Goal: Contribute content

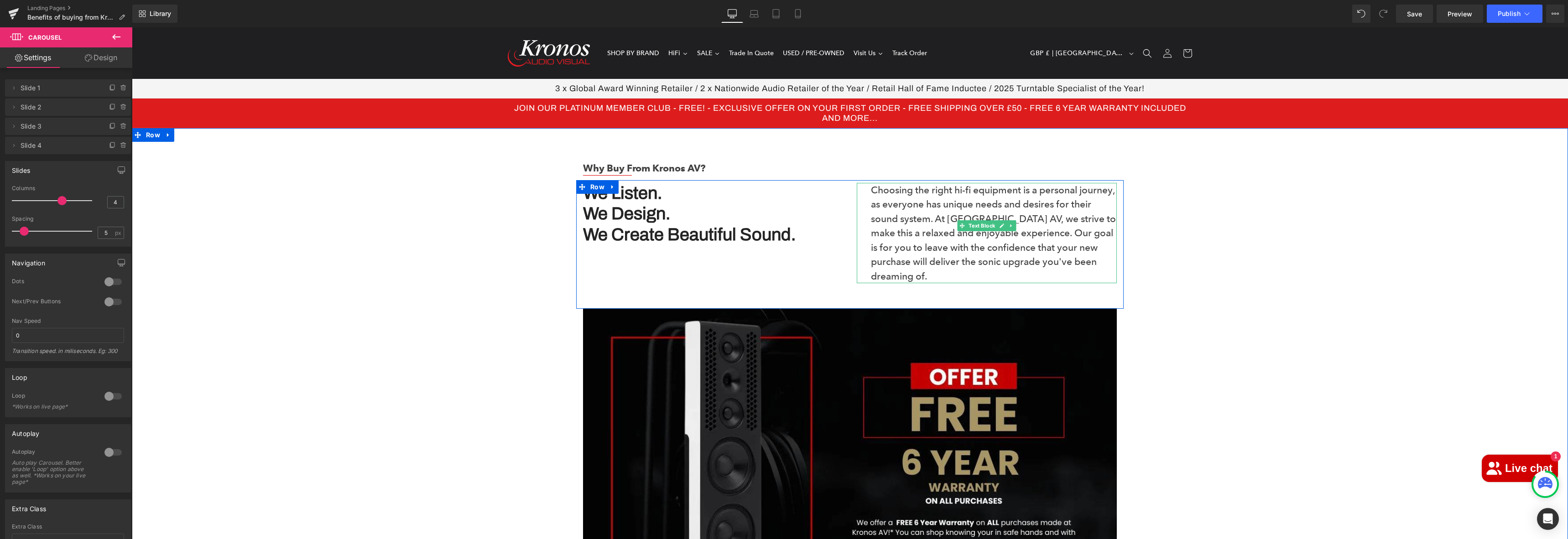
click at [975, 207] on p "Choosing the right hi-fi equipment is a personal journey, as everyone has uniqu…" at bounding box center [994, 233] width 246 height 101
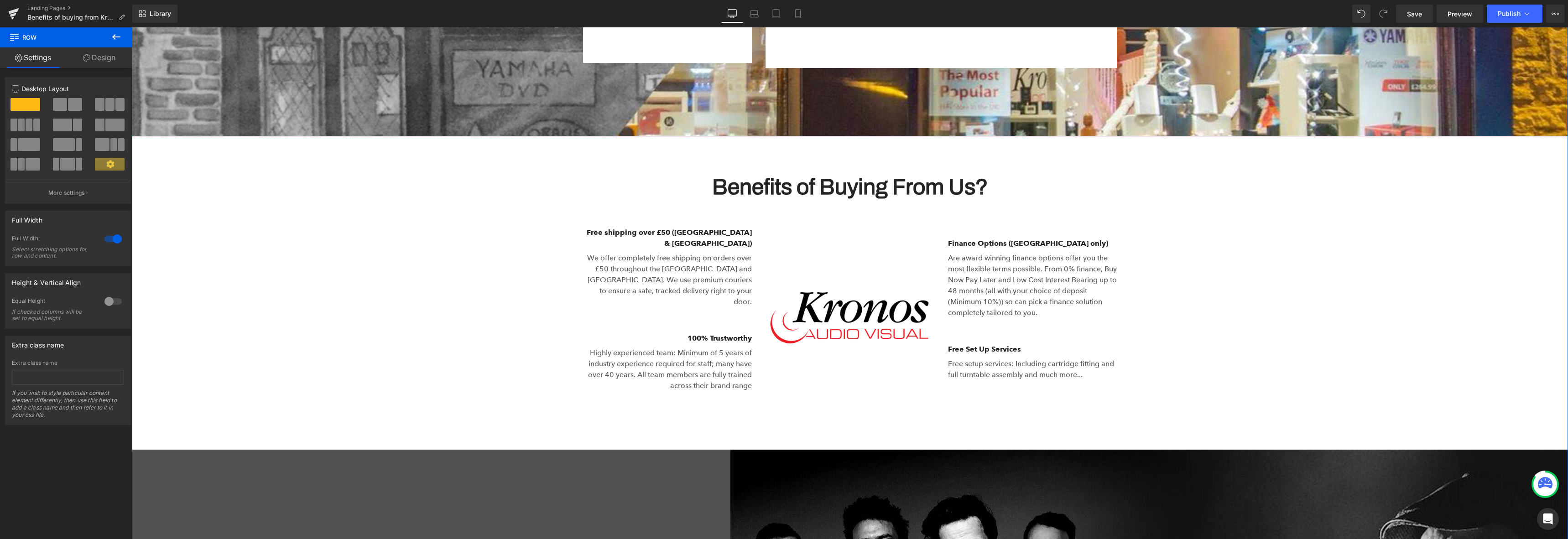
scroll to position [1926, 0]
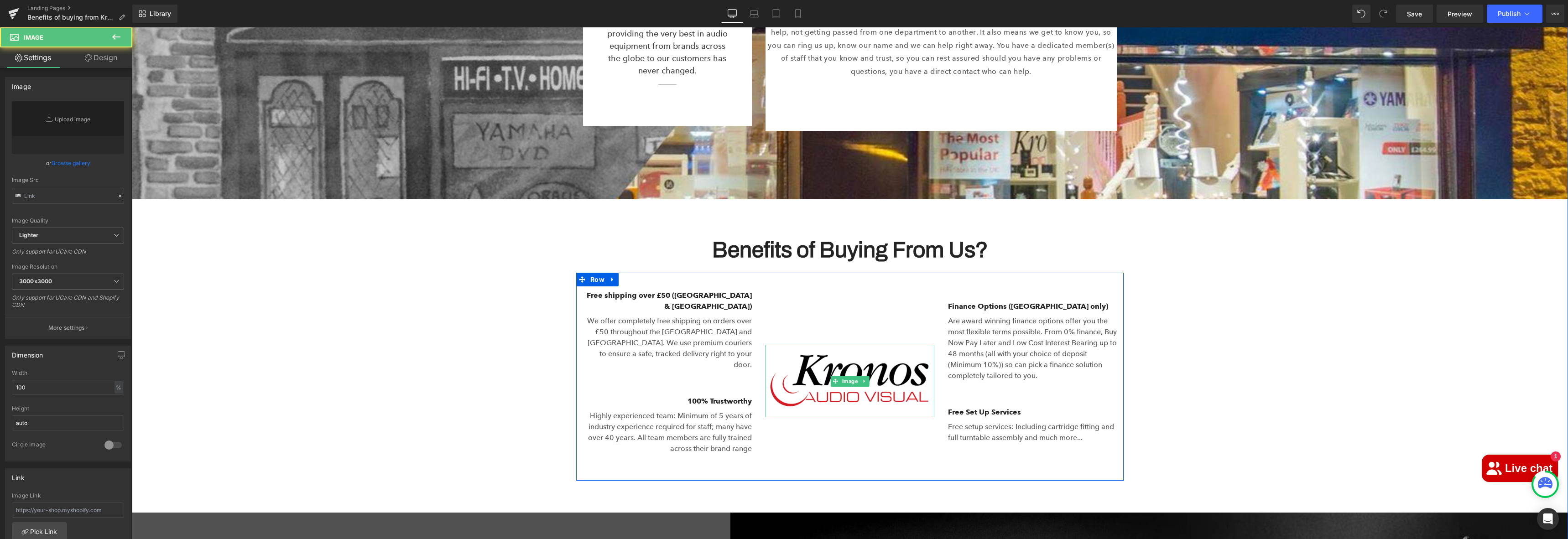
type input "[URL][DOMAIN_NAME]"
click at [835, 345] on img at bounding box center [849, 381] width 169 height 72
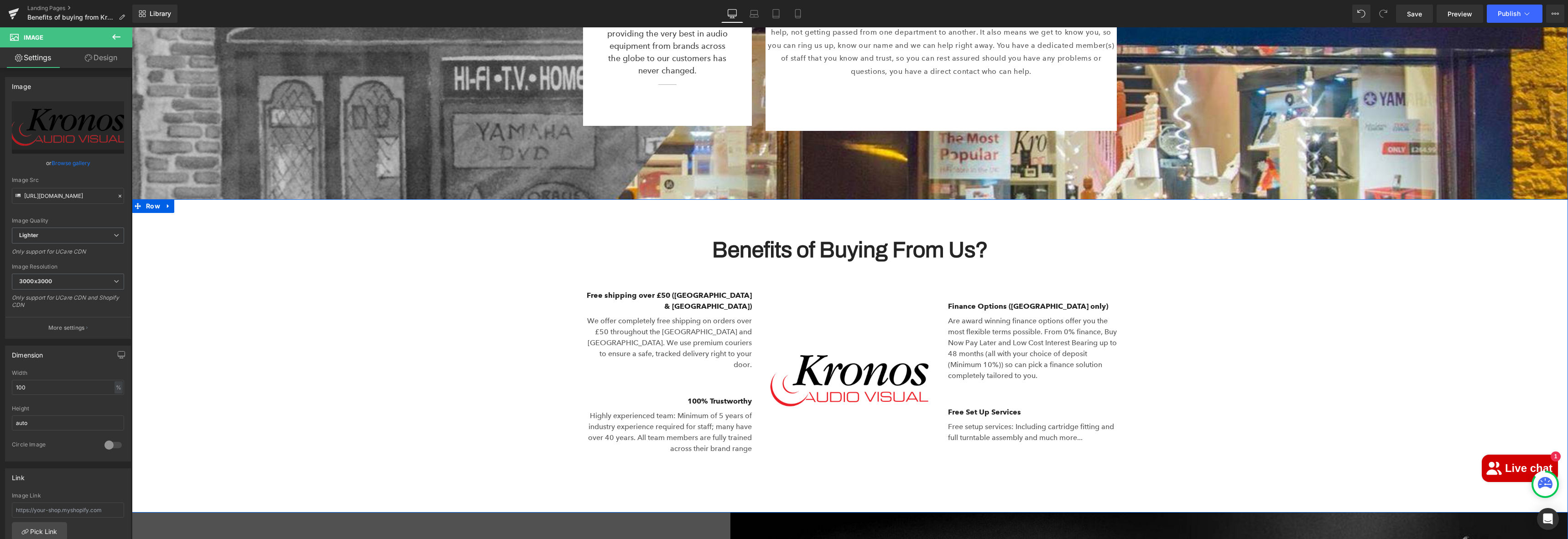
click at [1369, 317] on div "Benefits of Buying From Us? Heading Row Image Free shipping over £50 (UK & [GEO…" at bounding box center [849, 351] width 1436 height 258
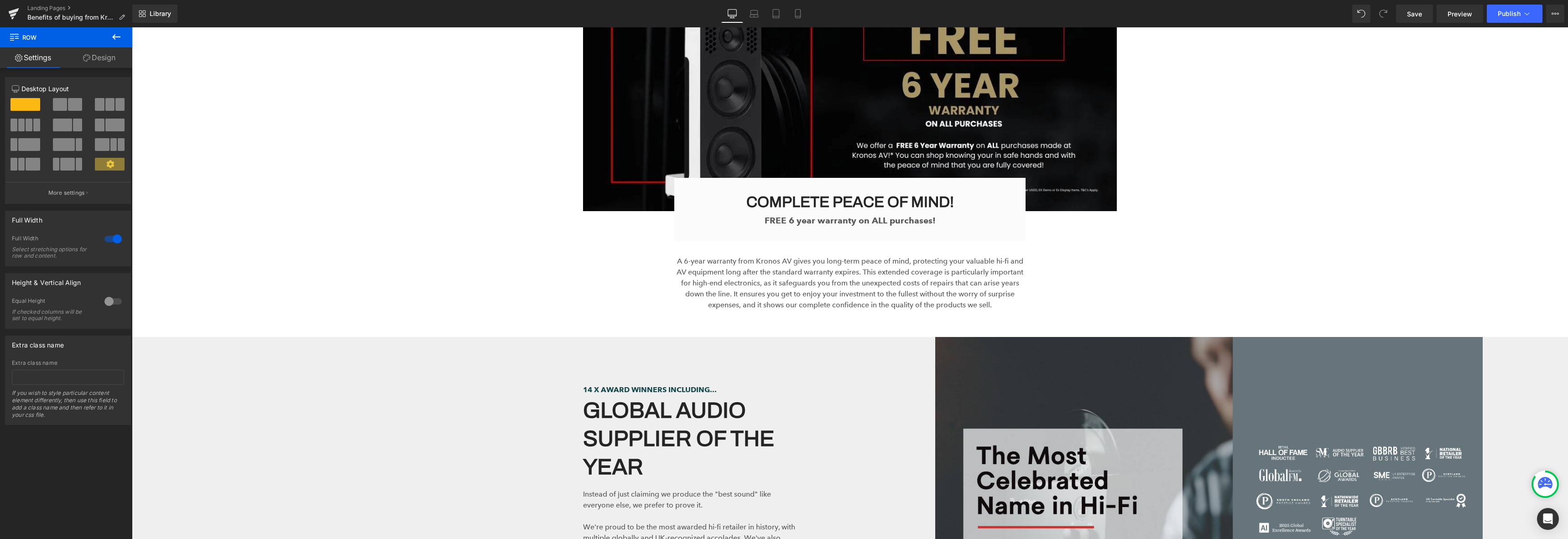
scroll to position [0, 0]
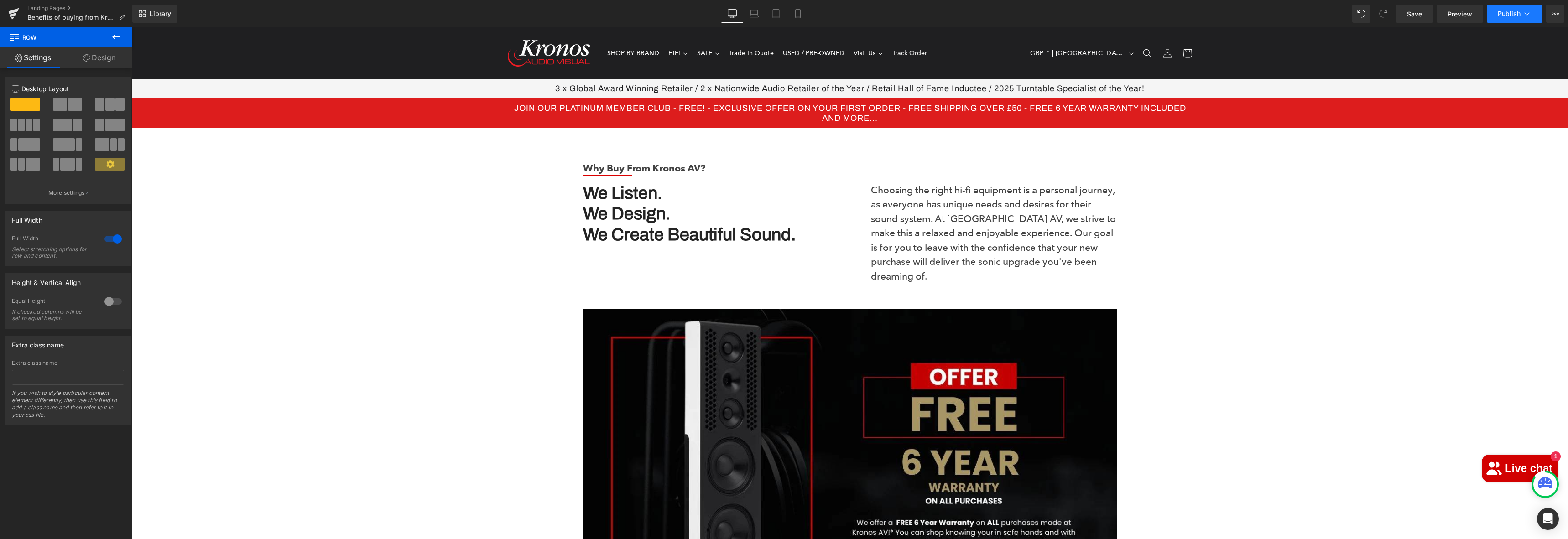
click at [1526, 14] on icon at bounding box center [1527, 13] width 5 height 3
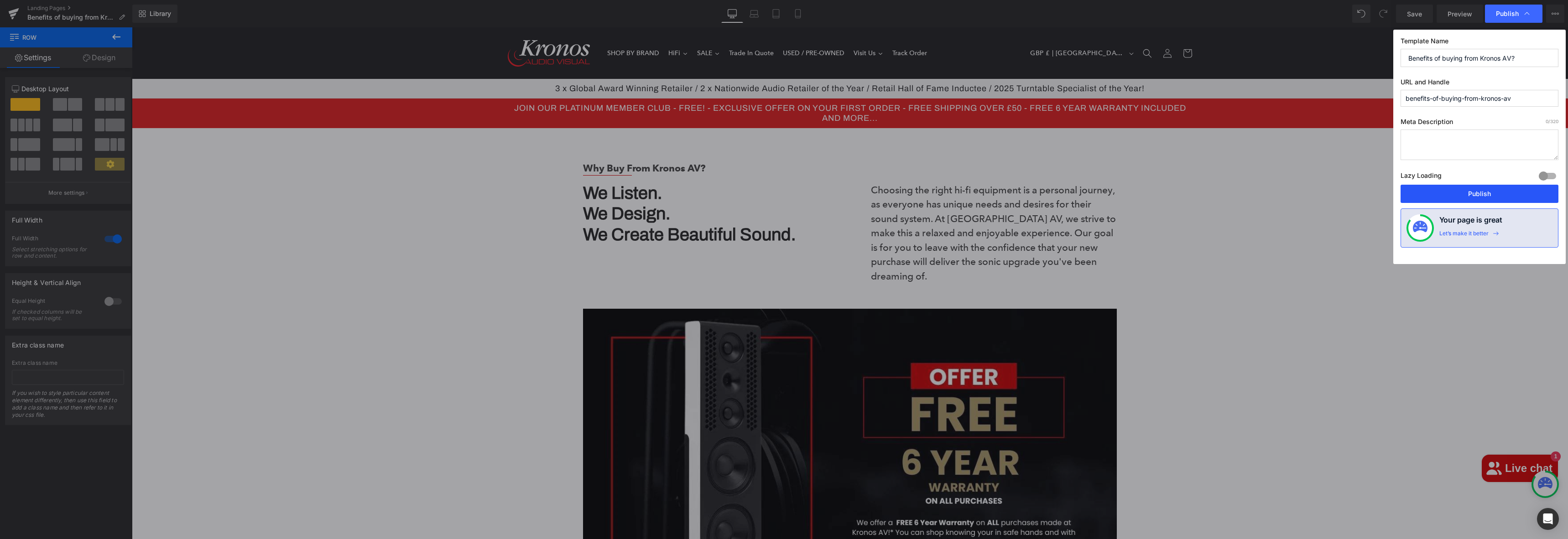
click at [1467, 197] on button "Publish" at bounding box center [1479, 193] width 158 height 19
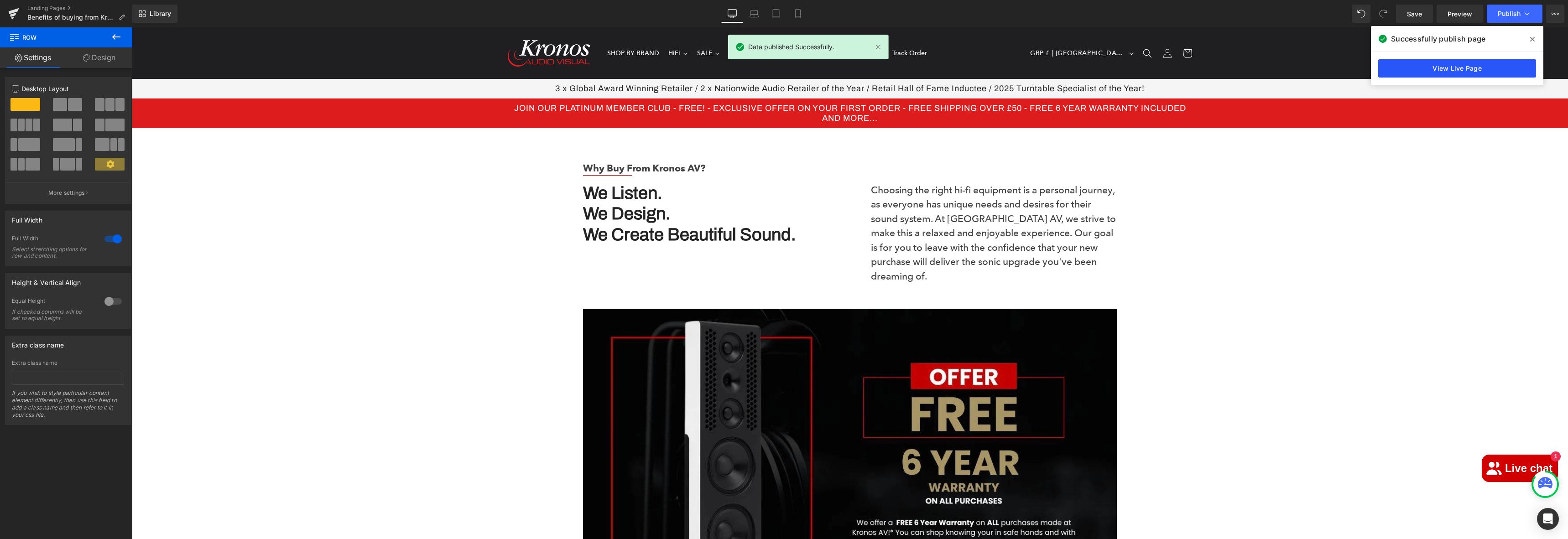
click at [1408, 63] on link "View Live Page" at bounding box center [1457, 68] width 158 height 19
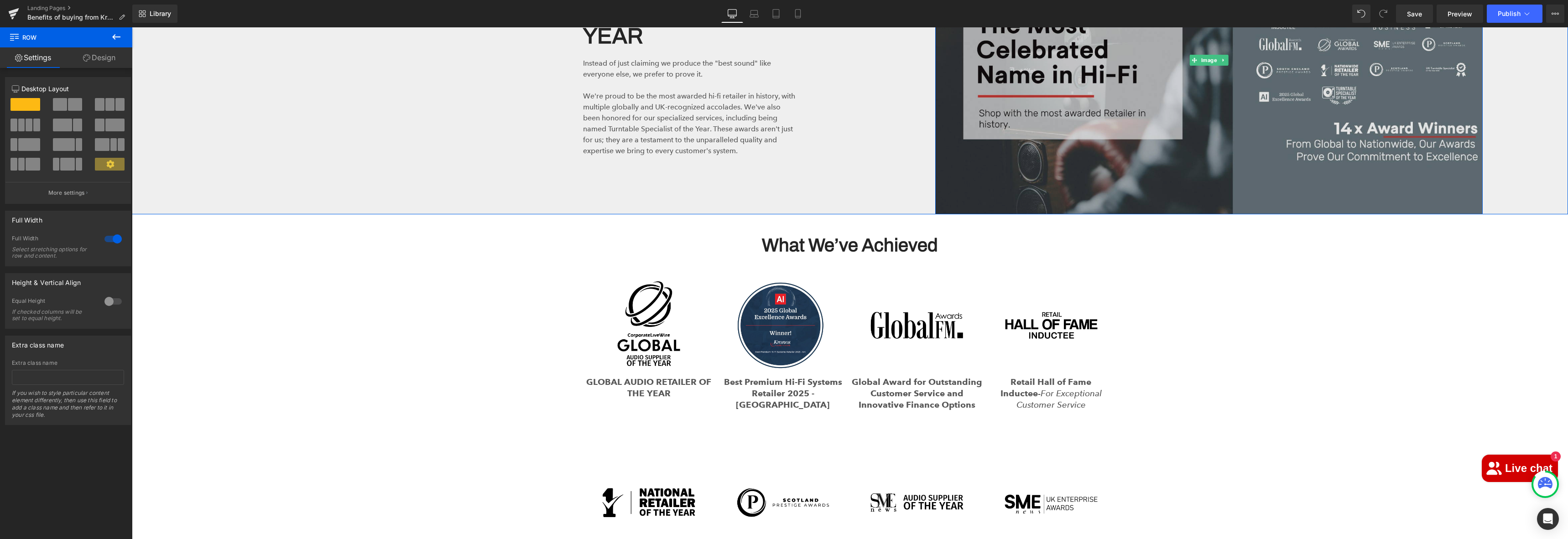
scroll to position [1246, 0]
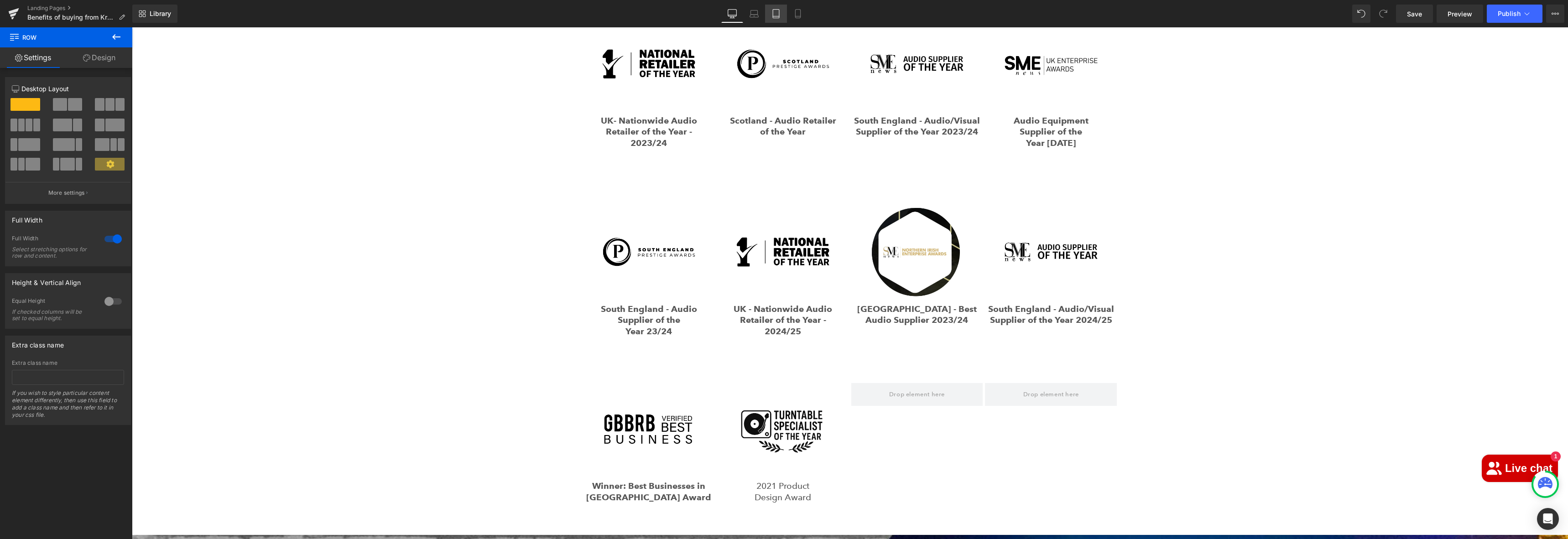
click at [776, 12] on icon at bounding box center [776, 13] width 9 height 9
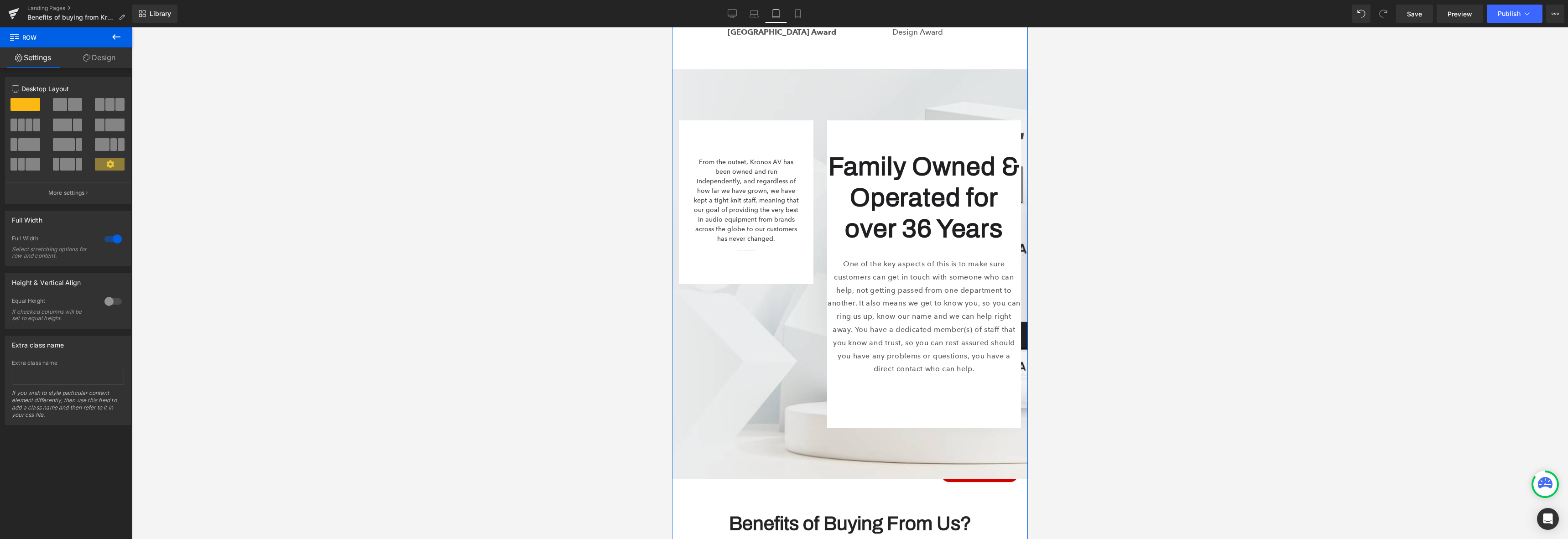
scroll to position [1583, 0]
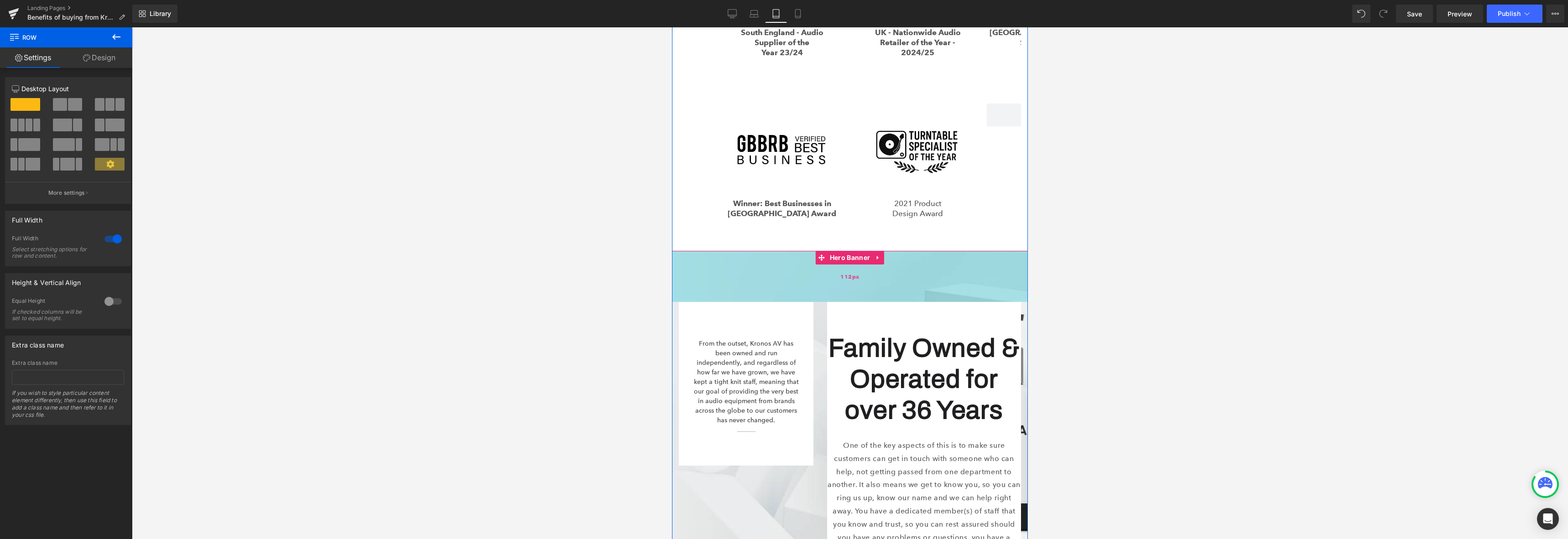
click at [735, 272] on div "112px" at bounding box center [849, 276] width 356 height 51
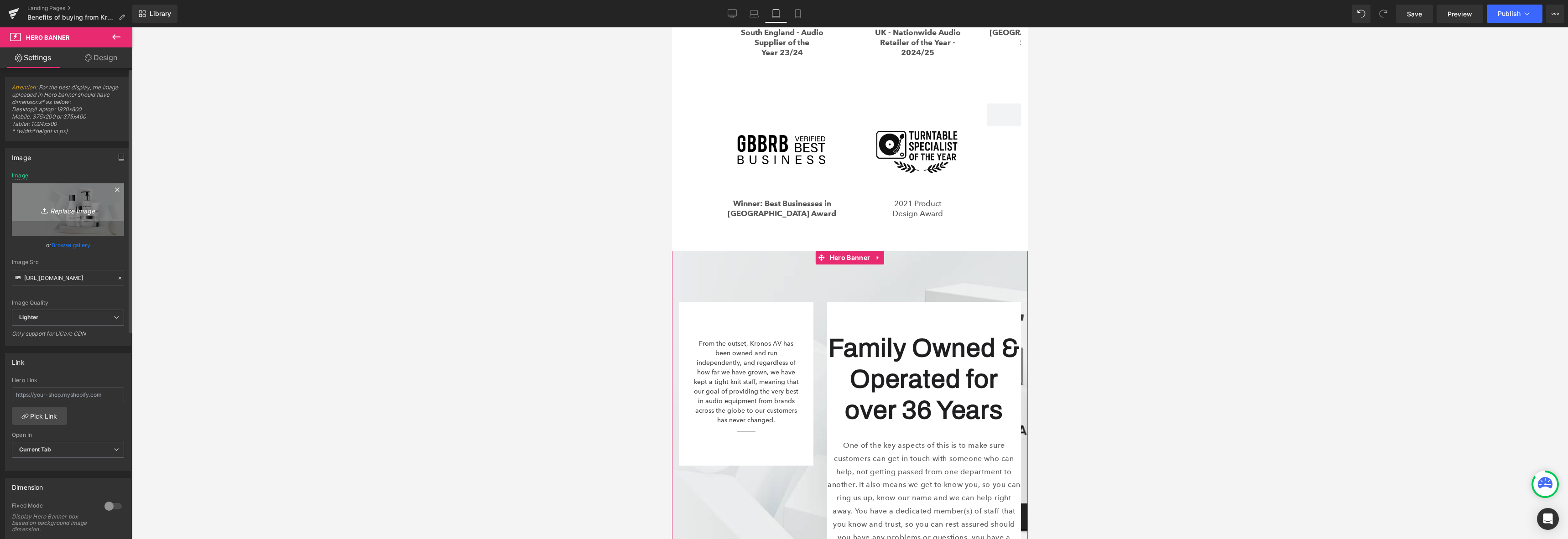
click at [62, 202] on link "Replace Image" at bounding box center [67, 209] width 112 height 52
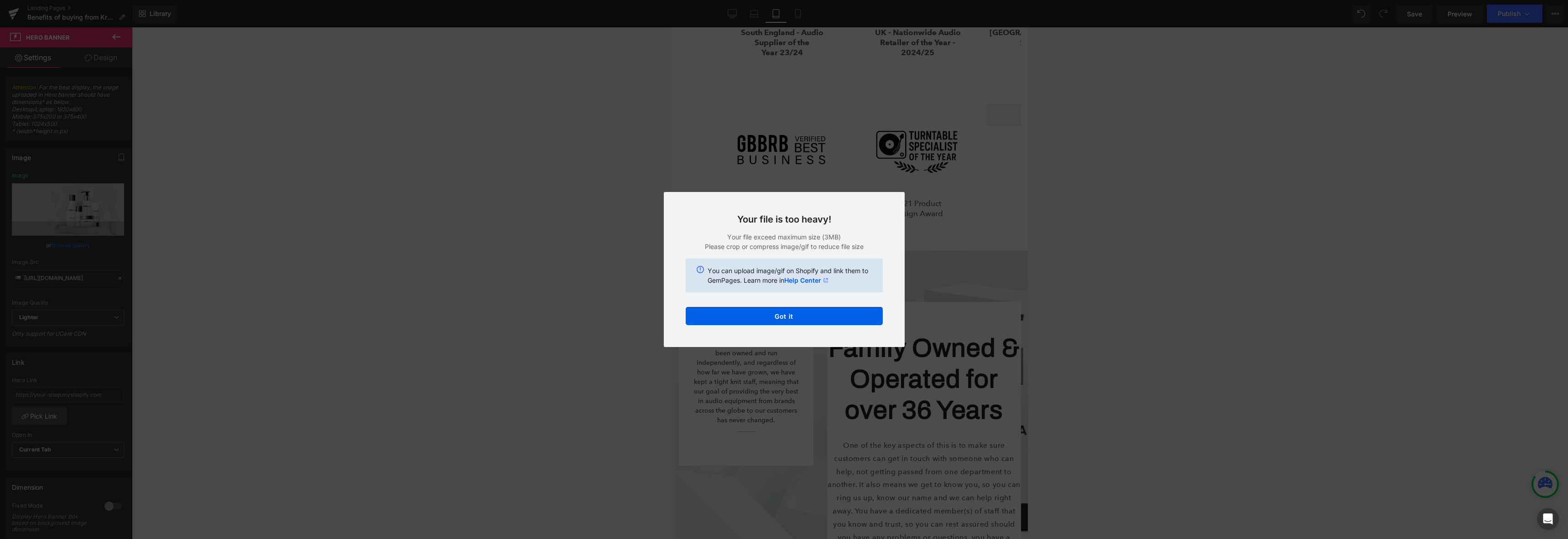
click at [839, 303] on div "Your file is too heavy! Your file exceed maximum size (3MB) Please crop or comp…" at bounding box center [784, 270] width 241 height 155
click at [829, 314] on button "Got it" at bounding box center [784, 316] width 197 height 19
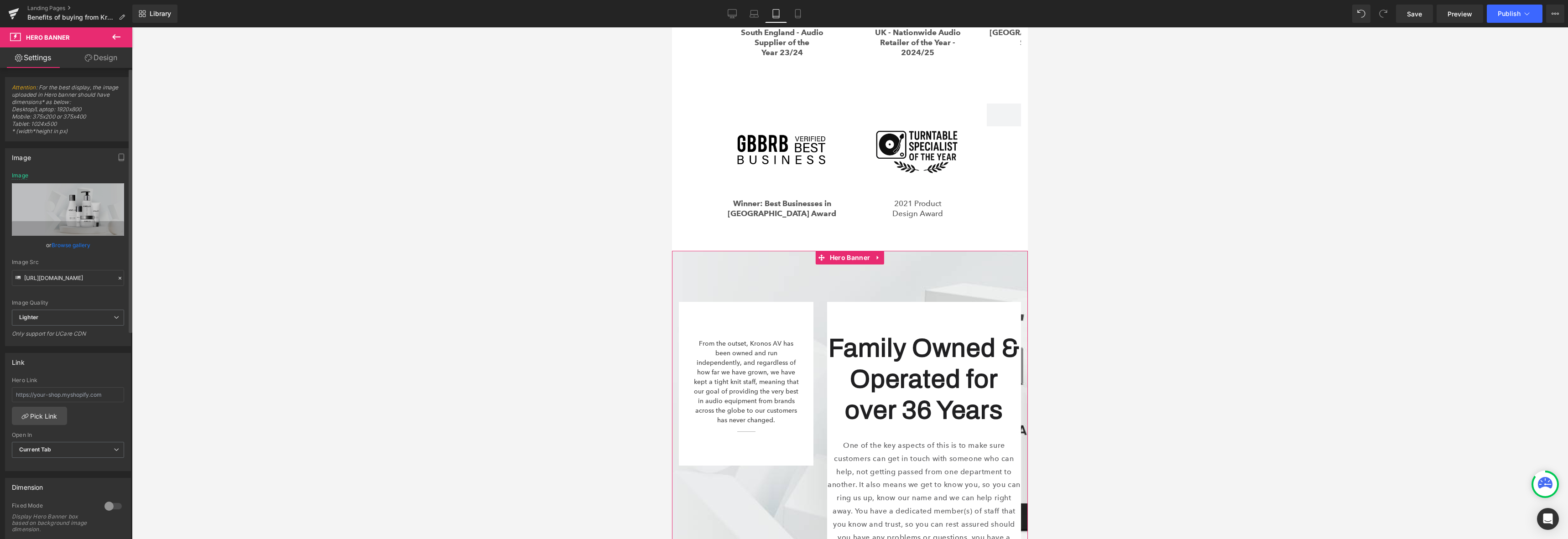
click at [10, 206] on div "[URL][DOMAIN_NAME] Image Replace Image Upload image or Browse gallery Image Src…" at bounding box center [68, 258] width 125 height 173
click at [75, 246] on link "Browse gallery" at bounding box center [71, 245] width 39 height 16
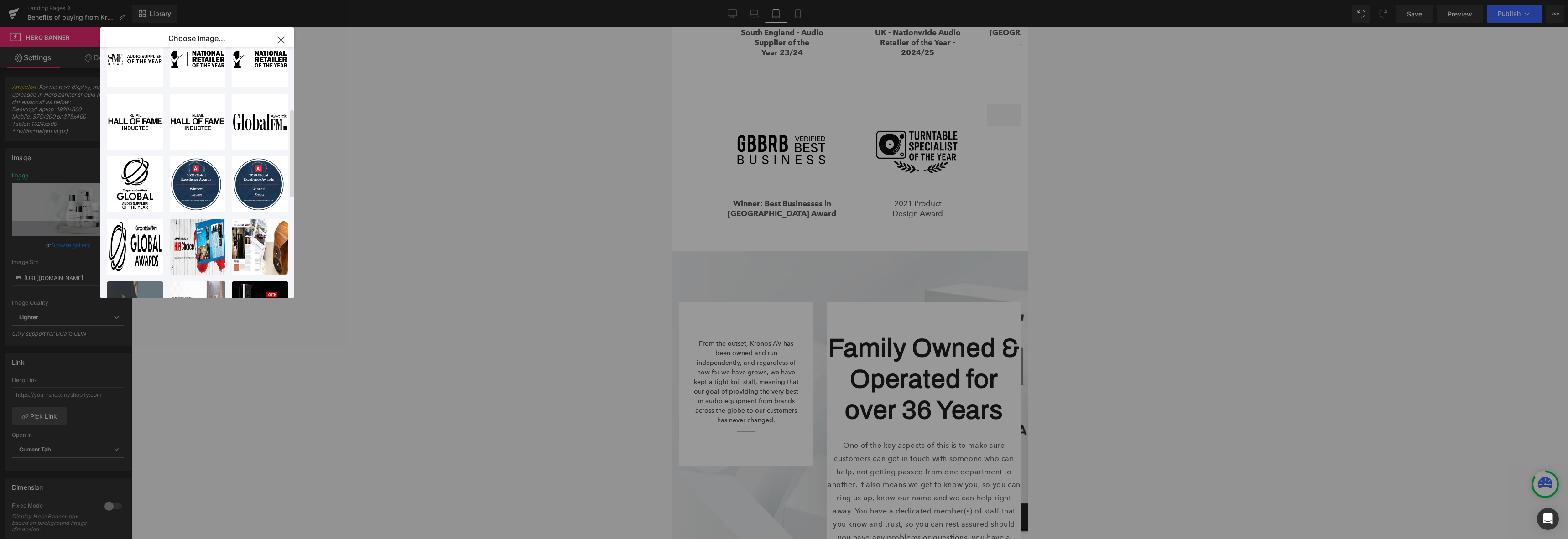
scroll to position [9, 0]
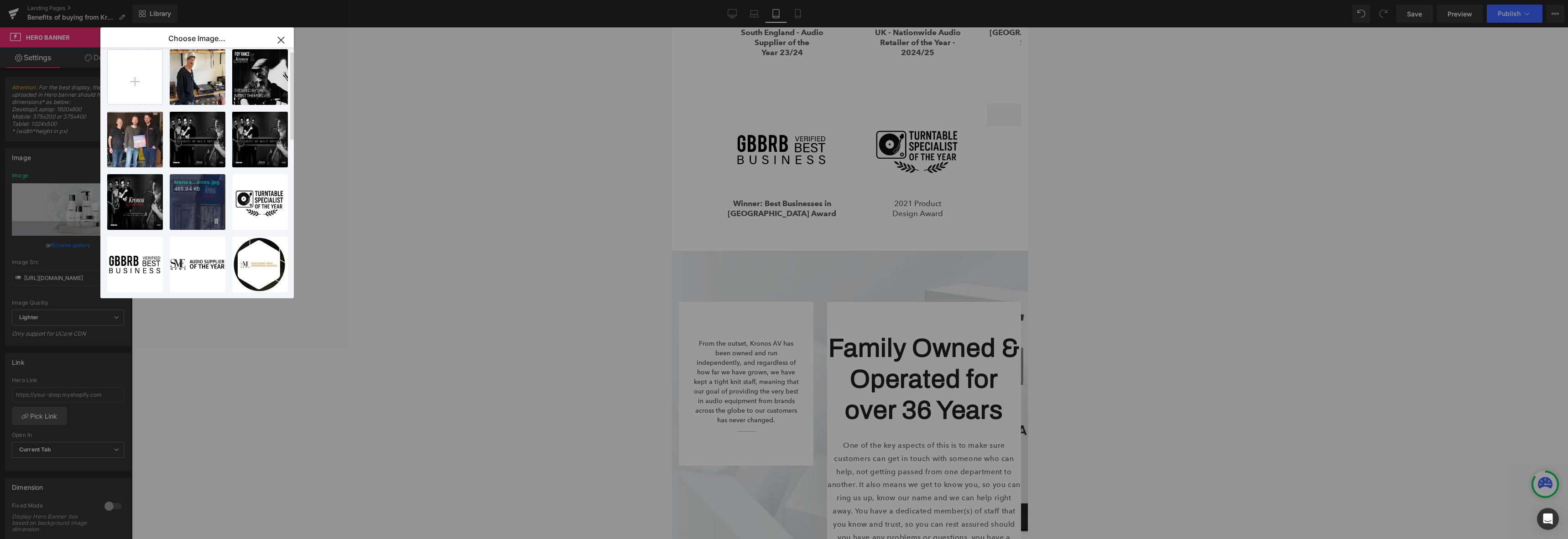
click at [200, 204] on div "kronos...onos.jpg 465.94 KB" at bounding box center [197, 201] width 56 height 56
type input "[URL][DOMAIN_NAME]"
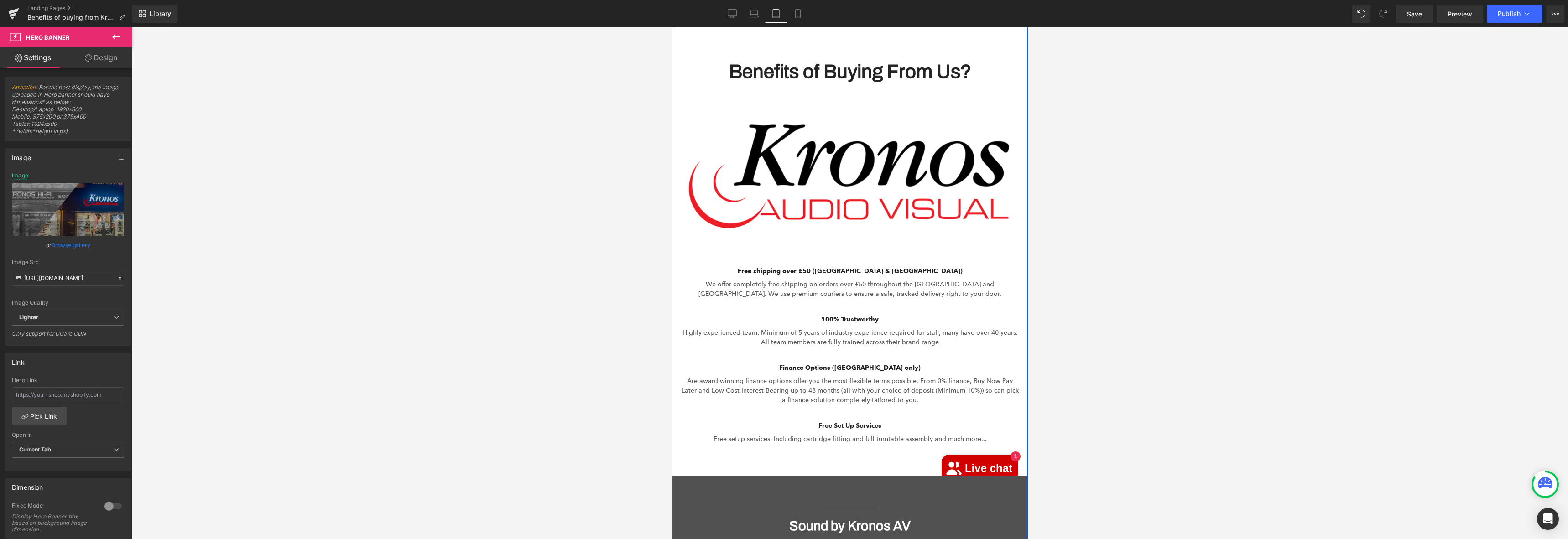
scroll to position [2217, 0]
click at [1422, 7] on link "Save" at bounding box center [1414, 13] width 37 height 19
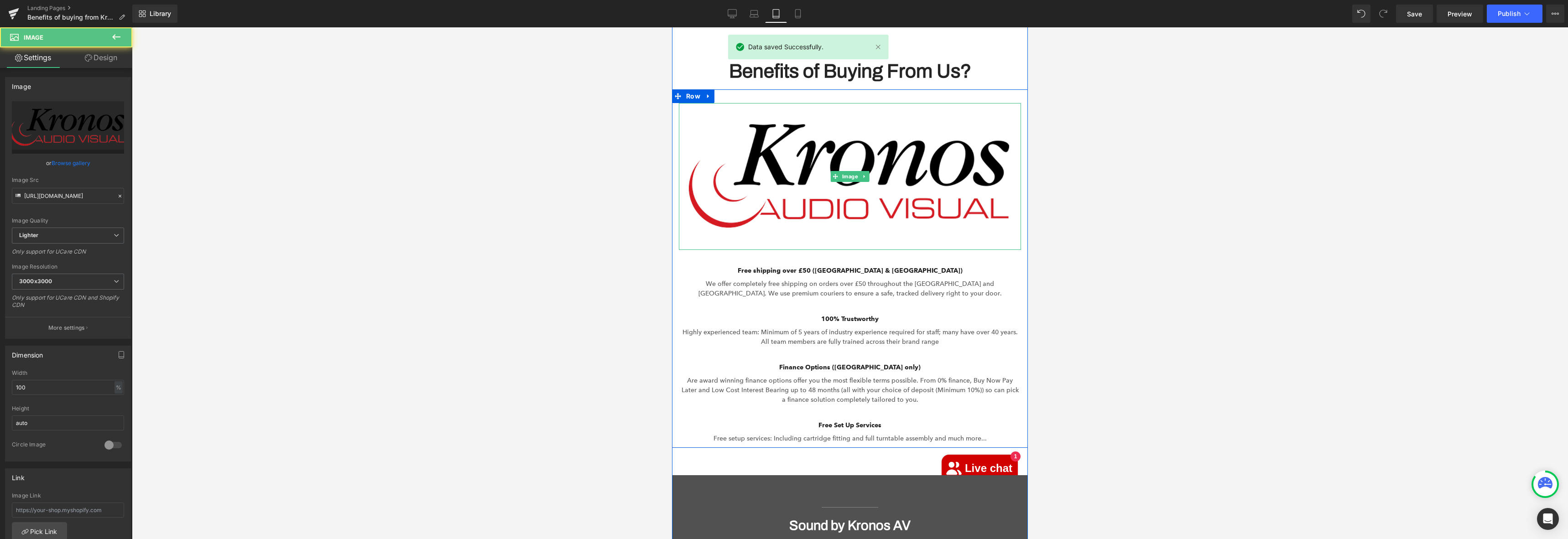
click at [879, 178] on img at bounding box center [850, 176] width 342 height 146
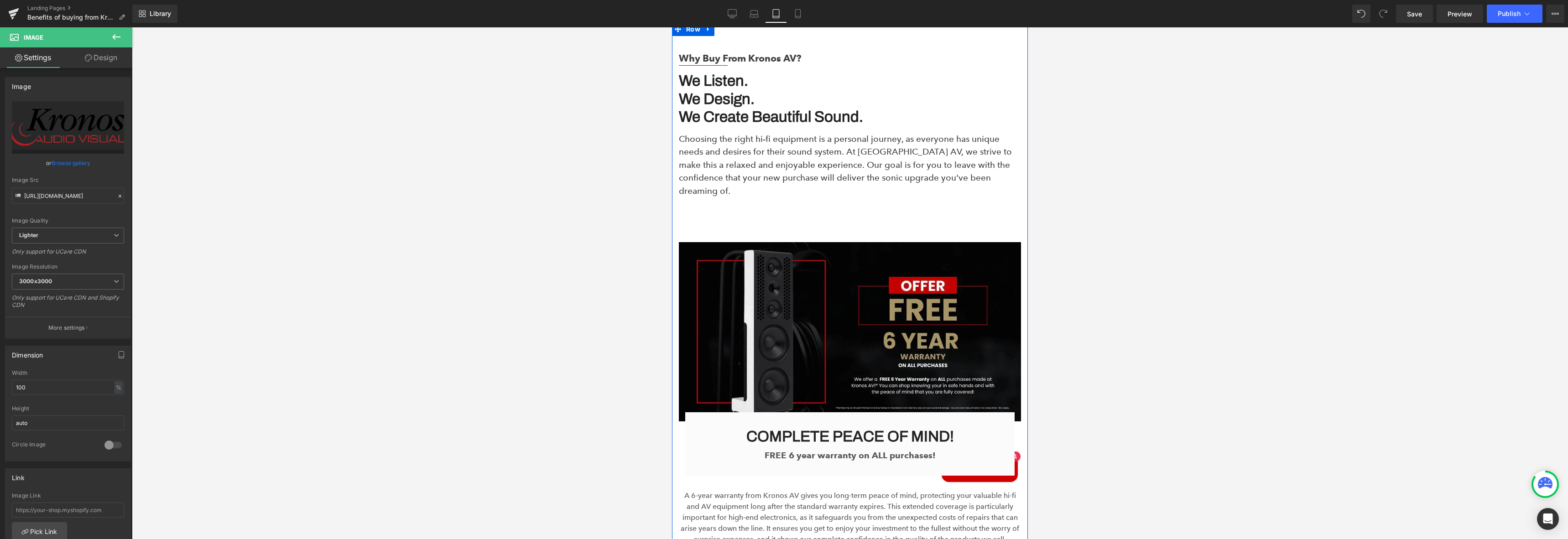
scroll to position [0, 0]
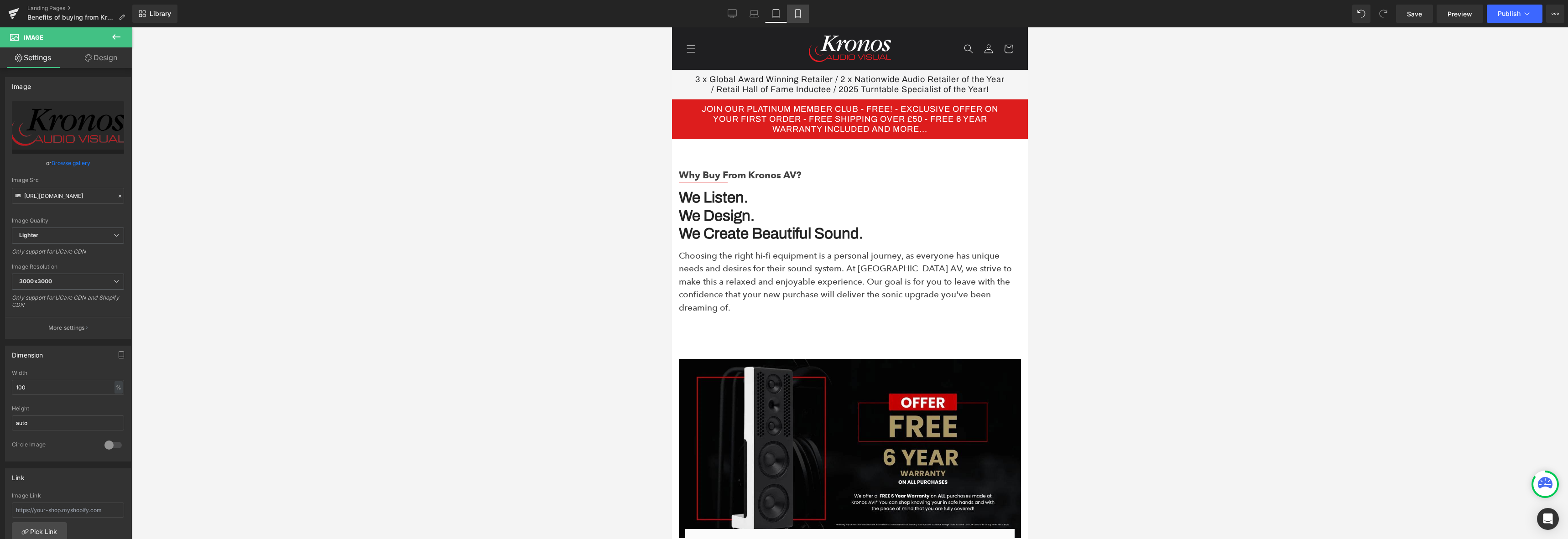
click at [796, 18] on icon at bounding box center [798, 14] width 5 height 9
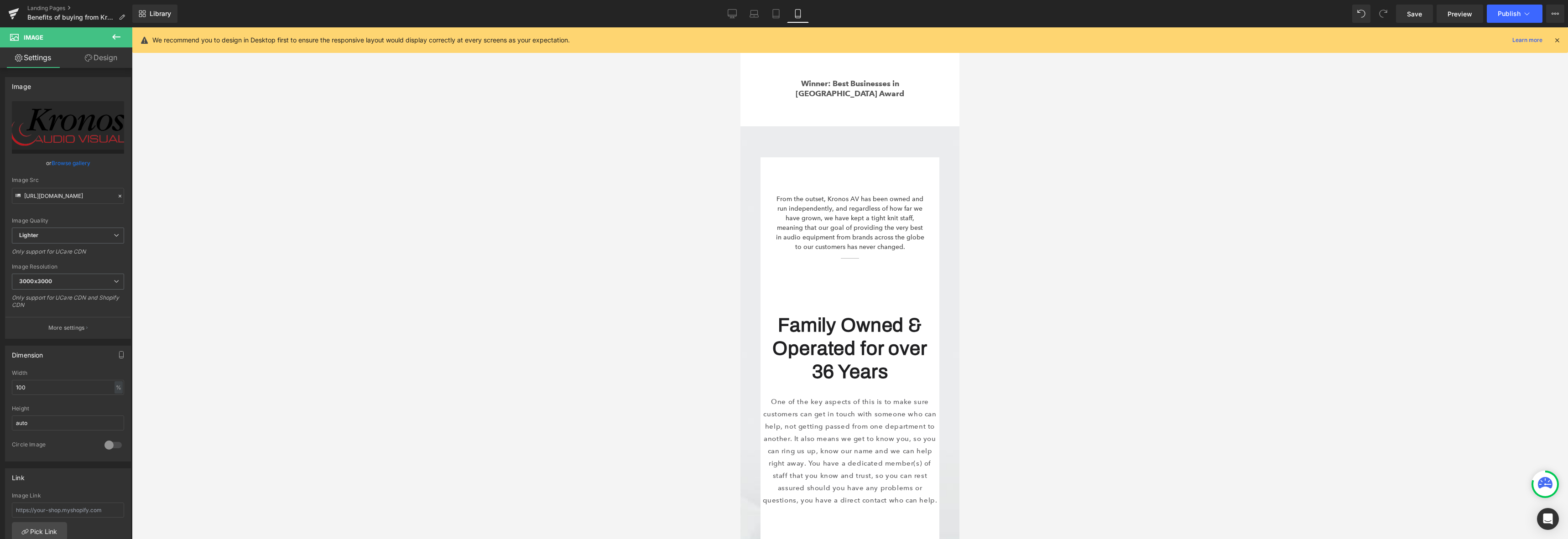
scroll to position [1689, 0]
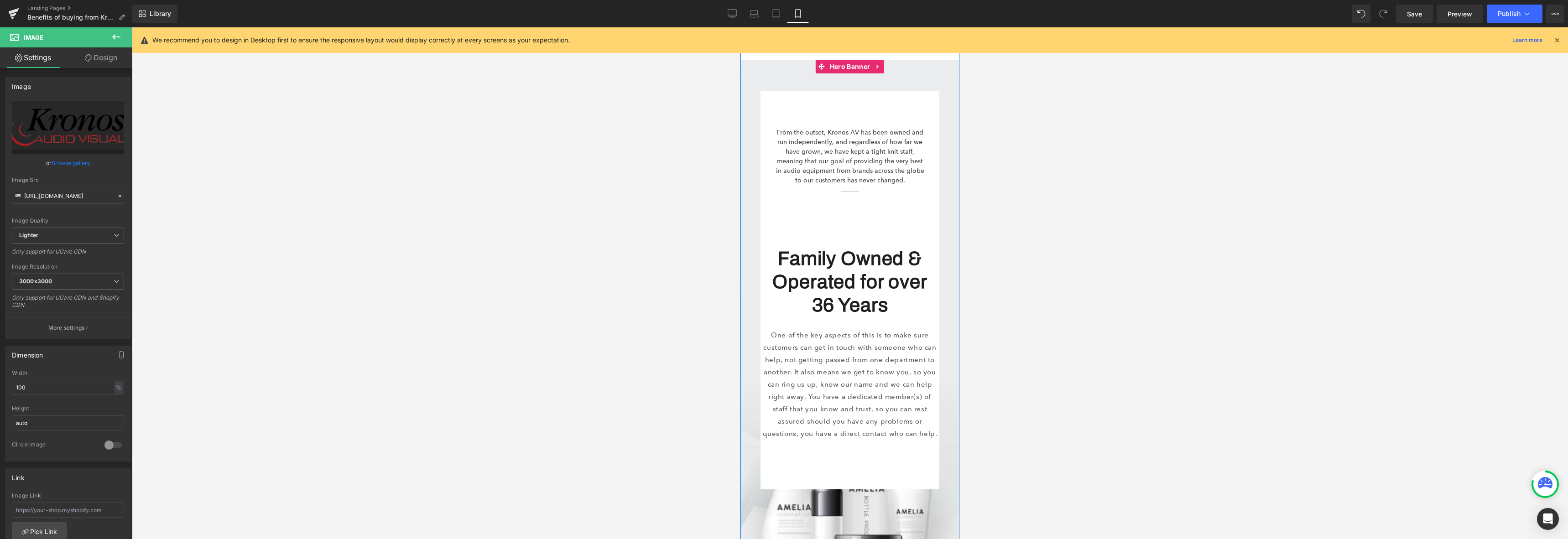
click at [824, 509] on div at bounding box center [850, 346] width 219 height 572
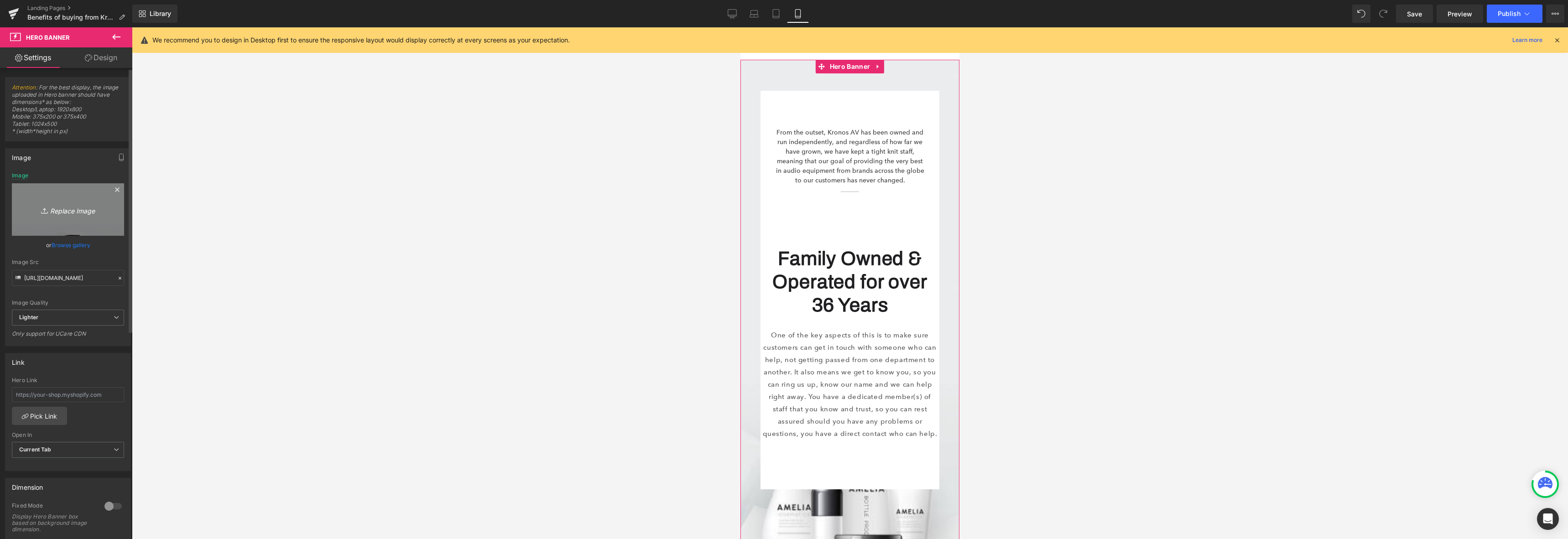
click at [72, 217] on link "Replace Image" at bounding box center [67, 209] width 112 height 52
click at [1109, 328] on div at bounding box center [849, 283] width 1436 height 512
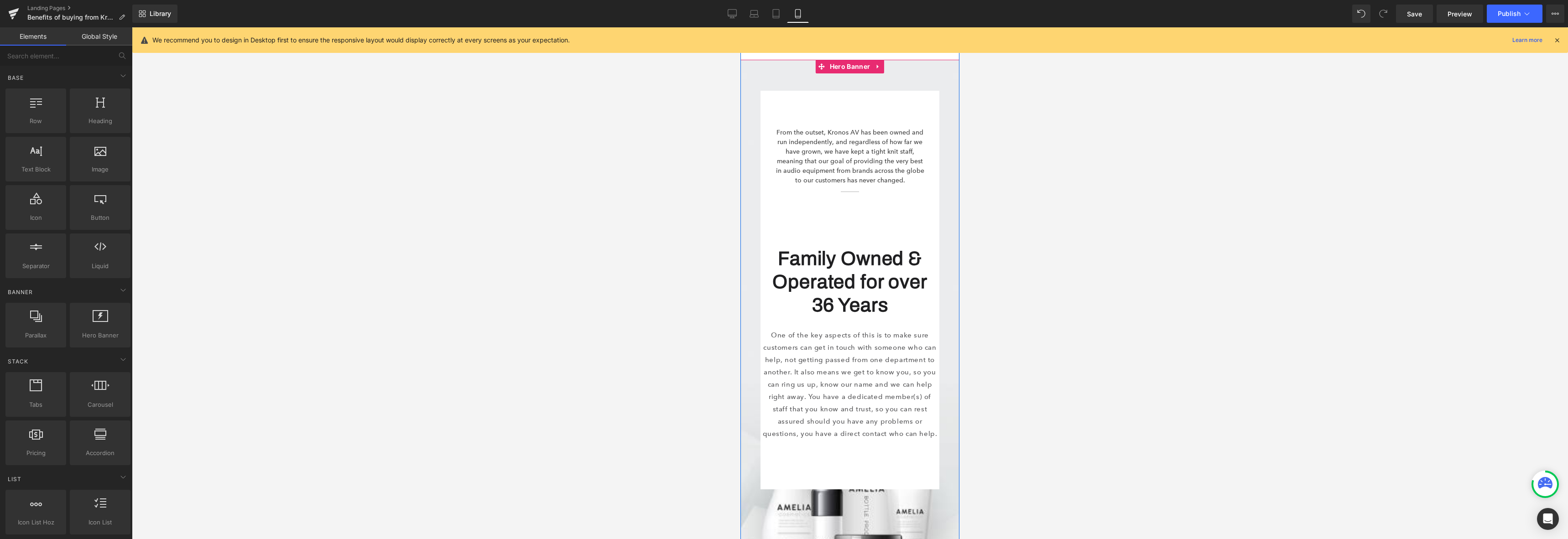
click at [762, 515] on div at bounding box center [850, 346] width 219 height 572
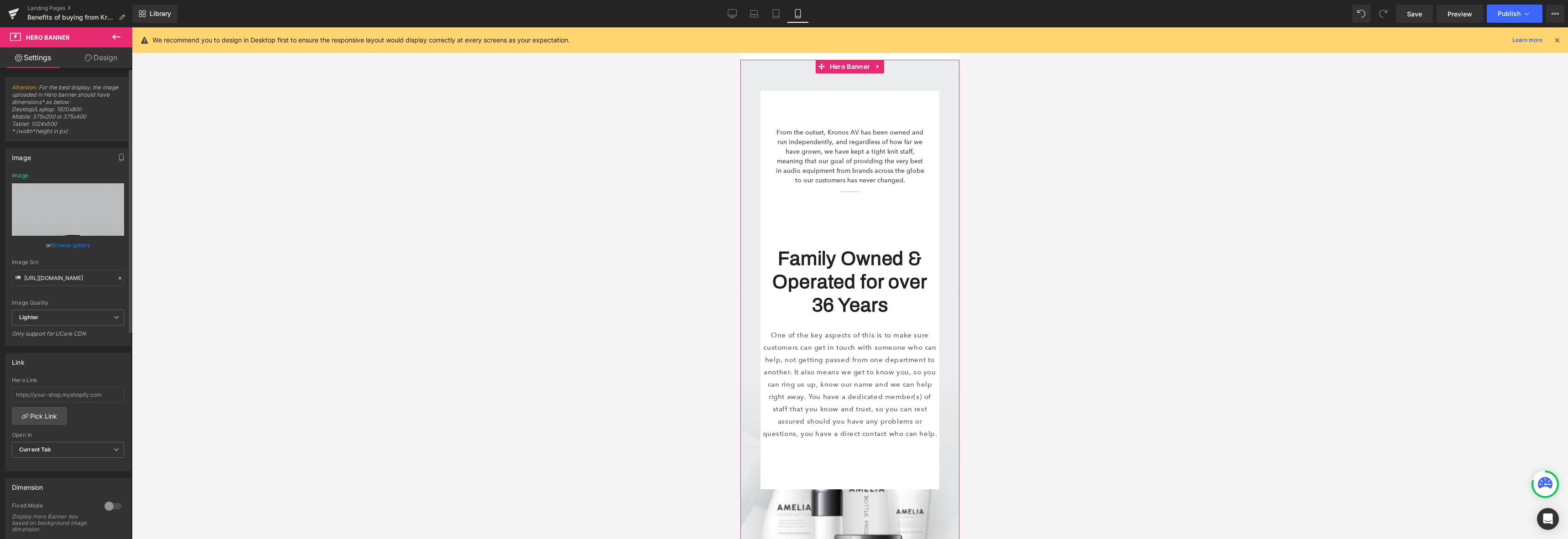
click at [64, 247] on link "Browse gallery" at bounding box center [71, 245] width 39 height 16
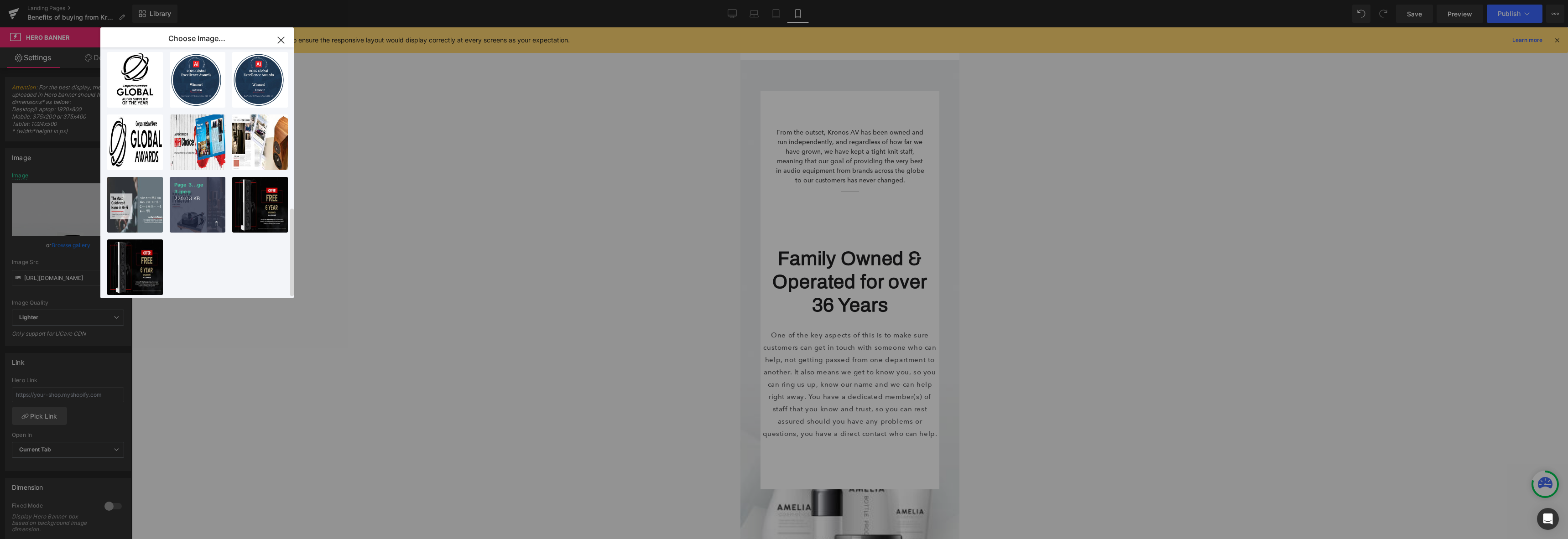
scroll to position [99, 0]
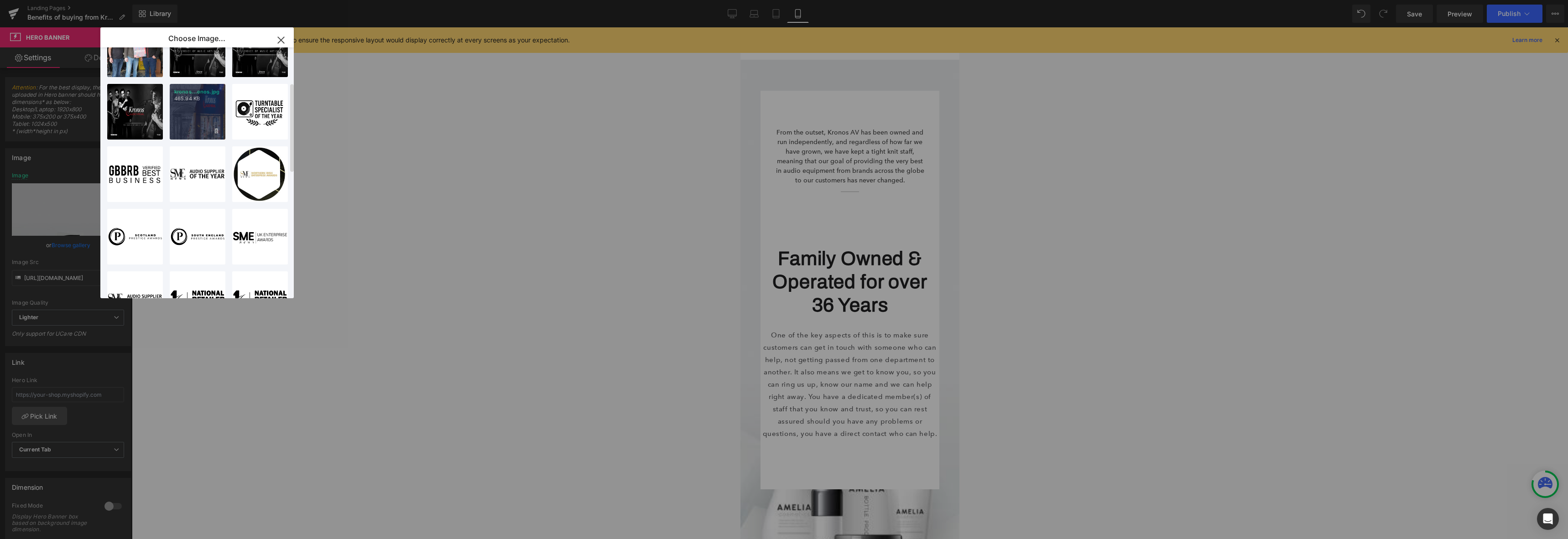
click at [187, 115] on div "kronos...onos.jpg 465.94 KB" at bounding box center [197, 111] width 56 height 56
type input "[URL][DOMAIN_NAME]"
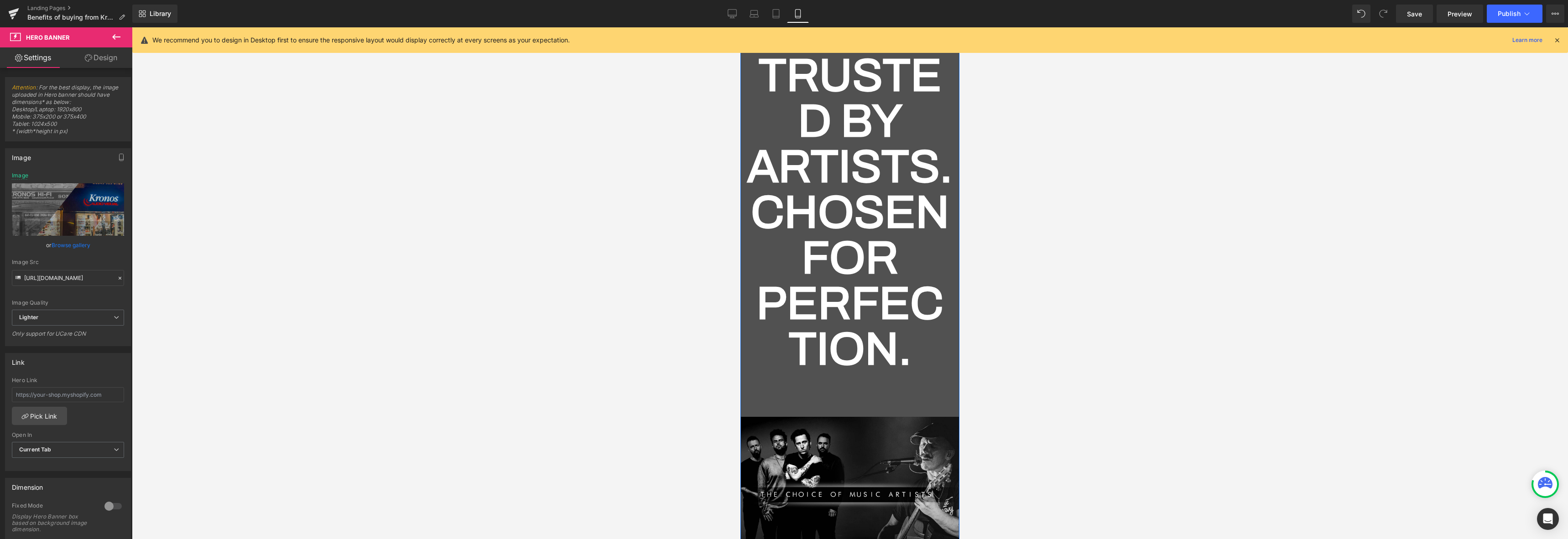
scroll to position [2669, 0]
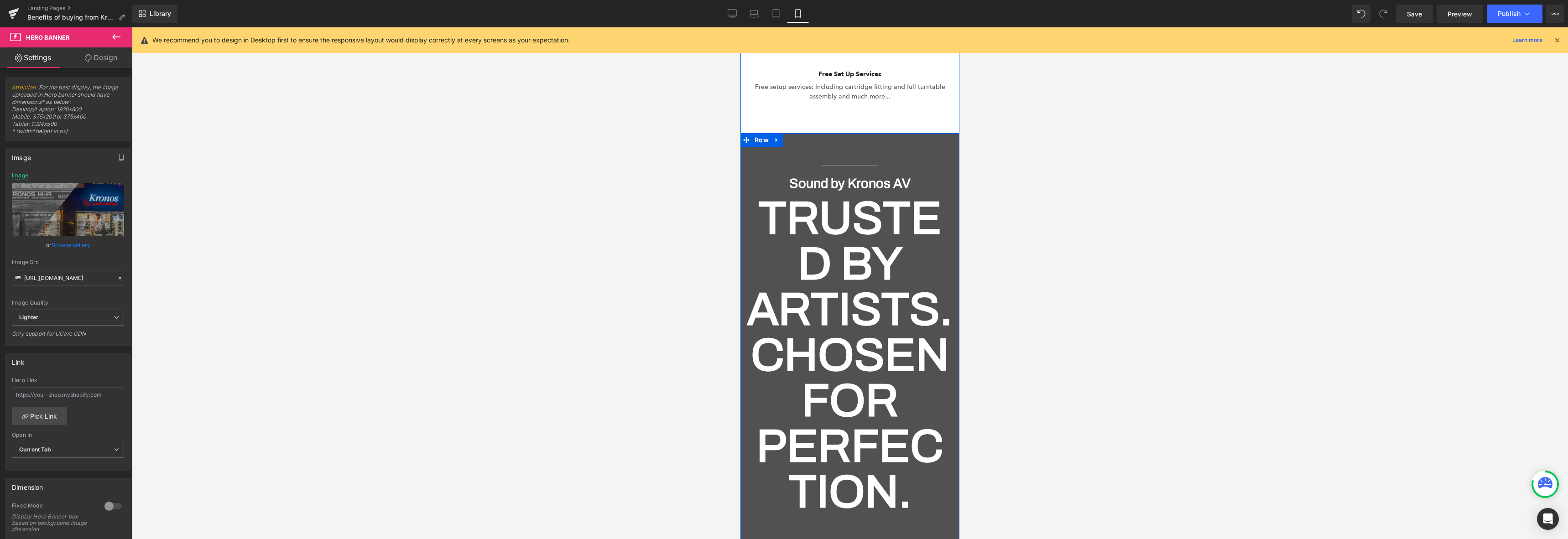
click at [822, 221] on h2 "Trusted by Artists. Chosen for Perfection." at bounding box center [850, 356] width 206 height 319
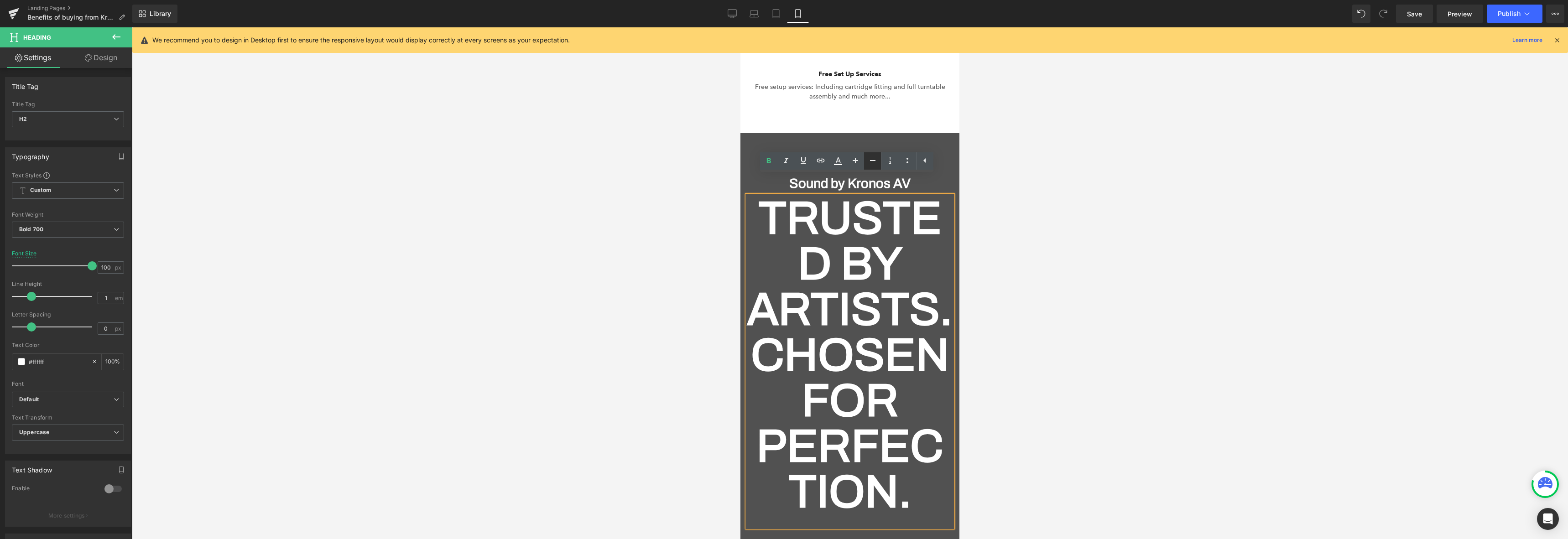
click at [874, 161] on icon at bounding box center [873, 161] width 11 height 11
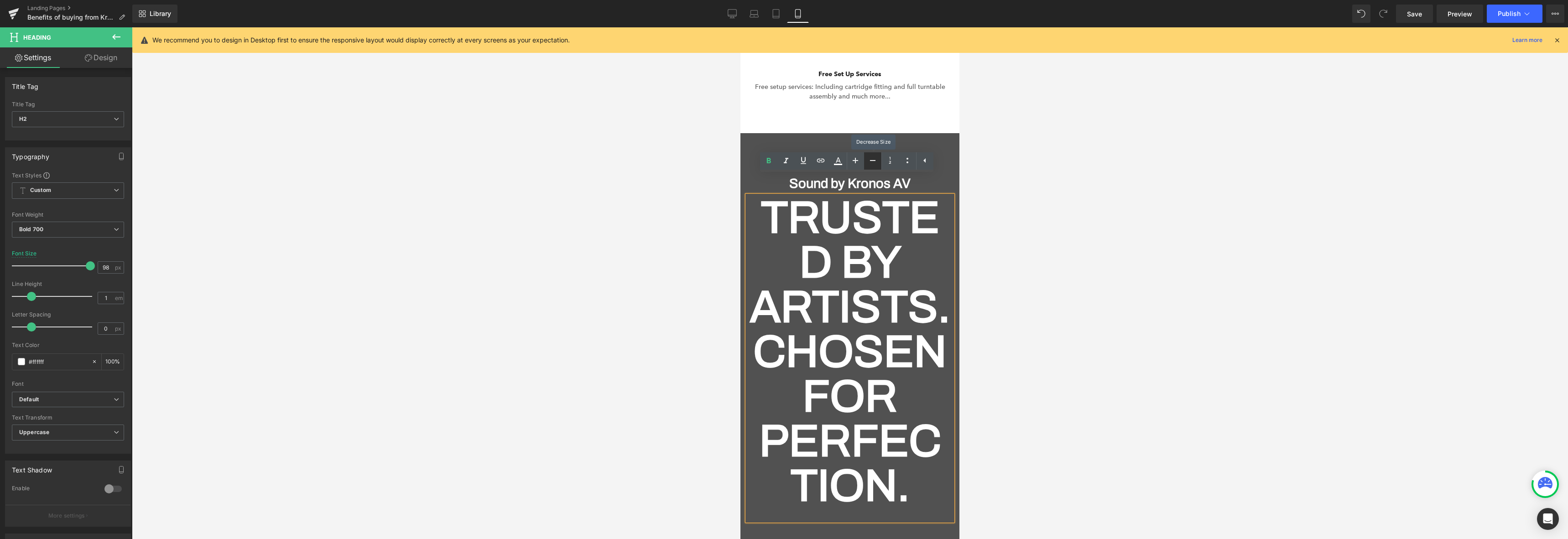
click at [874, 161] on icon at bounding box center [873, 161] width 11 height 11
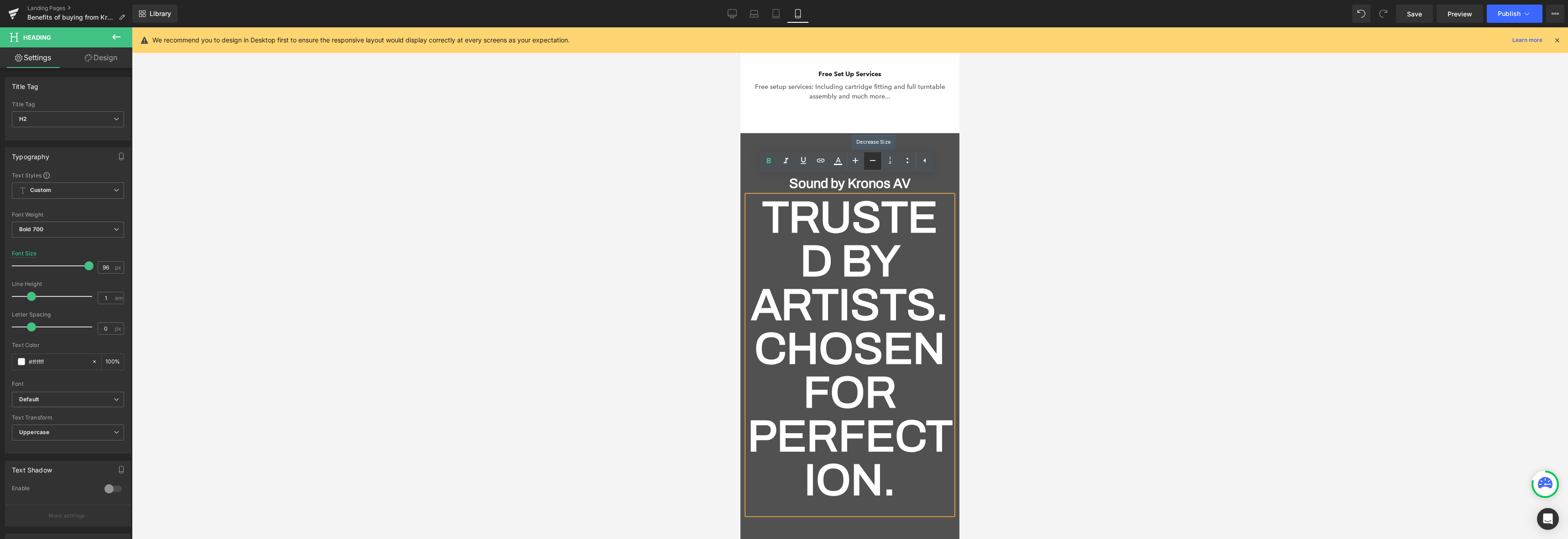
click at [874, 161] on icon at bounding box center [873, 161] width 11 height 11
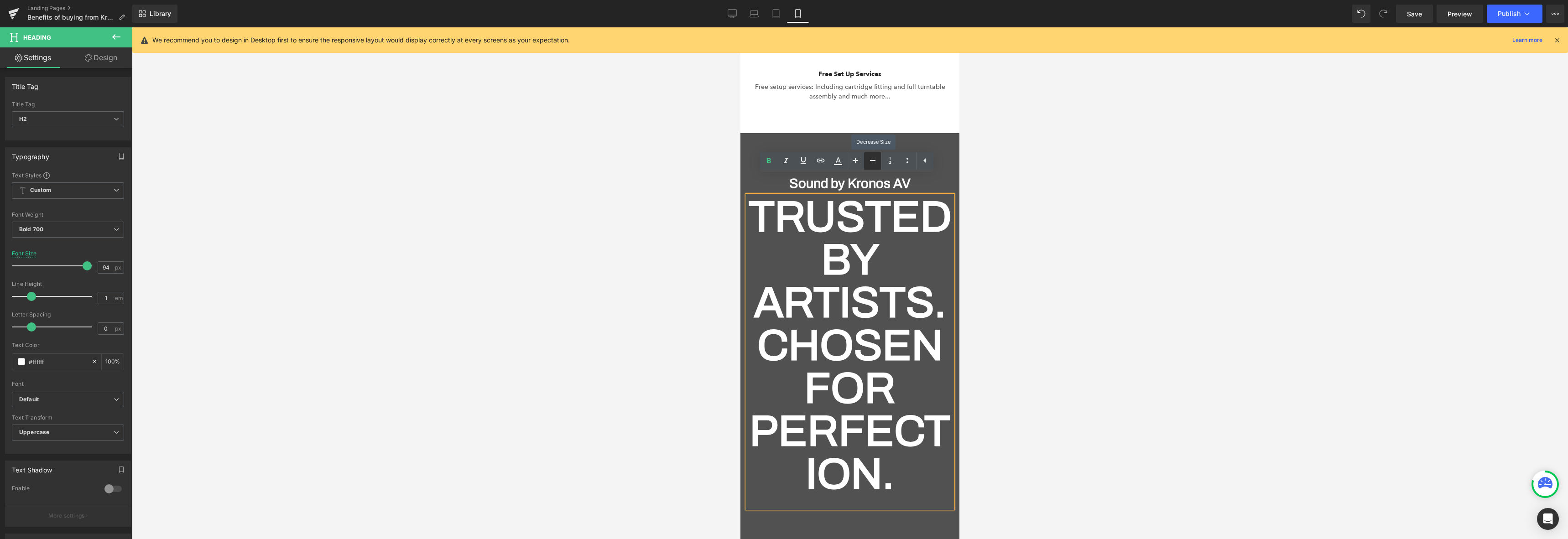
click at [874, 161] on icon at bounding box center [873, 161] width 11 height 11
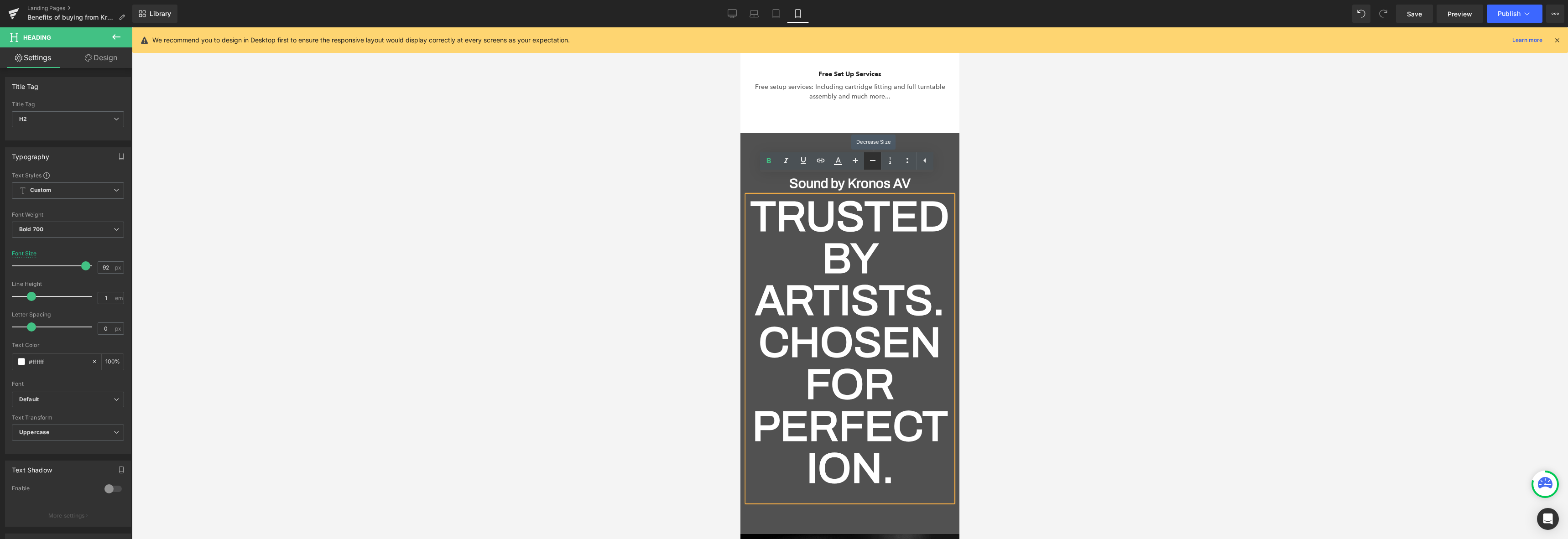
click at [874, 161] on icon at bounding box center [873, 161] width 11 height 11
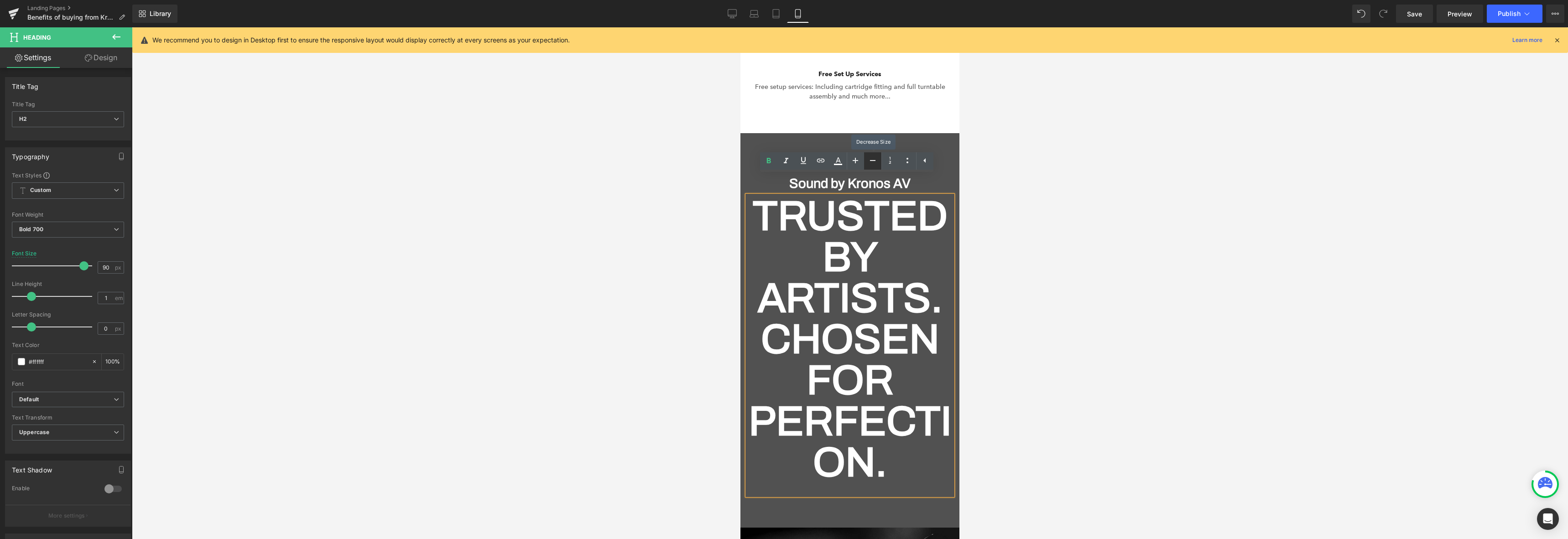
click at [874, 161] on icon at bounding box center [873, 161] width 11 height 11
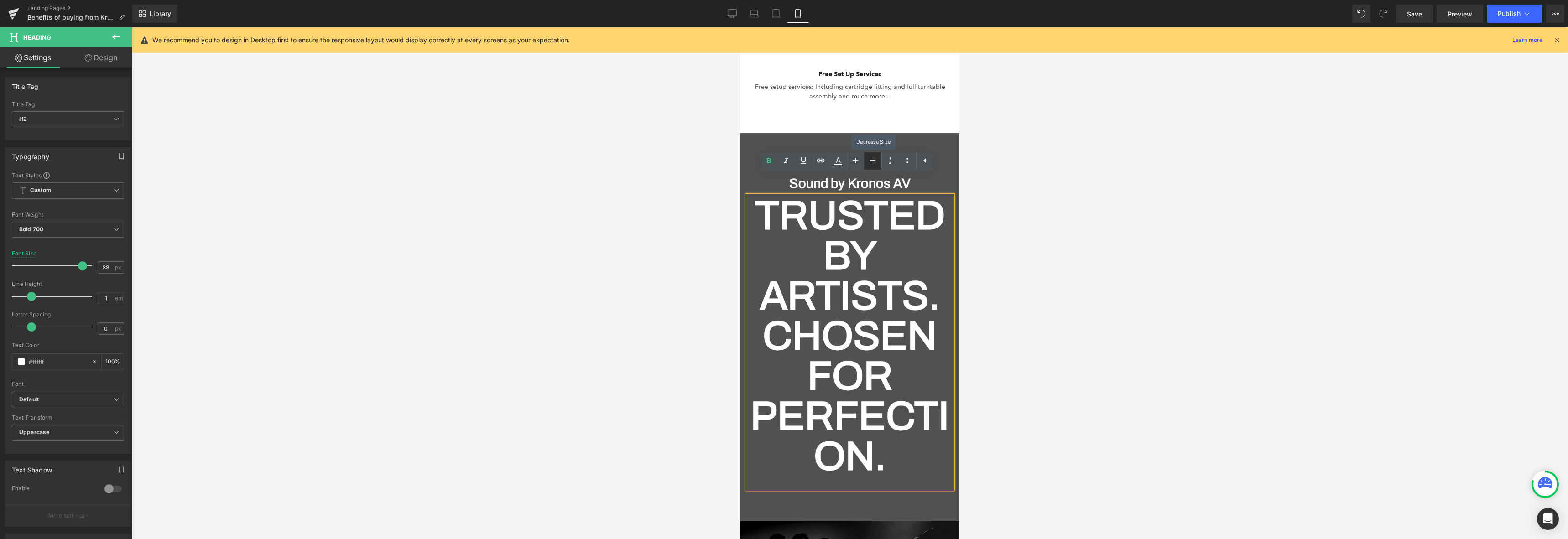
click at [874, 161] on icon at bounding box center [873, 161] width 11 height 11
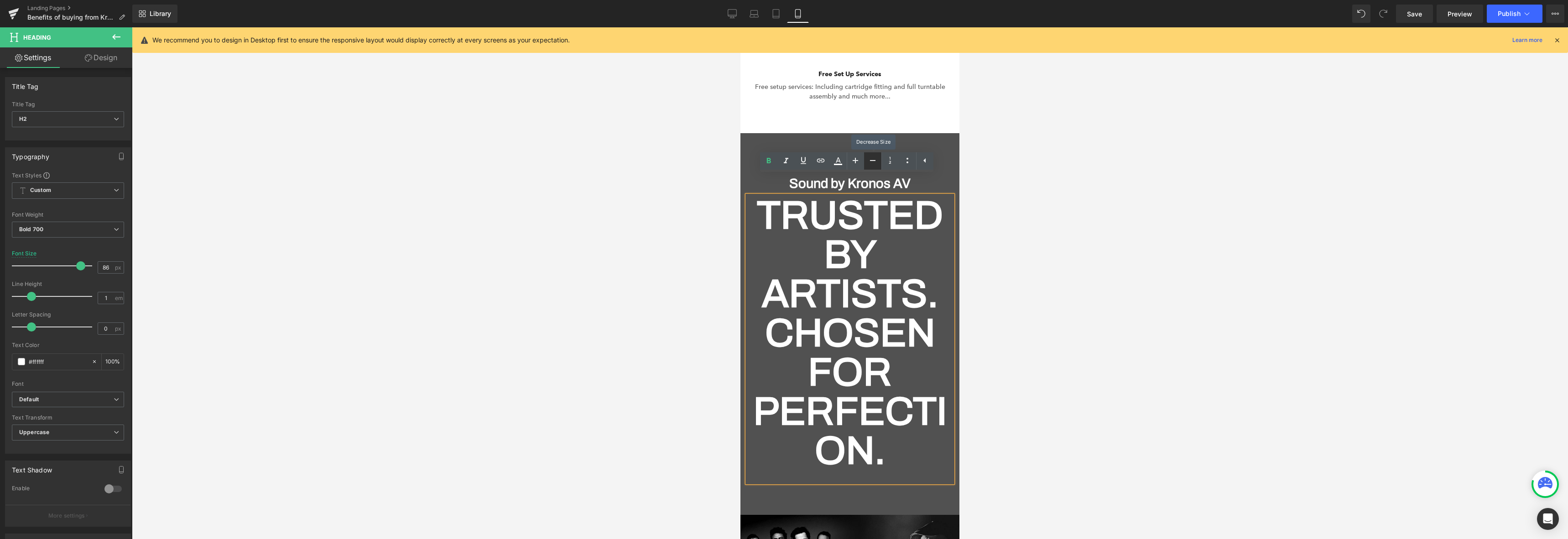
click at [874, 161] on icon at bounding box center [873, 161] width 11 height 11
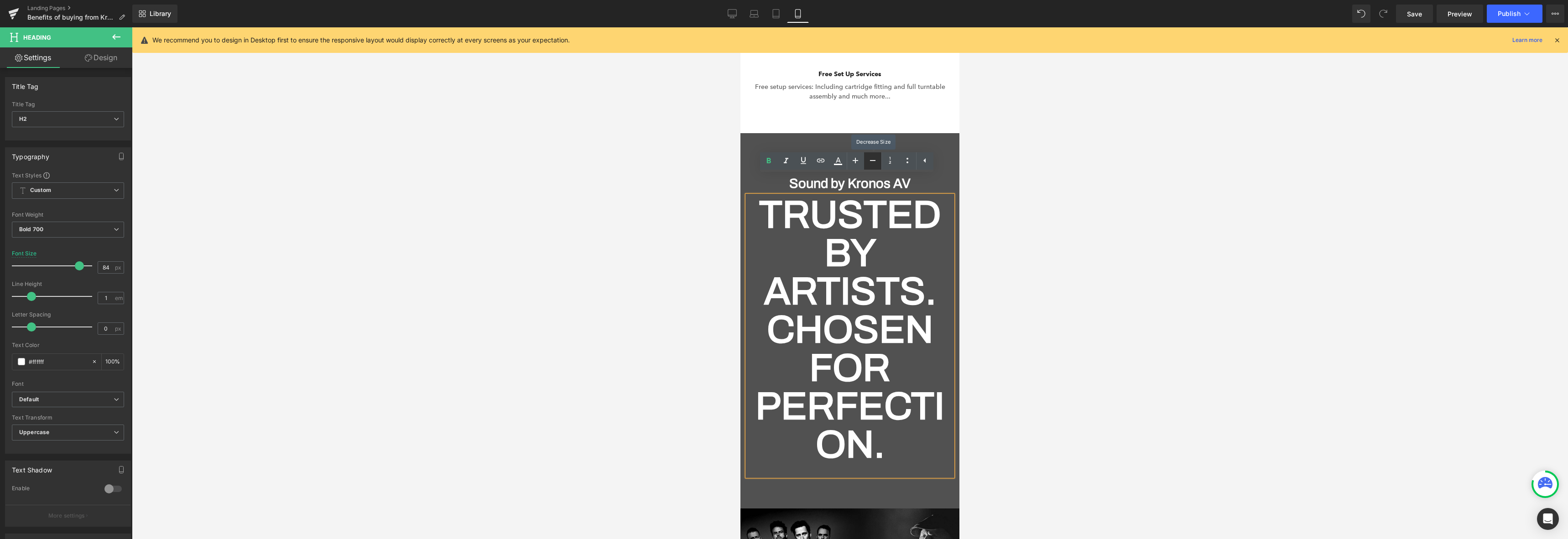
click at [874, 161] on icon at bounding box center [873, 161] width 11 height 11
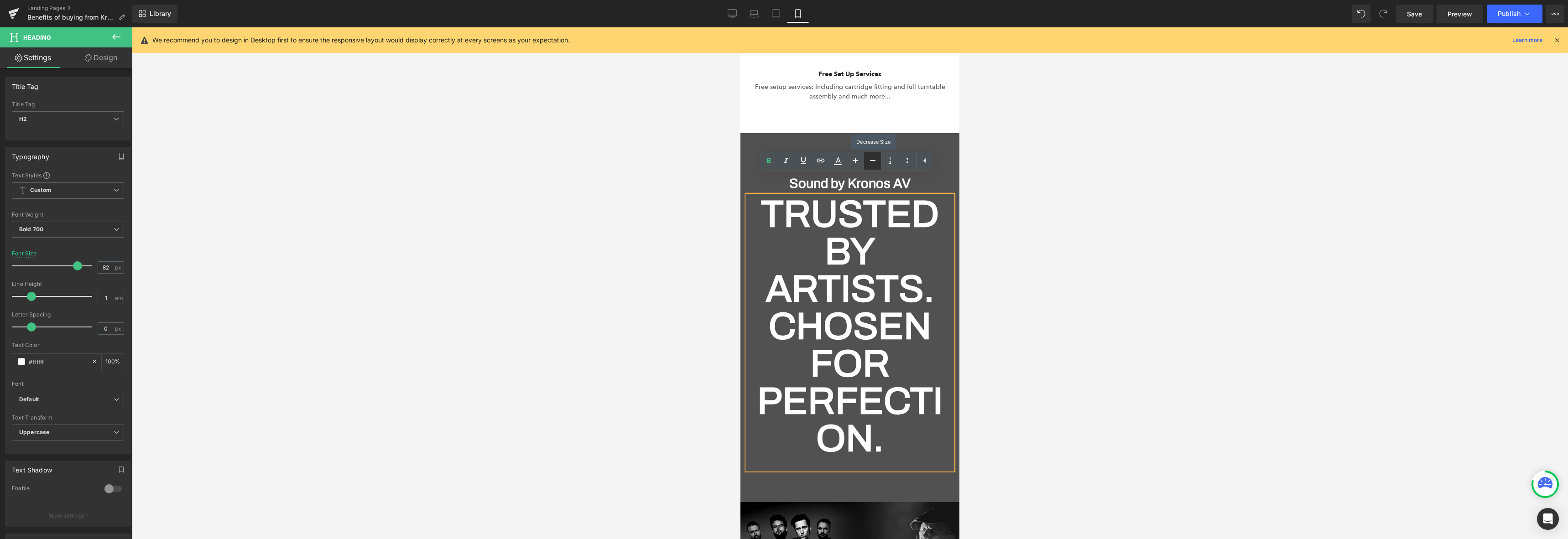
click at [874, 161] on icon at bounding box center [873, 161] width 11 height 11
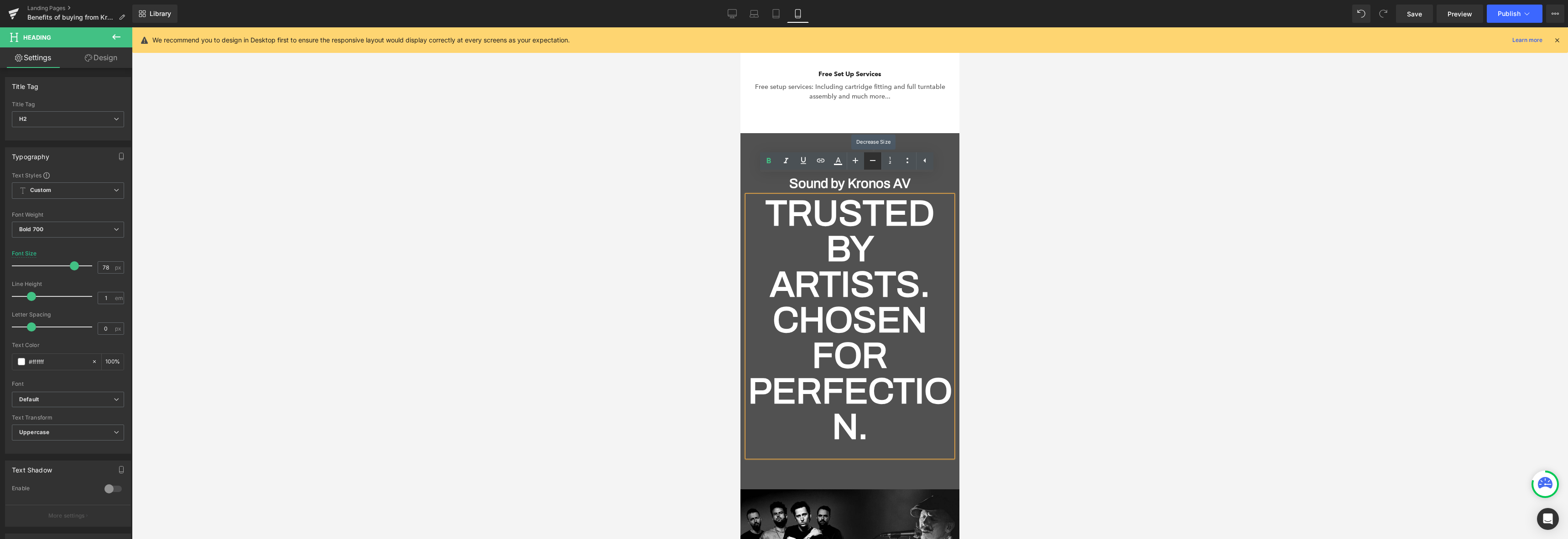
click at [874, 161] on icon at bounding box center [873, 161] width 11 height 11
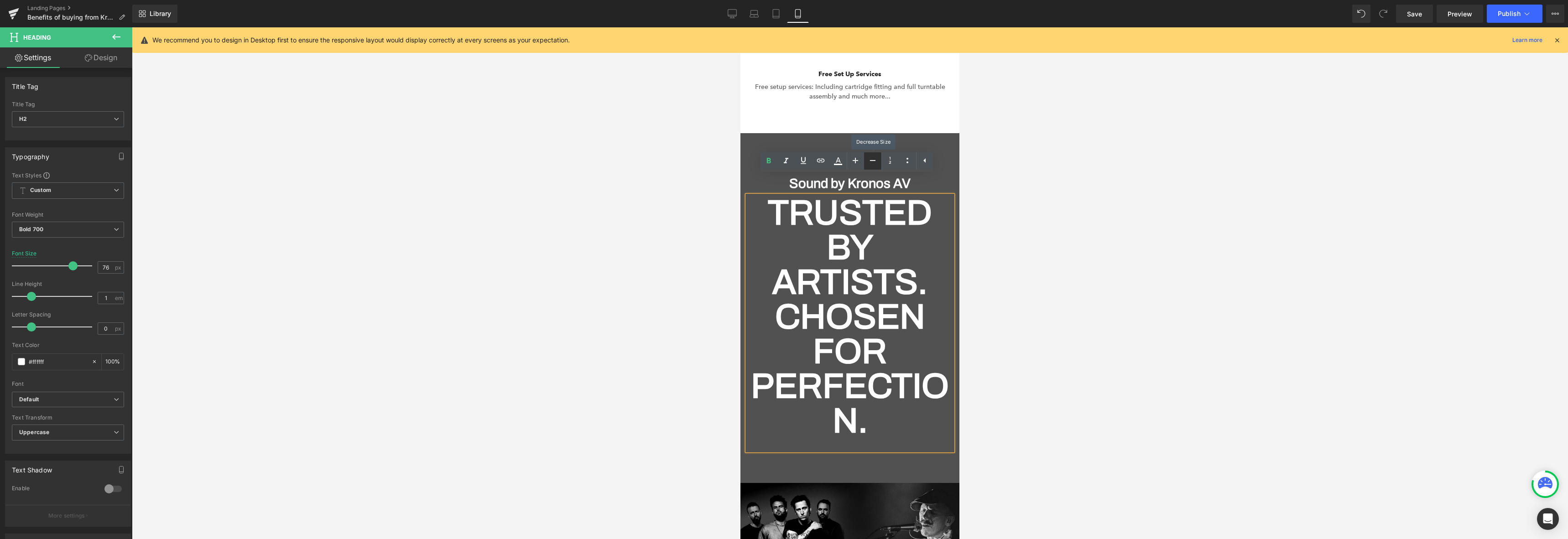
click at [874, 161] on icon at bounding box center [873, 161] width 11 height 11
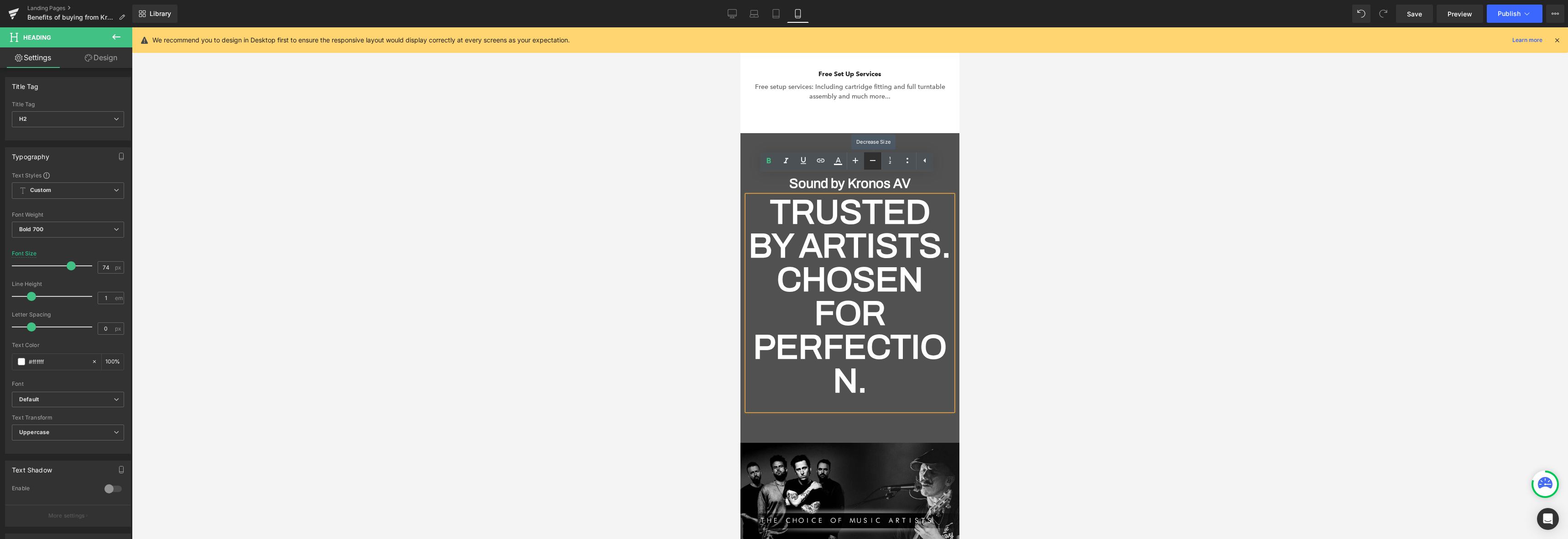
click at [874, 161] on icon at bounding box center [873, 161] width 11 height 11
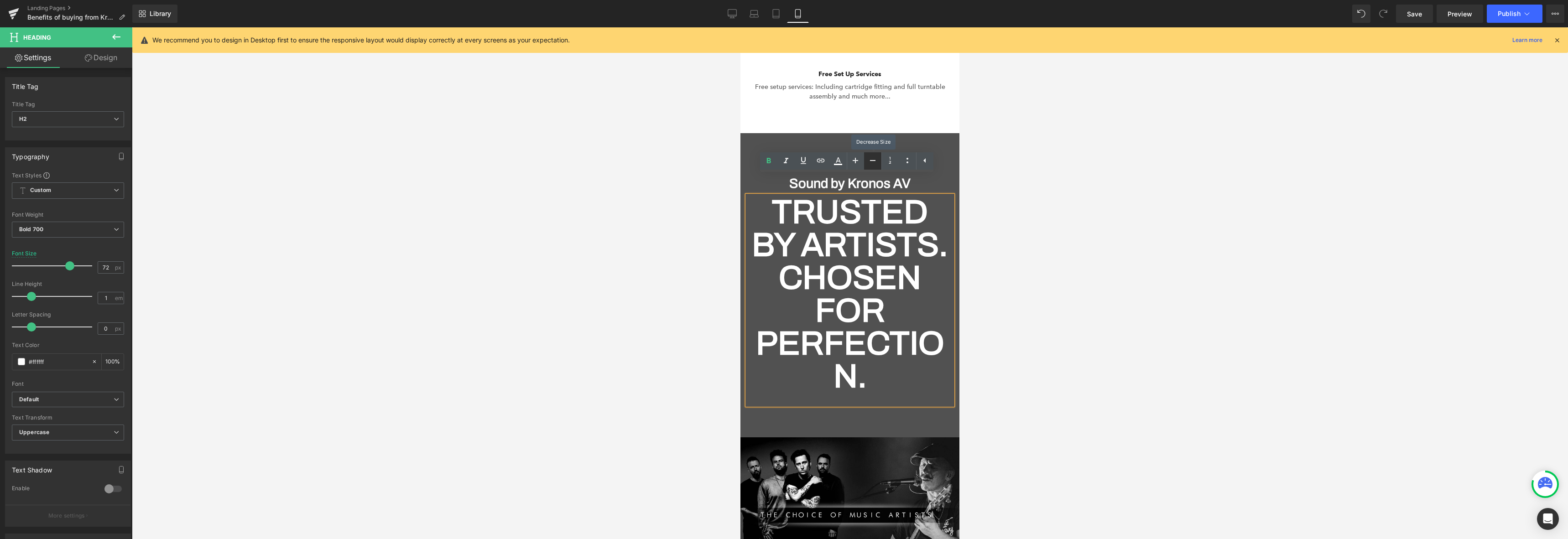
click at [874, 161] on icon at bounding box center [873, 161] width 11 height 11
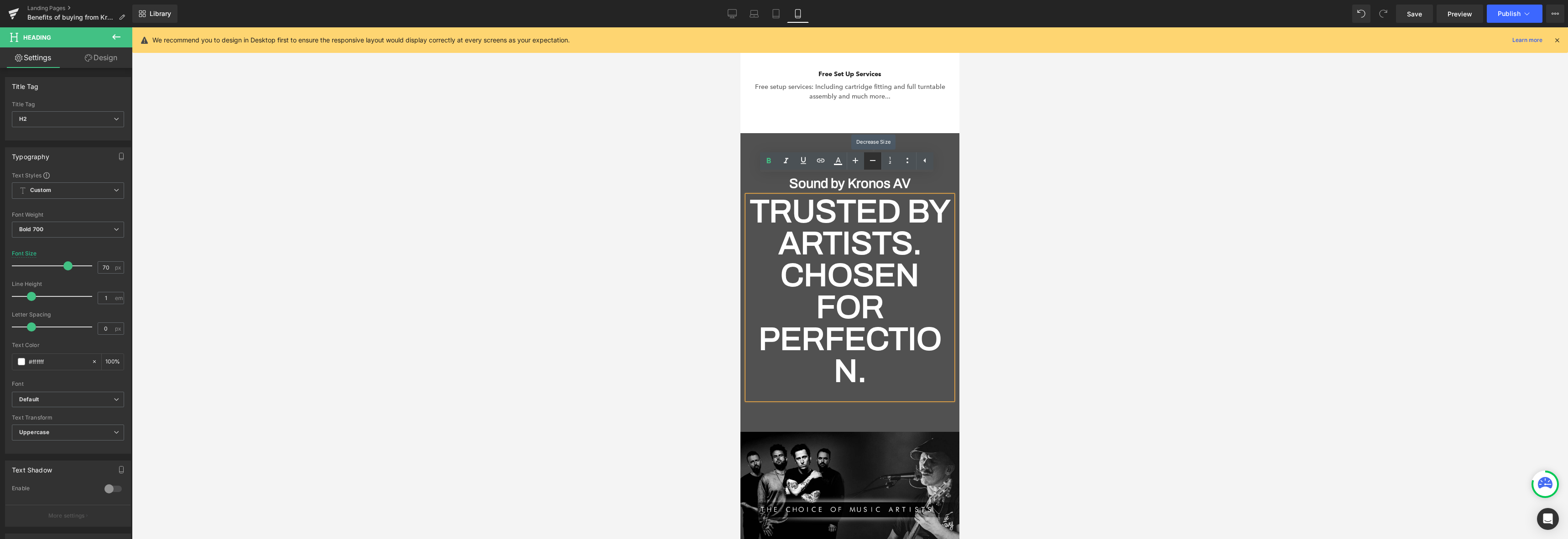
click at [874, 161] on icon at bounding box center [873, 161] width 11 height 11
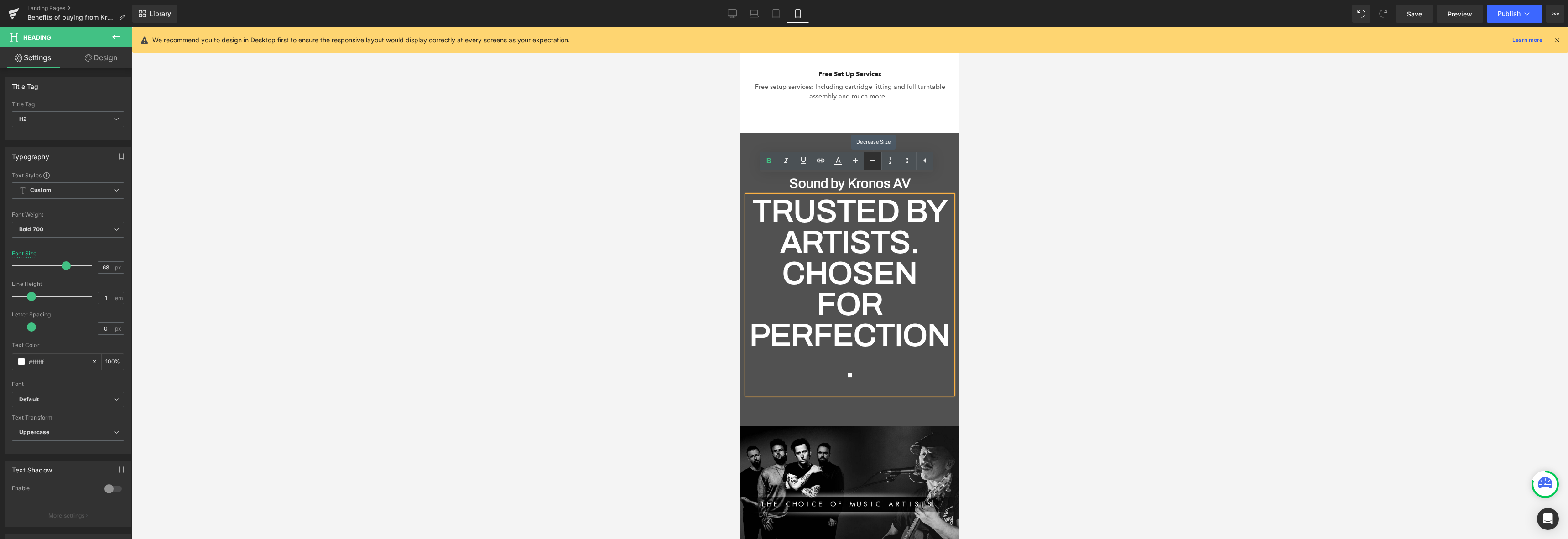
click at [874, 161] on icon at bounding box center [873, 161] width 11 height 11
type input "66"
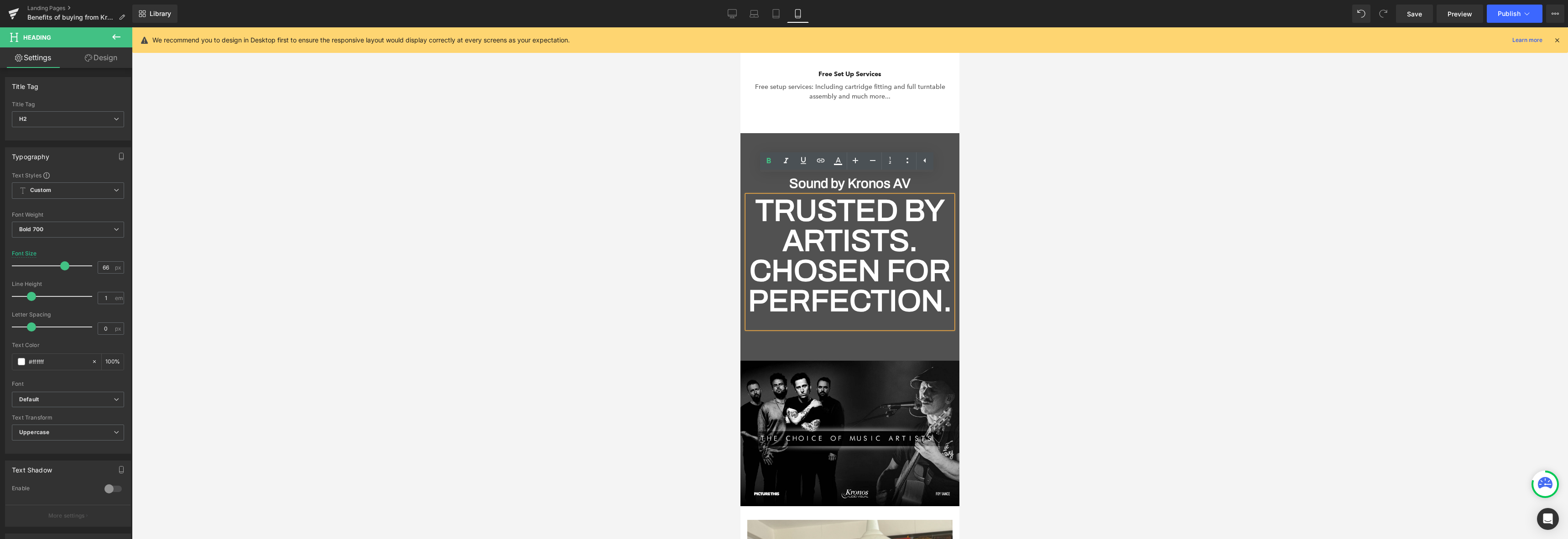
click at [1016, 298] on div at bounding box center [849, 283] width 1436 height 512
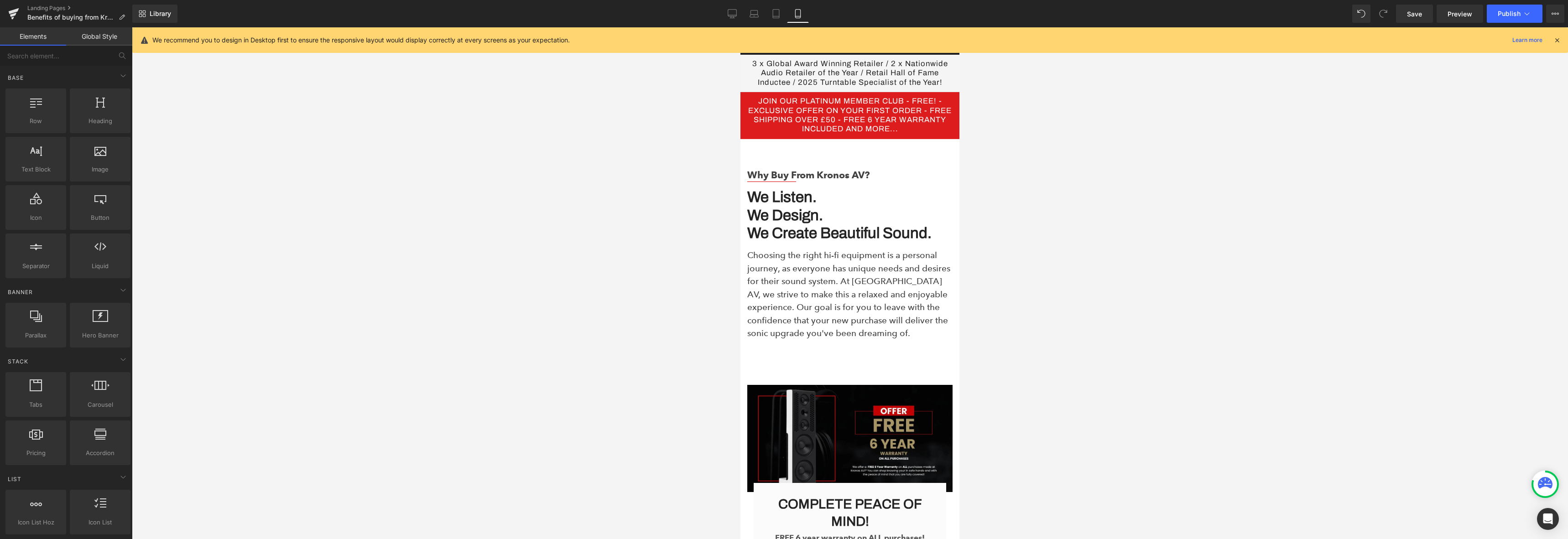
scroll to position [0, 0]
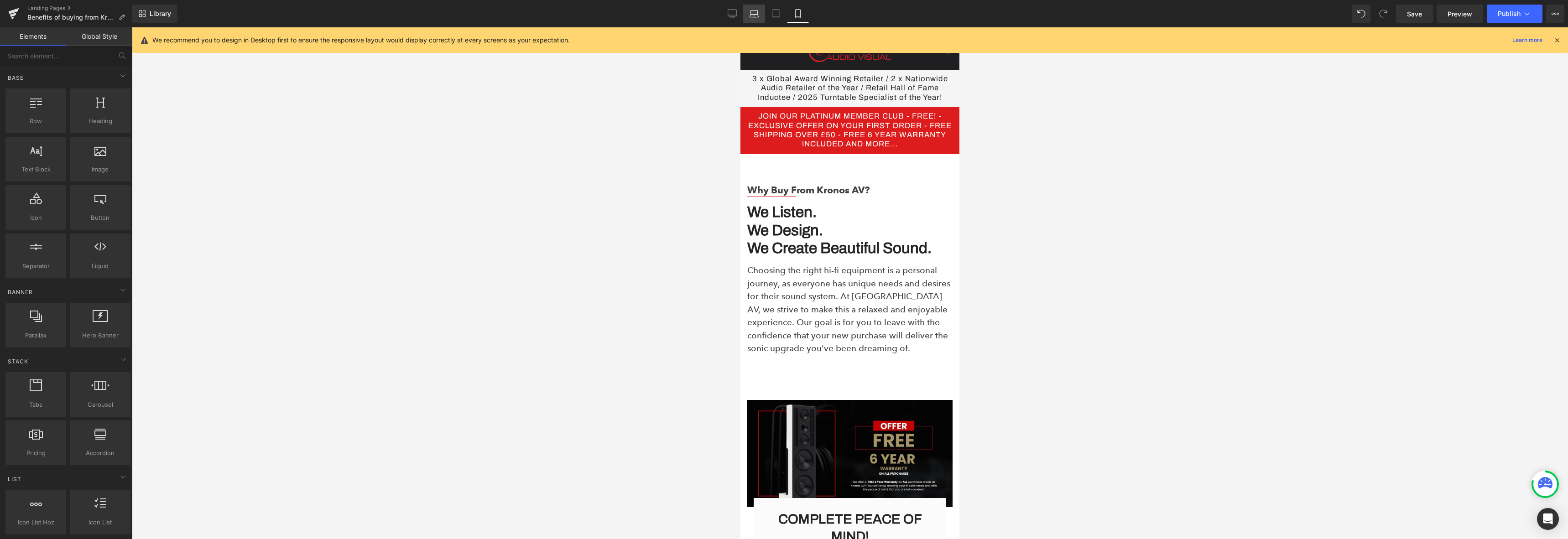
click at [756, 20] on link "Laptop" at bounding box center [754, 13] width 22 height 19
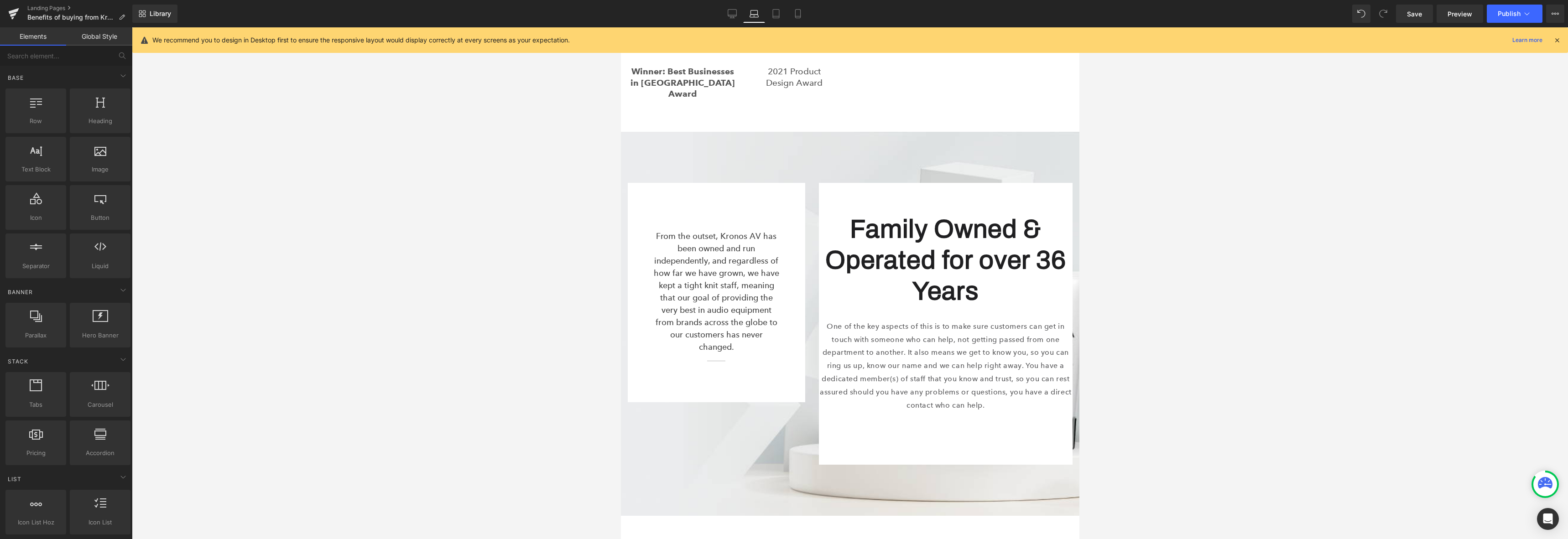
scroll to position [1671, 0]
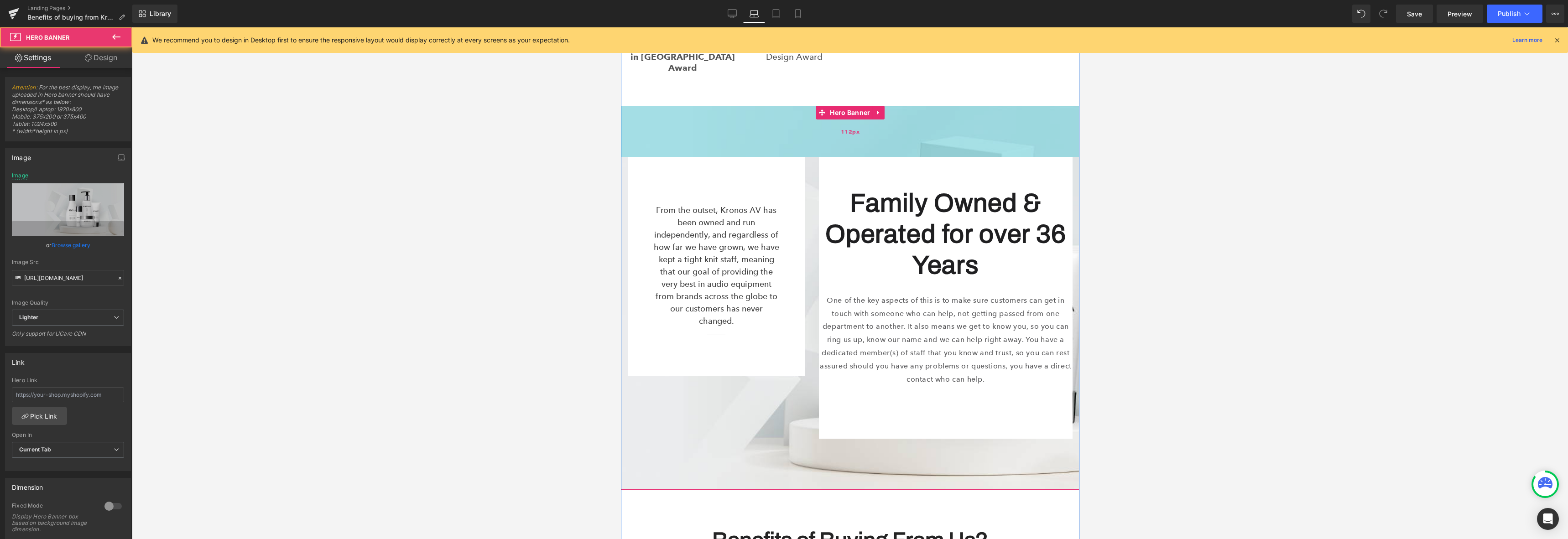
click at [804, 118] on div "112px" at bounding box center [849, 131] width 458 height 51
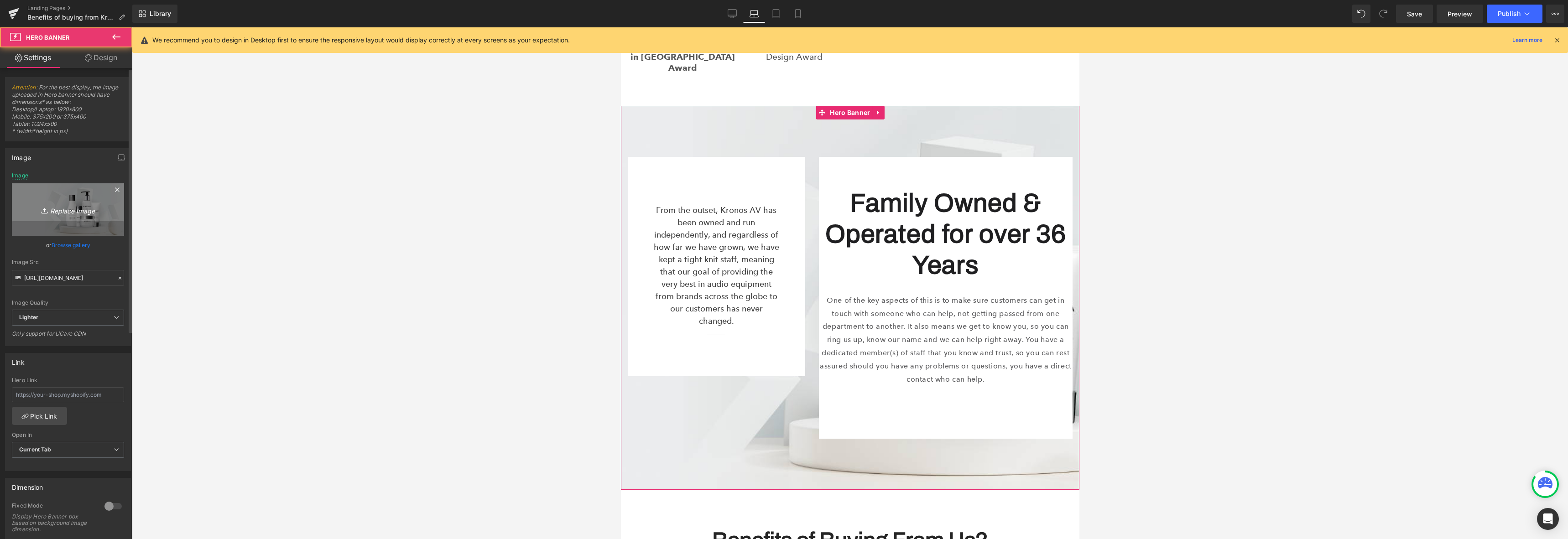
click at [67, 220] on link "Replace Image" at bounding box center [67, 209] width 112 height 52
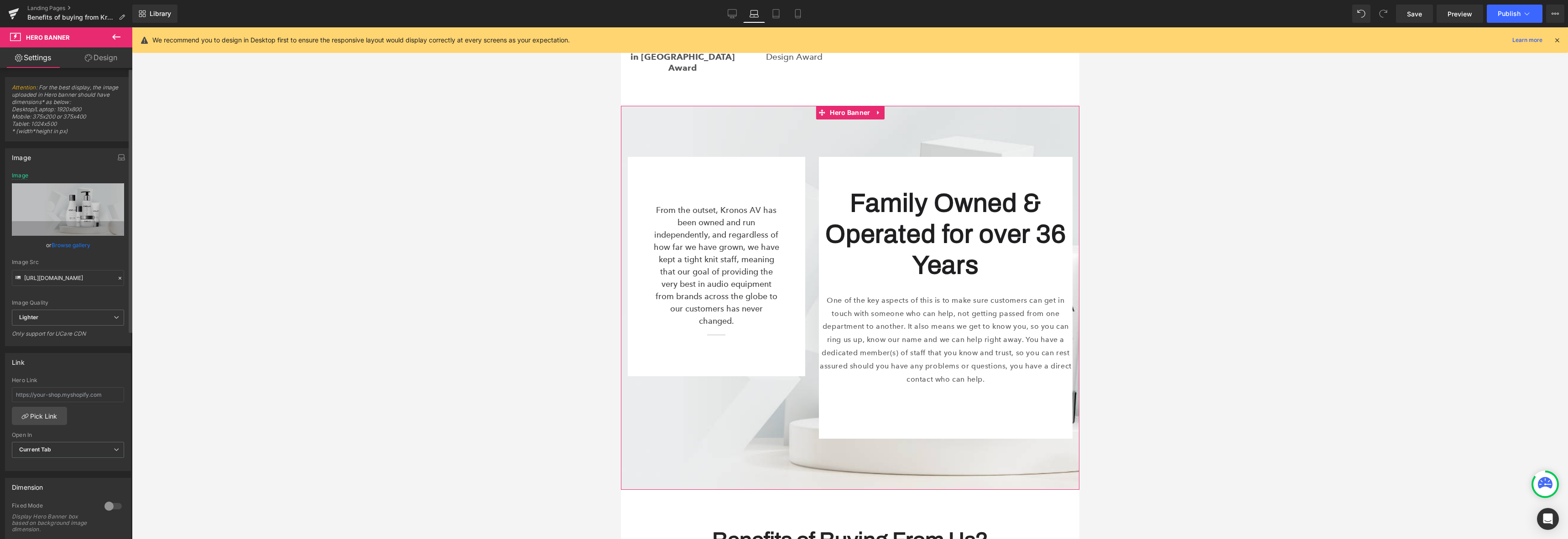
click at [69, 241] on link "Browse gallery" at bounding box center [71, 245] width 39 height 16
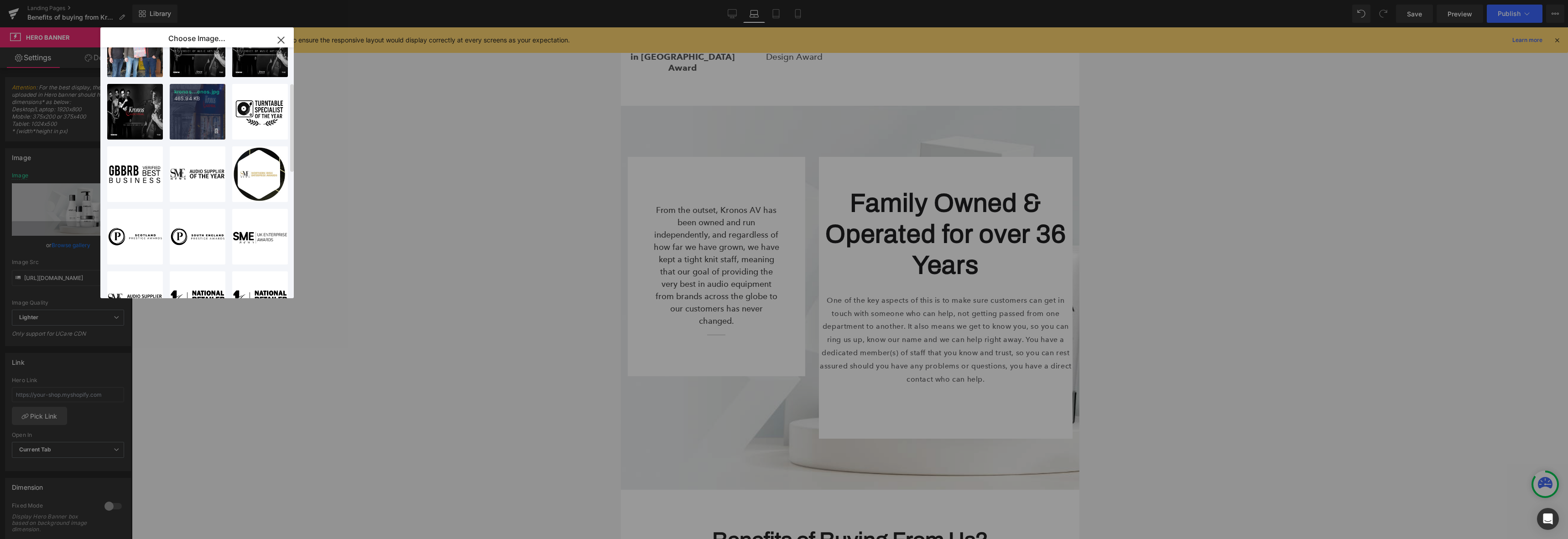
click at [201, 128] on div "kronos...onos.jpg 465.94 KB" at bounding box center [197, 111] width 56 height 56
type input "[URL][DOMAIN_NAME]"
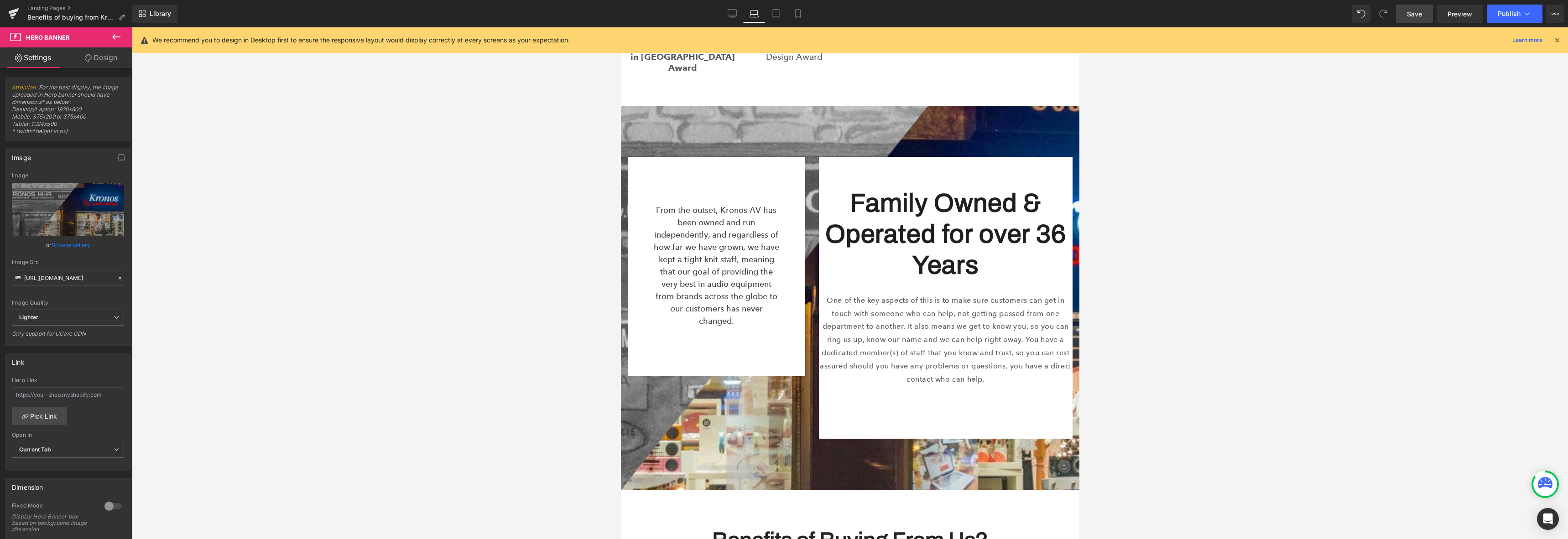
click at [1407, 17] on link "Save" at bounding box center [1414, 13] width 37 height 19
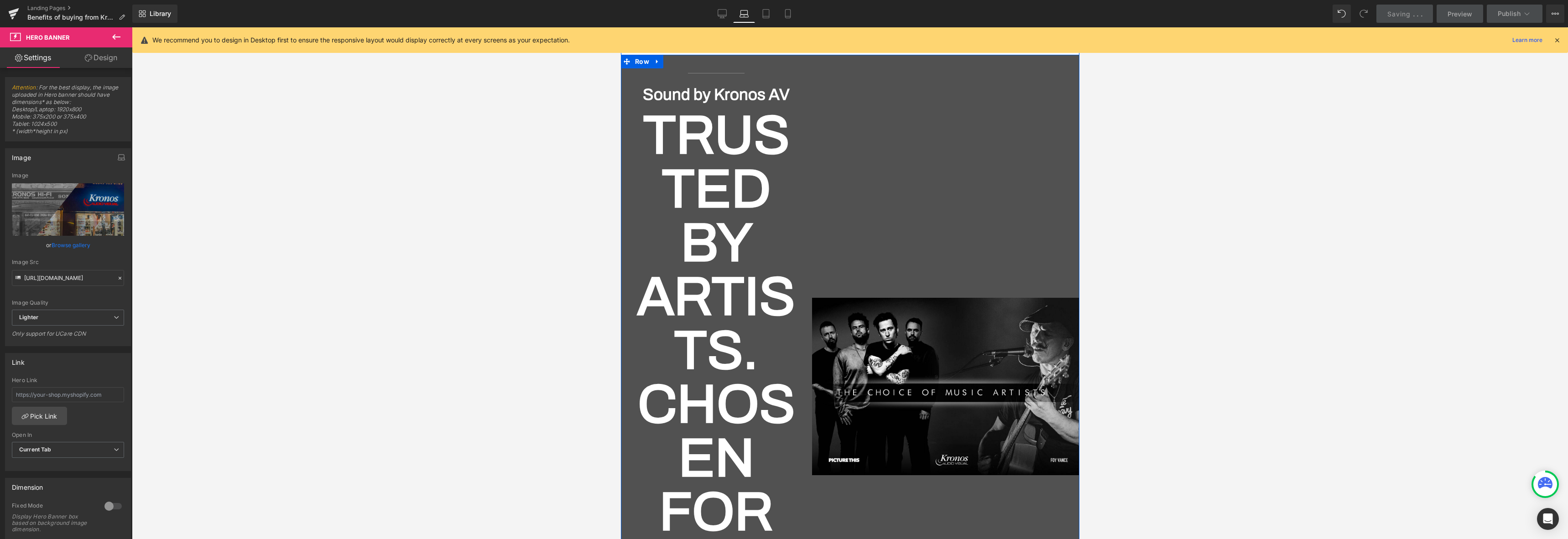
scroll to position [2434, 0]
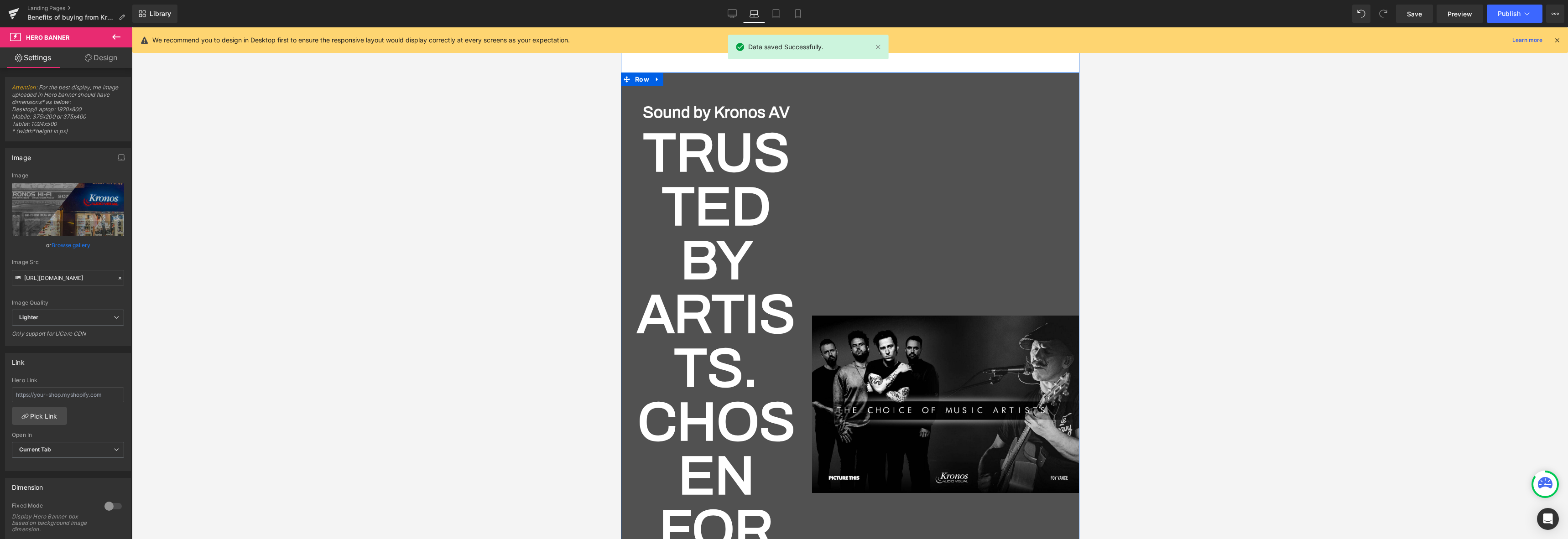
click at [724, 171] on h2 "Trusted by Artists. Chosen for Perfection." at bounding box center [716, 422] width 177 height 592
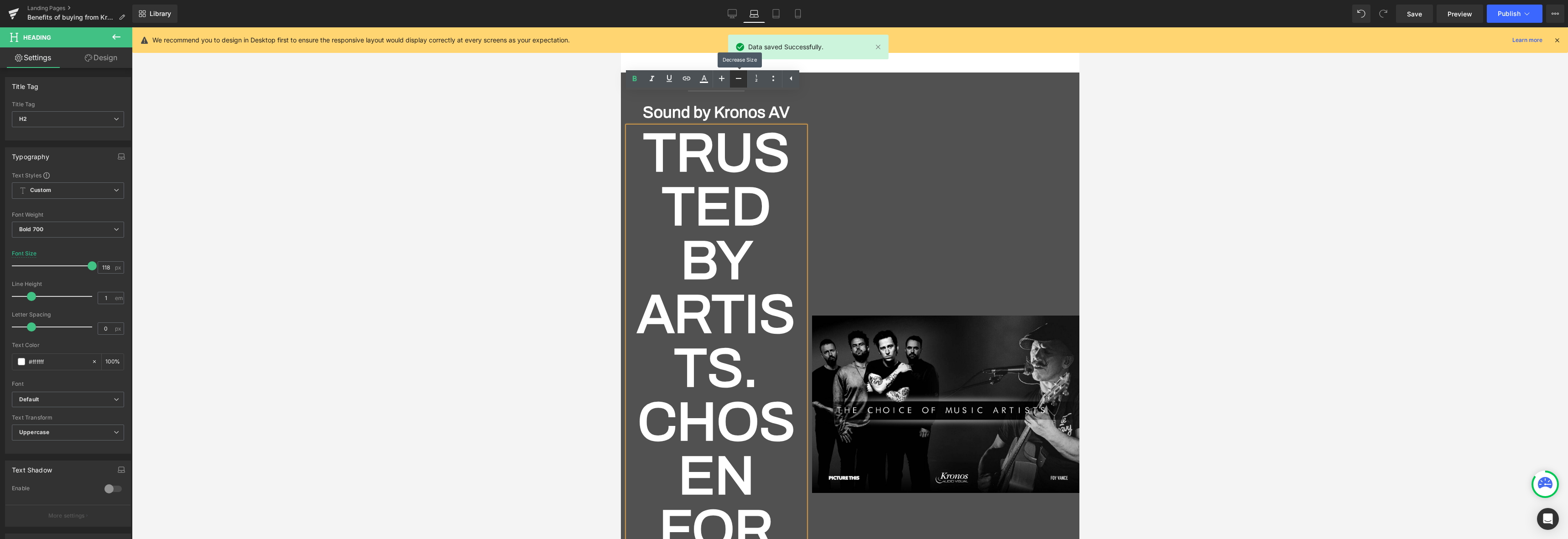
click at [737, 77] on icon at bounding box center [739, 79] width 11 height 11
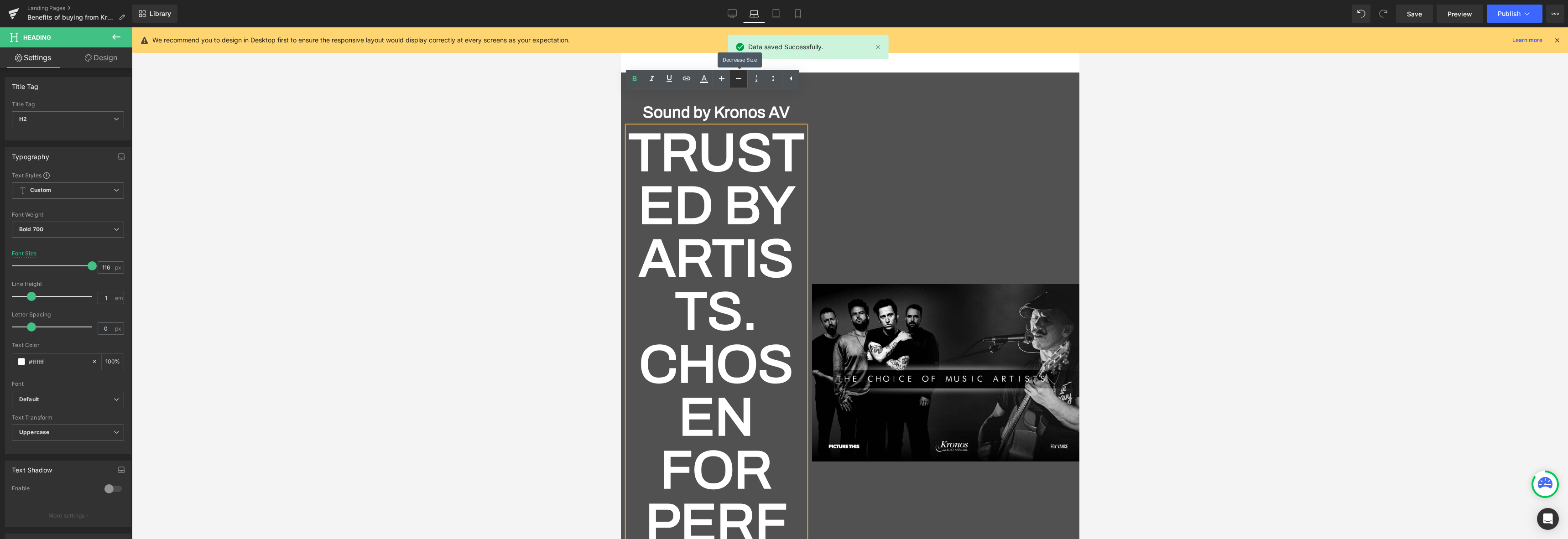
click at [737, 77] on icon at bounding box center [739, 79] width 11 height 11
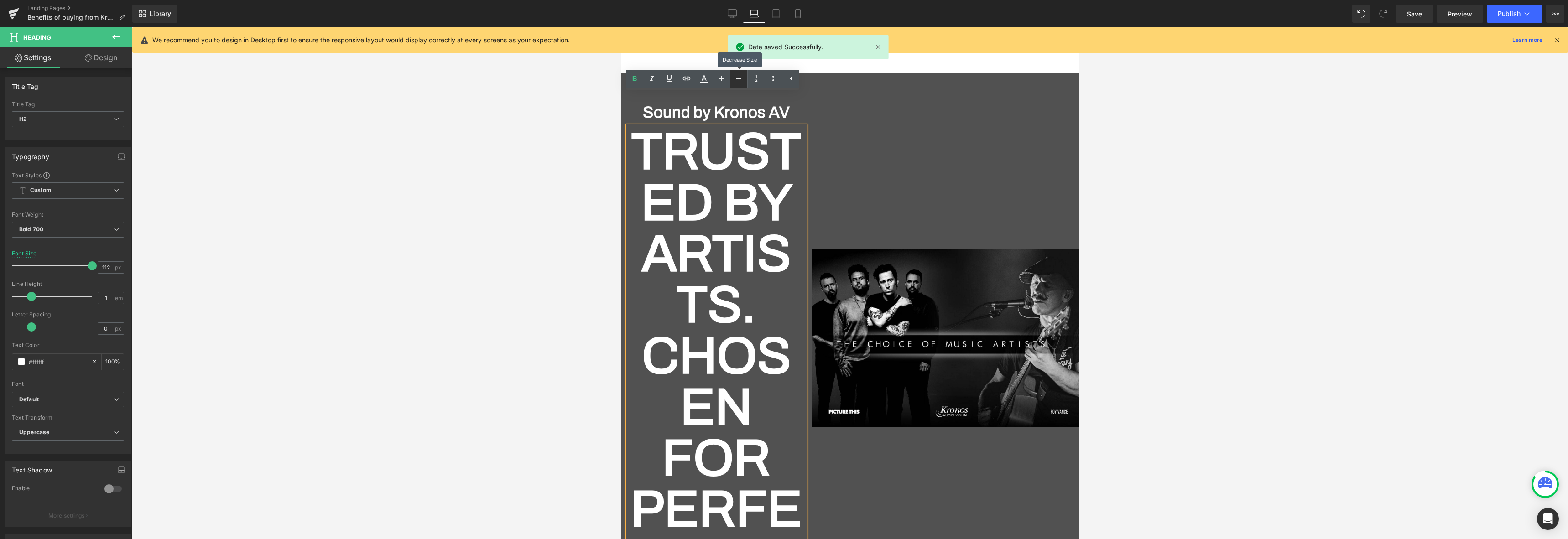
click at [737, 77] on icon at bounding box center [739, 79] width 11 height 11
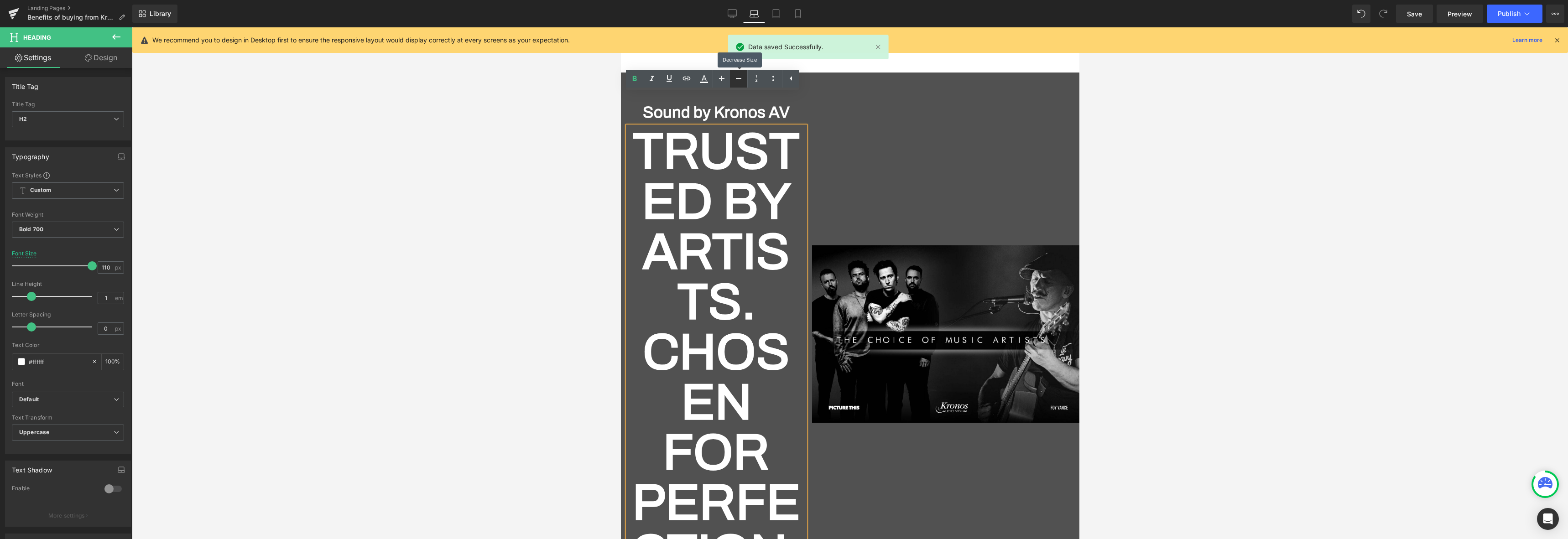
click at [737, 77] on icon at bounding box center [739, 79] width 11 height 11
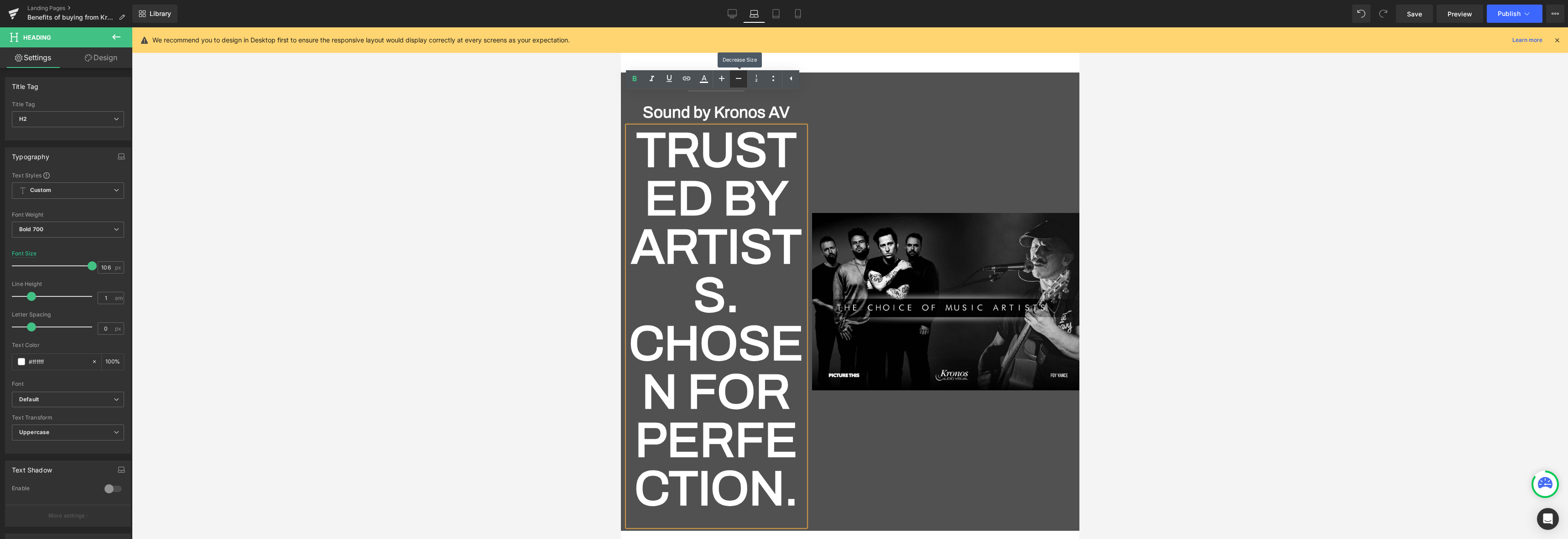
click at [737, 77] on icon at bounding box center [739, 79] width 11 height 11
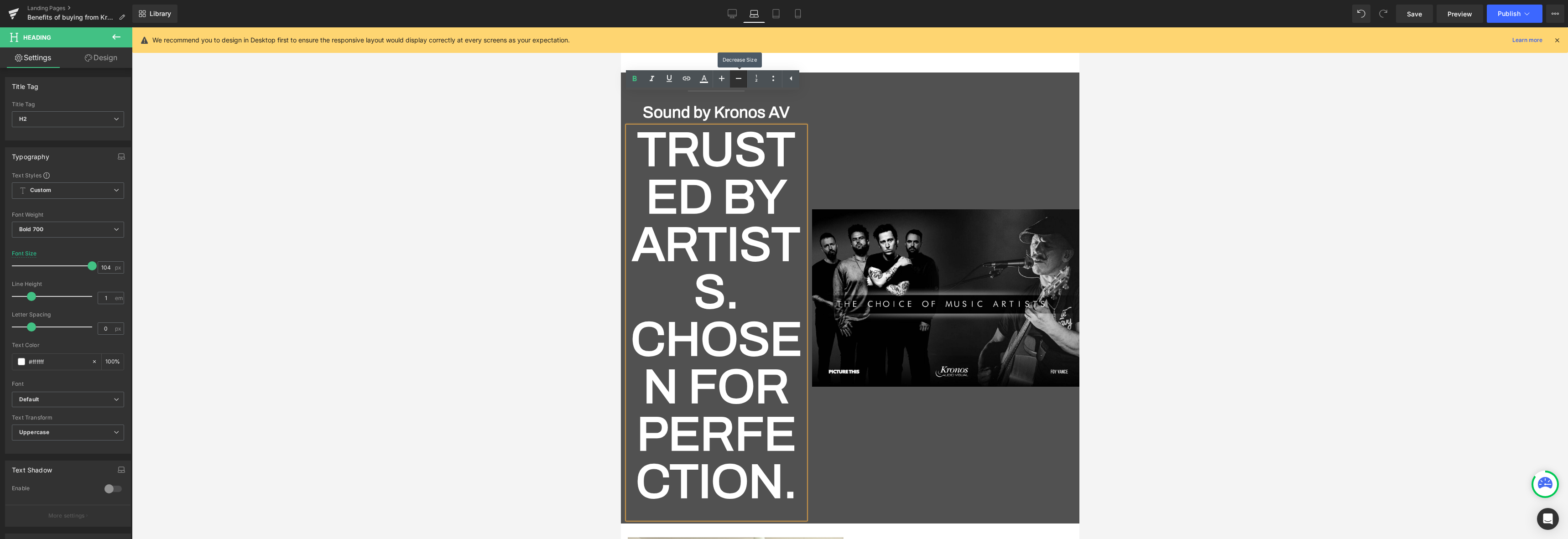
click at [737, 77] on icon at bounding box center [739, 79] width 11 height 11
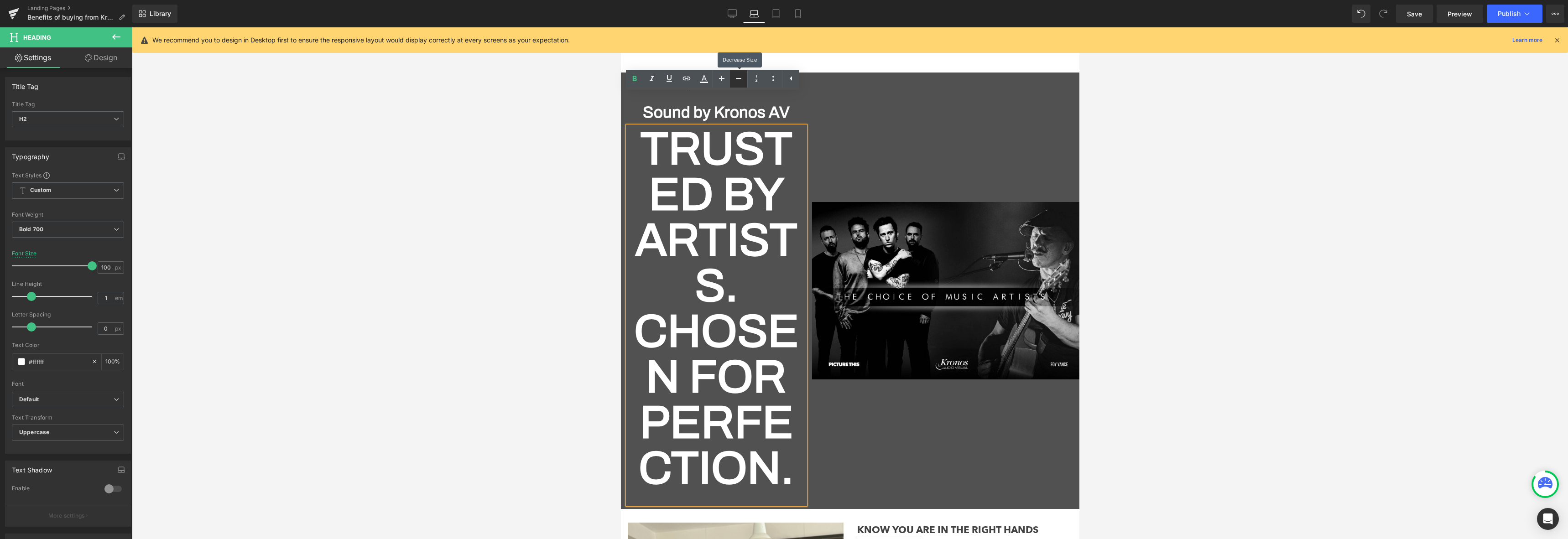
click at [737, 77] on icon at bounding box center [739, 79] width 11 height 11
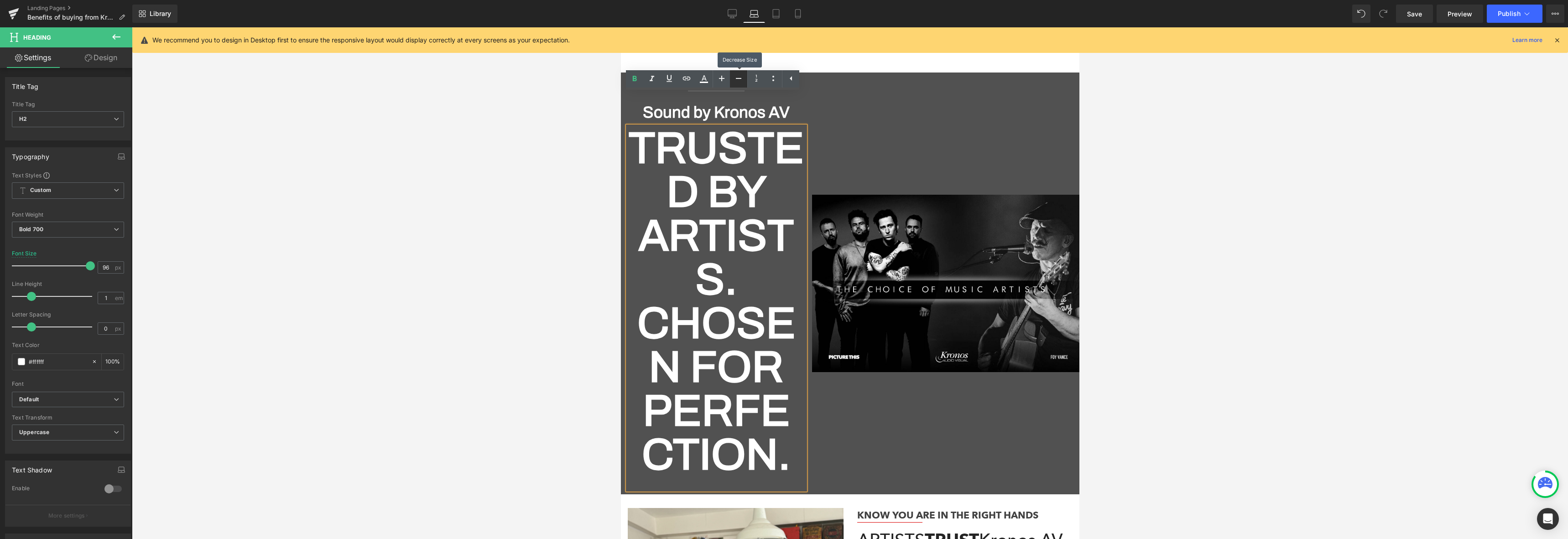
click at [737, 77] on icon at bounding box center [739, 79] width 11 height 11
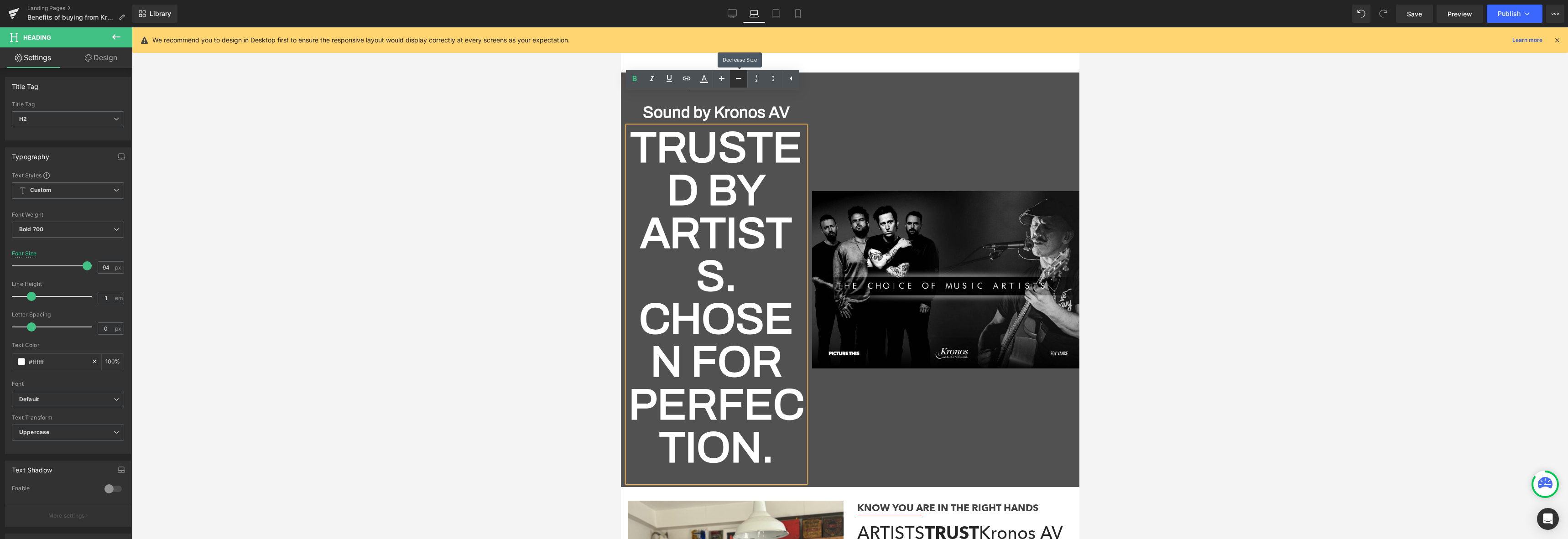
click at [737, 77] on icon at bounding box center [739, 79] width 11 height 11
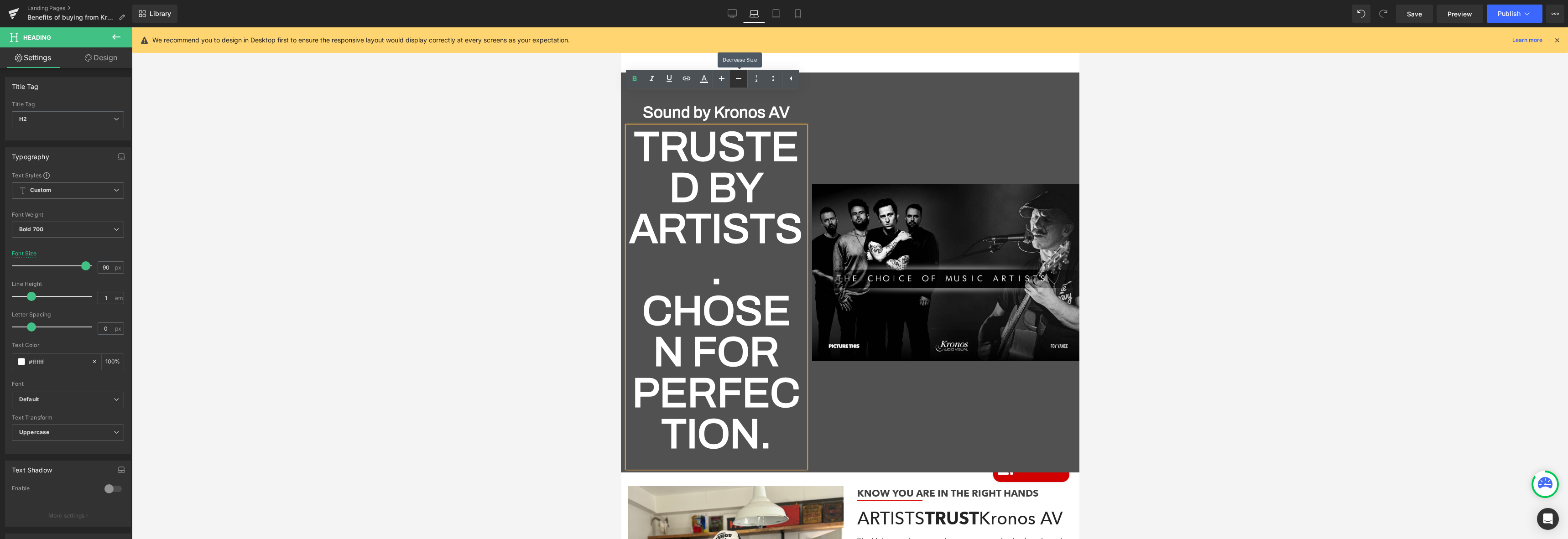
click at [737, 77] on icon at bounding box center [739, 79] width 11 height 11
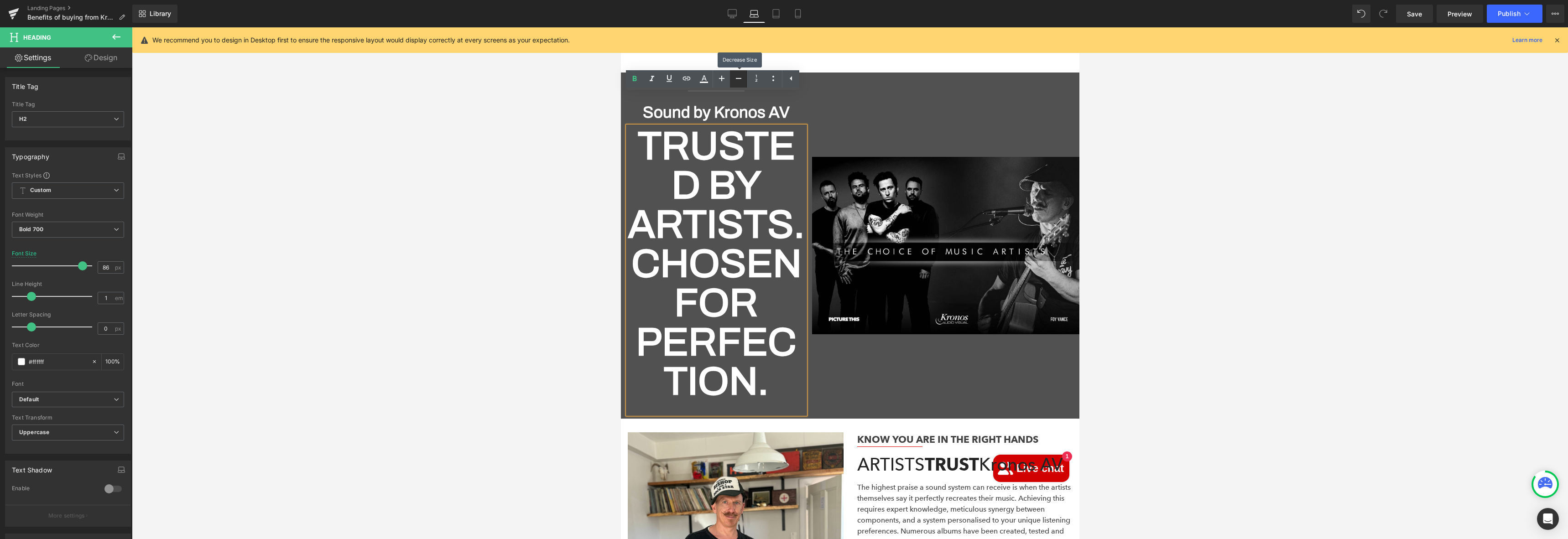
click at [737, 77] on icon at bounding box center [739, 79] width 11 height 11
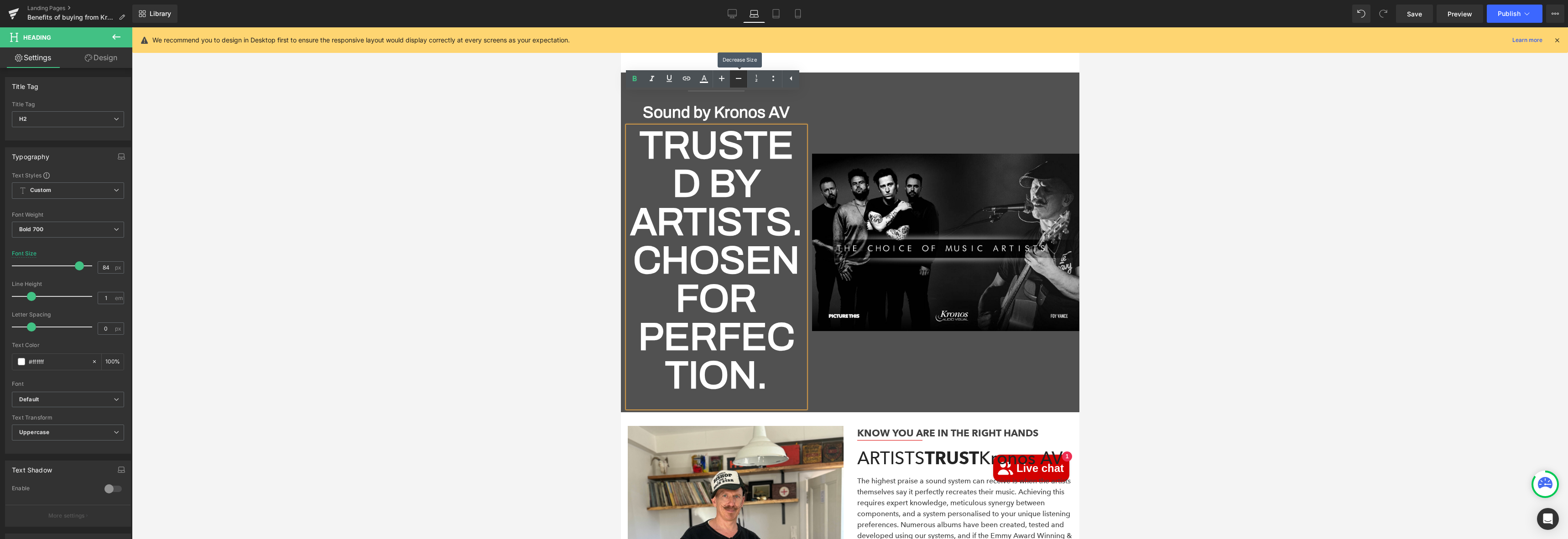
click at [737, 77] on icon at bounding box center [739, 79] width 11 height 11
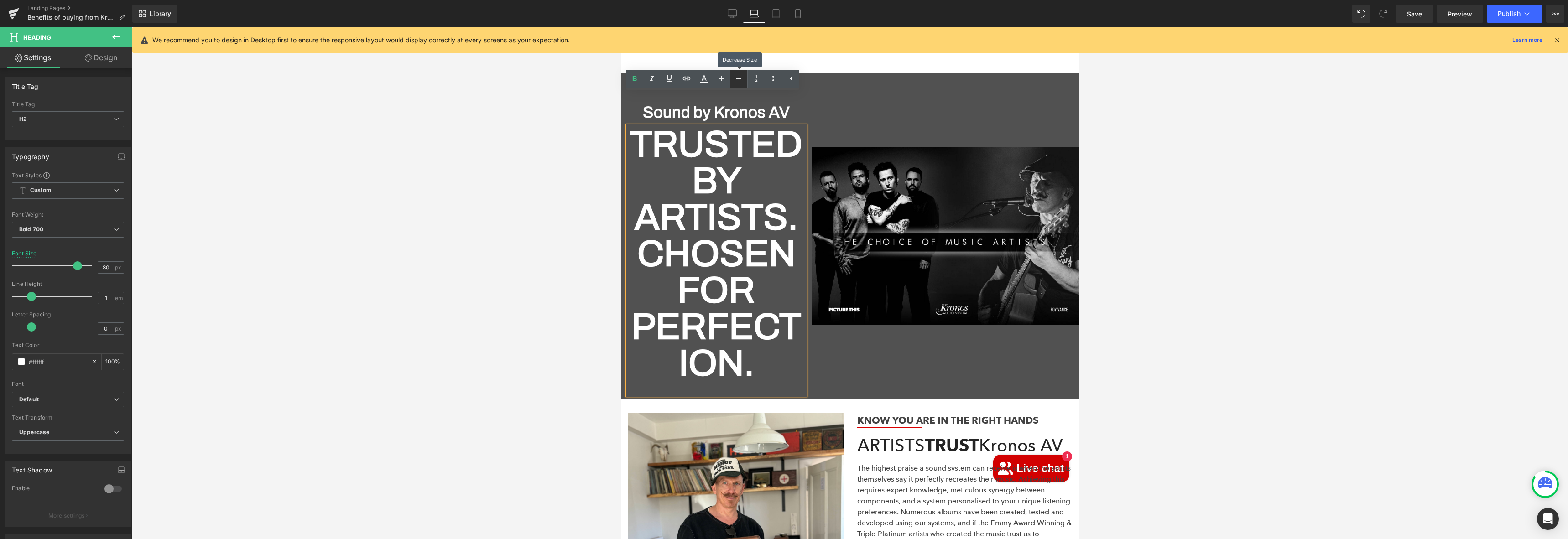
click at [737, 77] on icon at bounding box center [739, 79] width 11 height 11
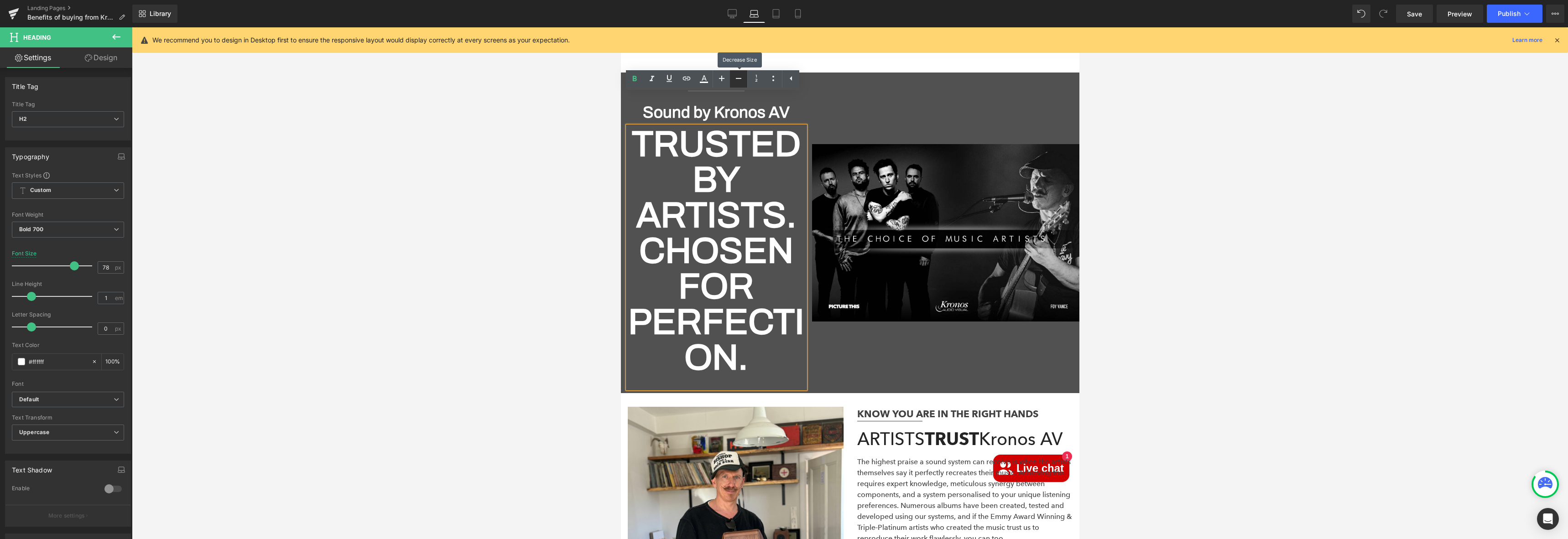
click at [737, 77] on icon at bounding box center [739, 79] width 11 height 11
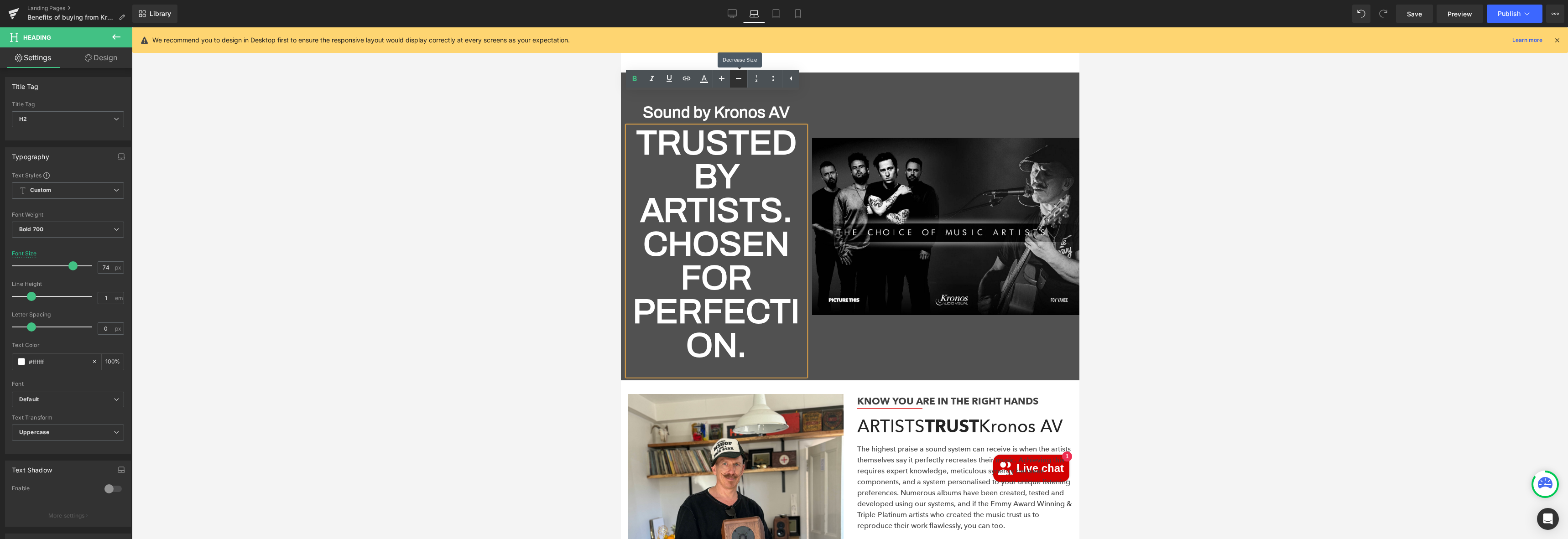
click at [737, 77] on icon at bounding box center [739, 79] width 11 height 11
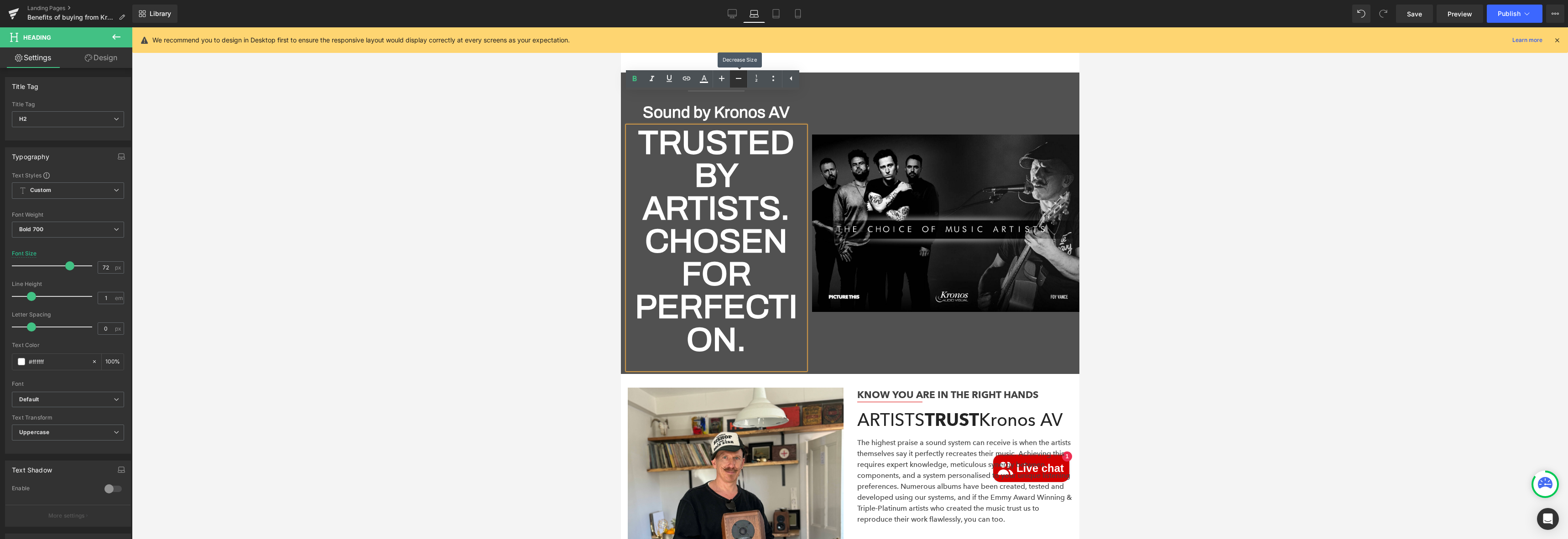
click at [737, 77] on icon at bounding box center [739, 79] width 11 height 11
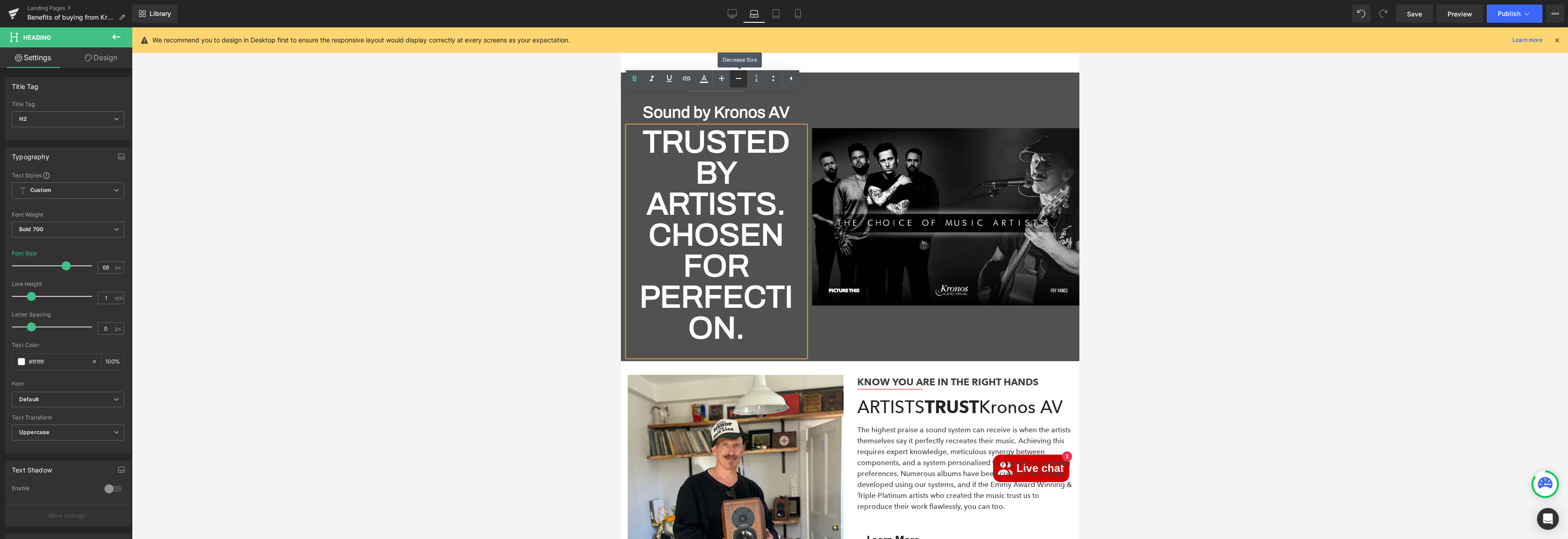
click at [737, 77] on icon at bounding box center [739, 79] width 11 height 11
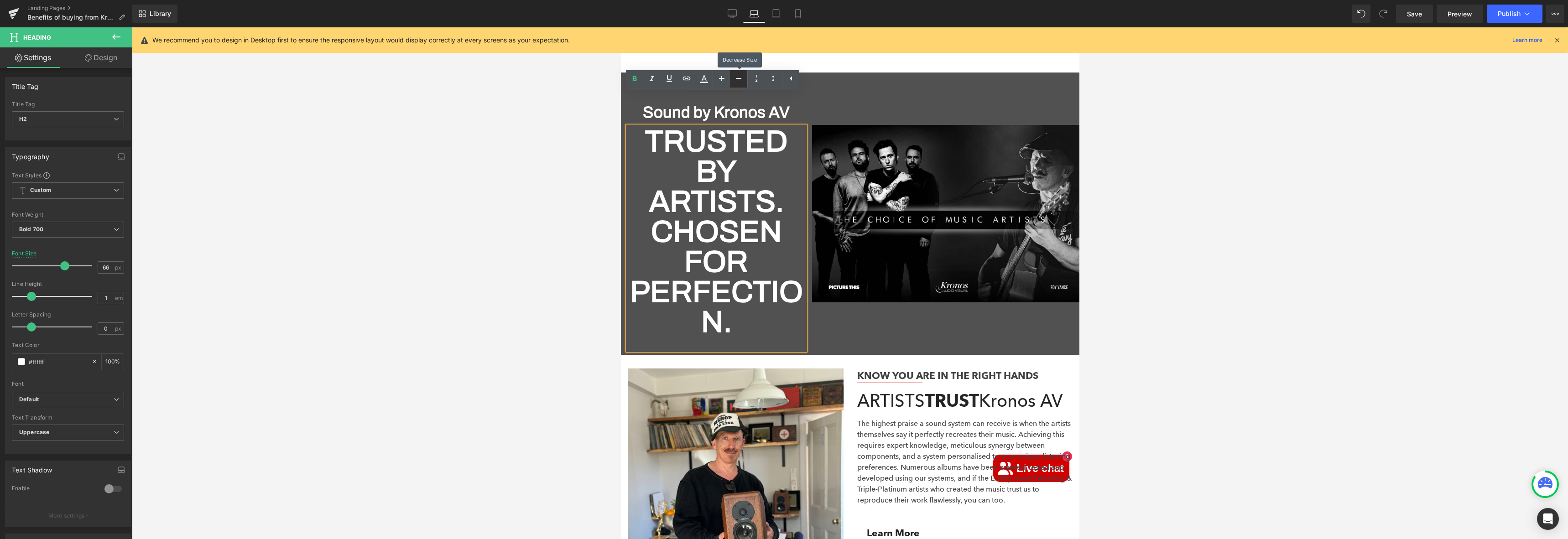
click at [737, 77] on icon at bounding box center [739, 79] width 11 height 11
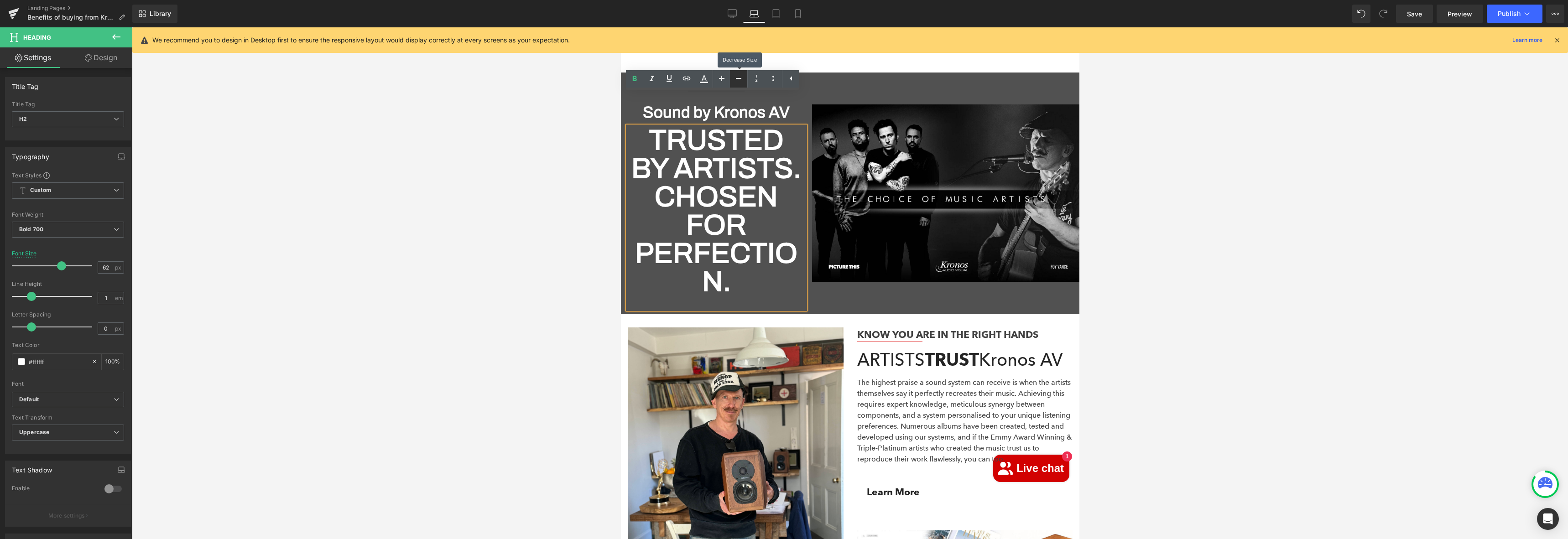
click at [737, 77] on icon at bounding box center [739, 79] width 11 height 11
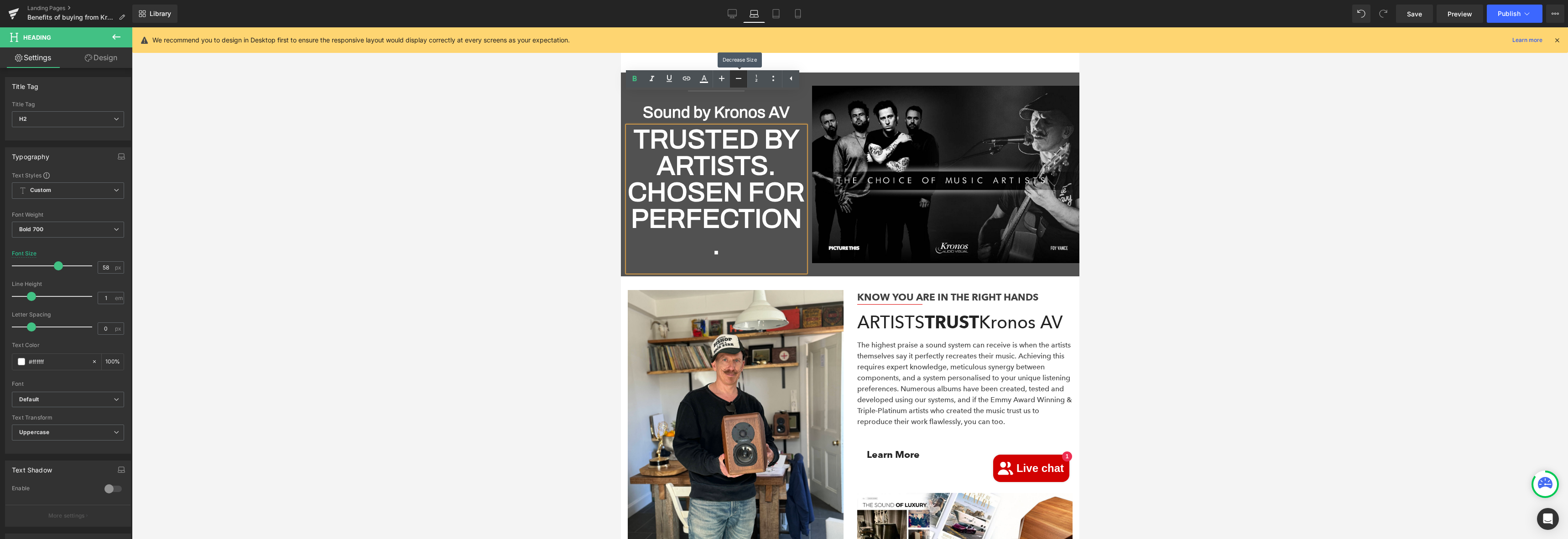
click at [737, 77] on icon at bounding box center [739, 79] width 11 height 11
type input "56"
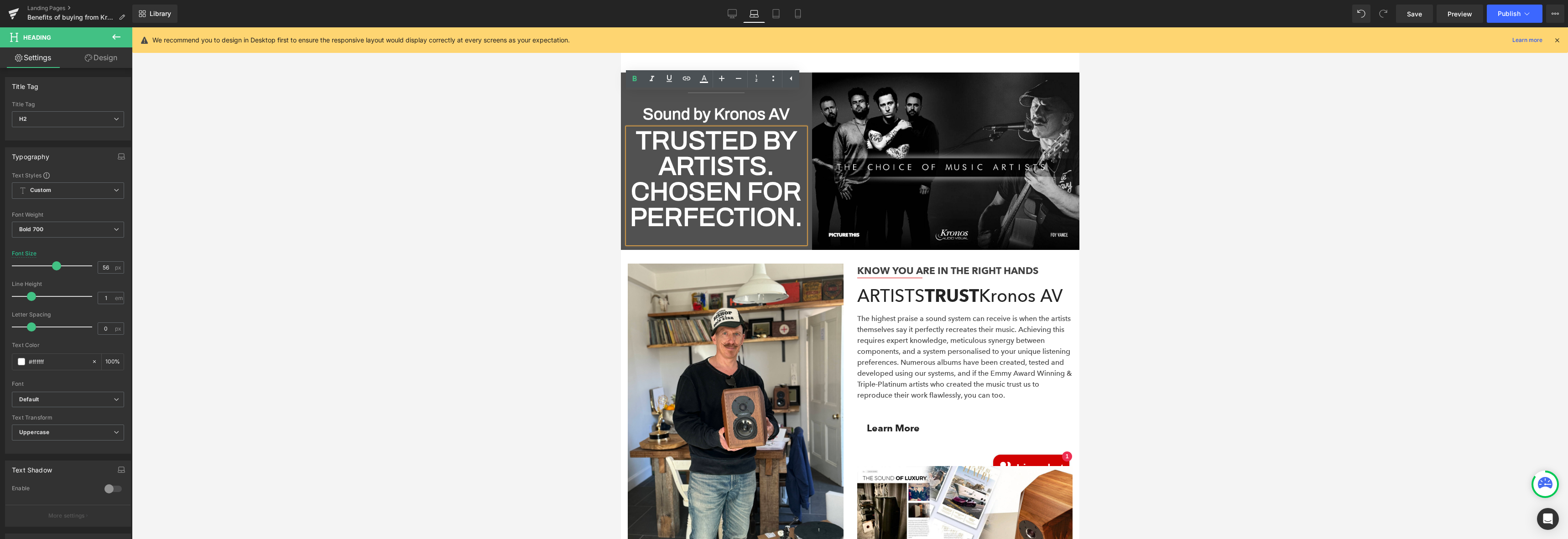
click at [1217, 272] on div at bounding box center [849, 283] width 1436 height 512
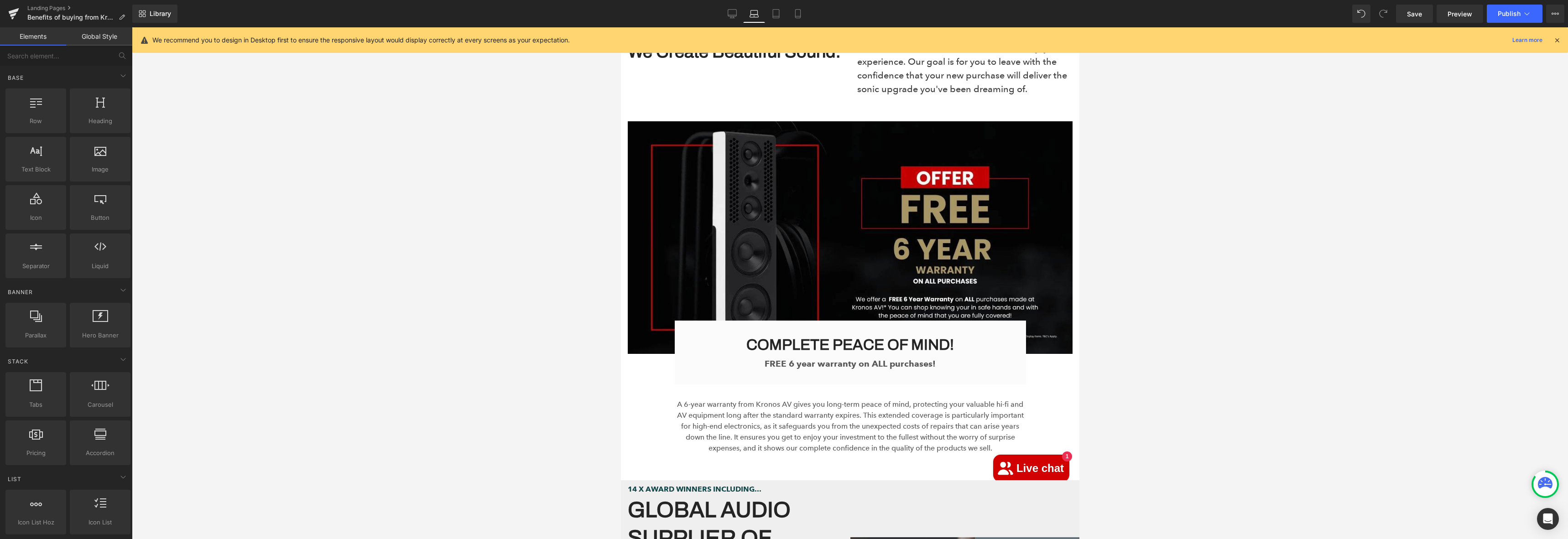
scroll to position [0, 0]
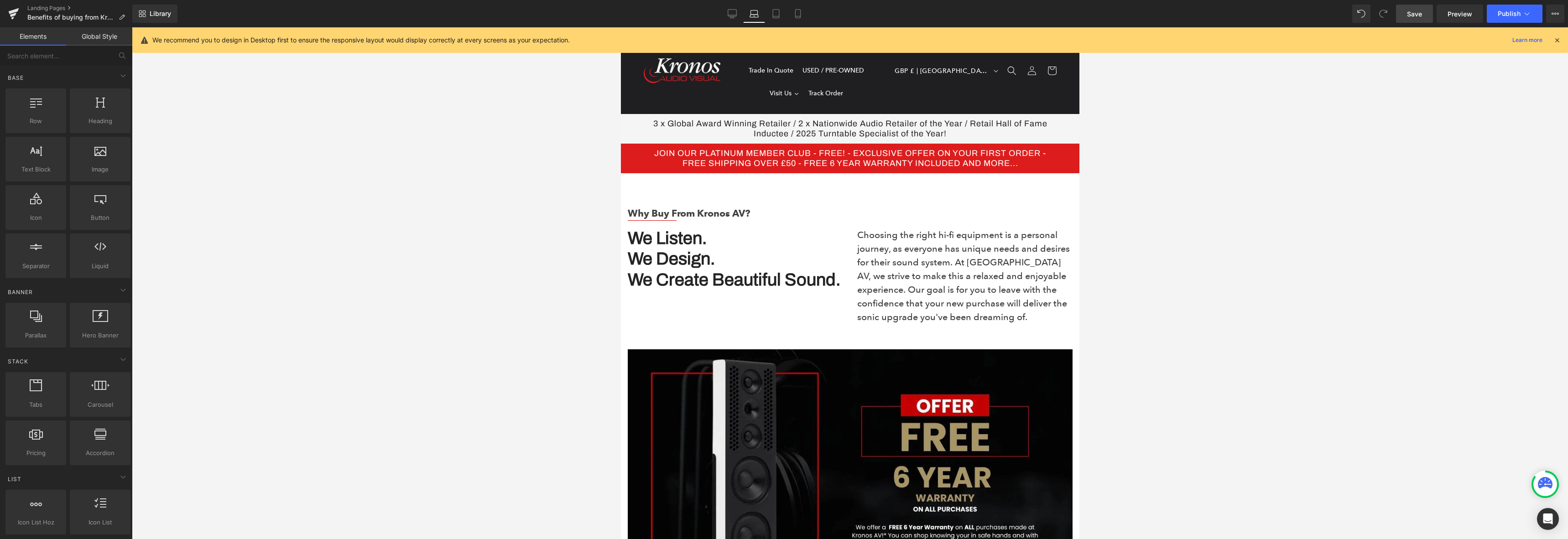
click at [1407, 18] on span "Save" at bounding box center [1414, 13] width 15 height 10
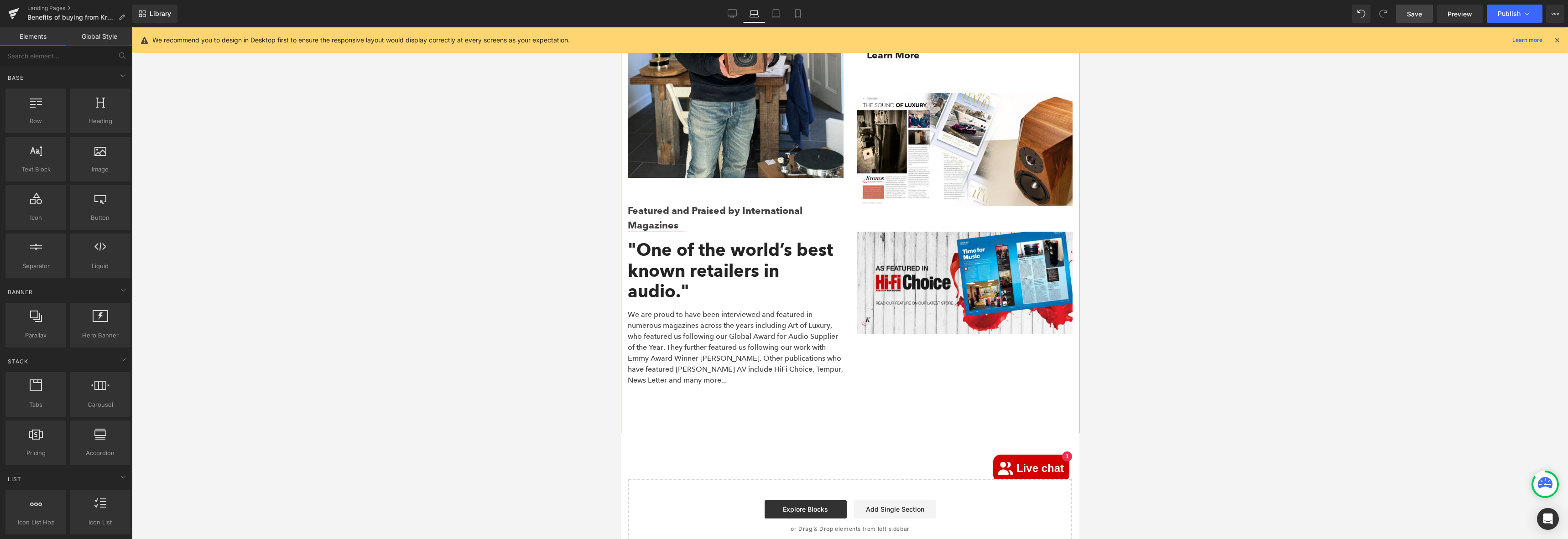
scroll to position [2807, 0]
click at [729, 14] on icon at bounding box center [731, 13] width 9 height 9
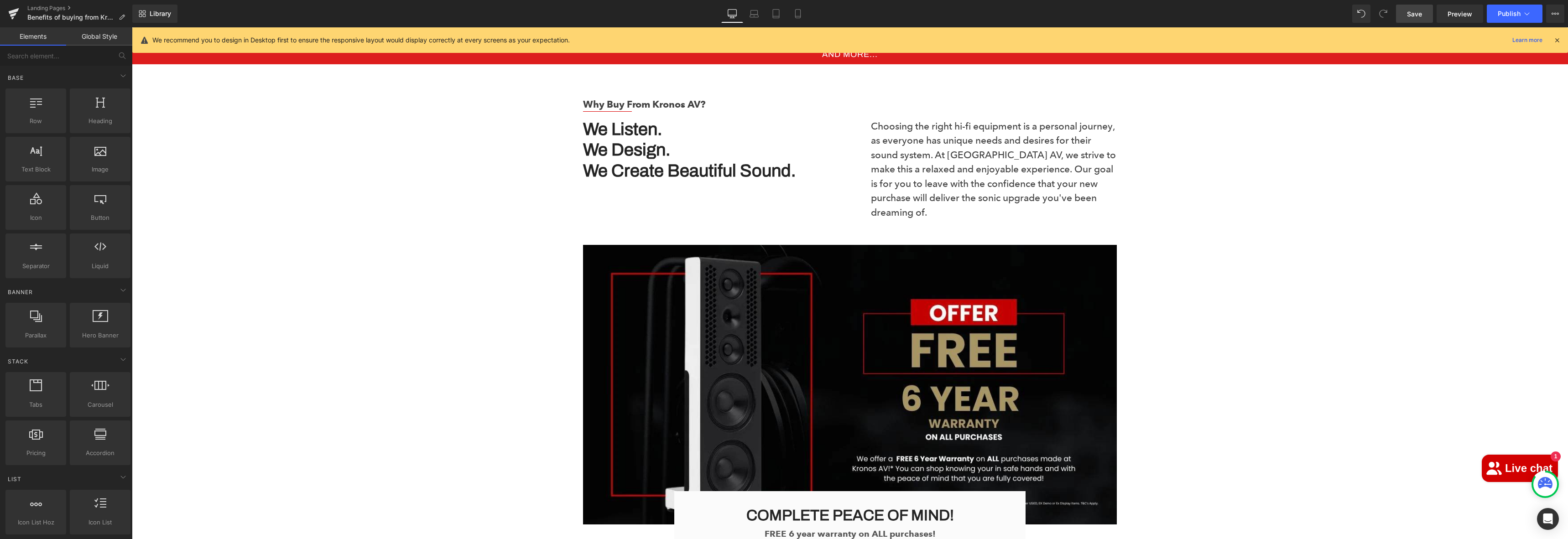
scroll to position [0, 0]
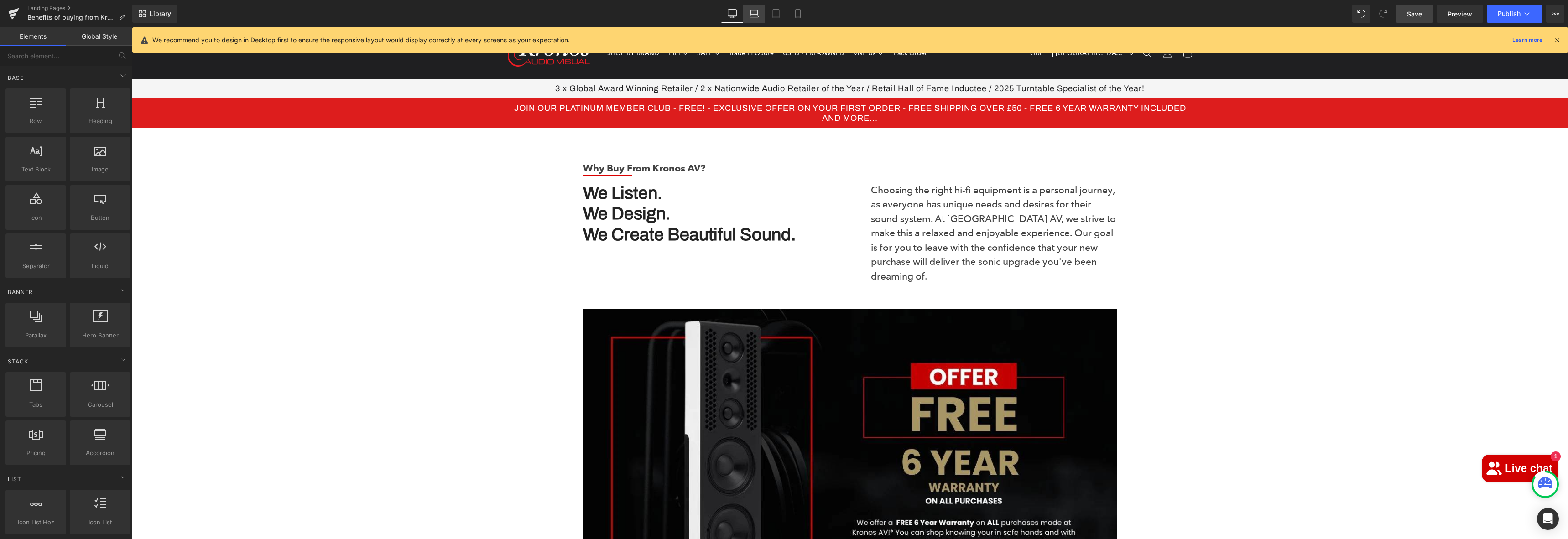
click at [752, 17] on icon at bounding box center [754, 16] width 9 height 3
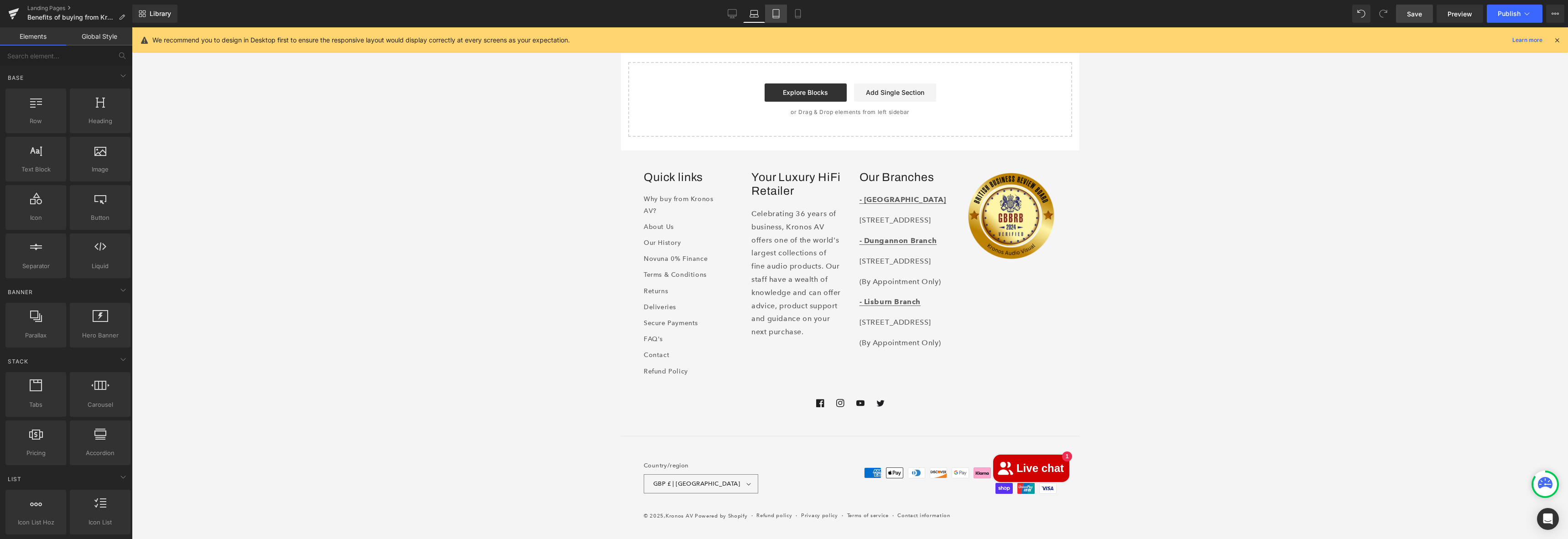
click at [775, 12] on icon at bounding box center [776, 13] width 9 height 9
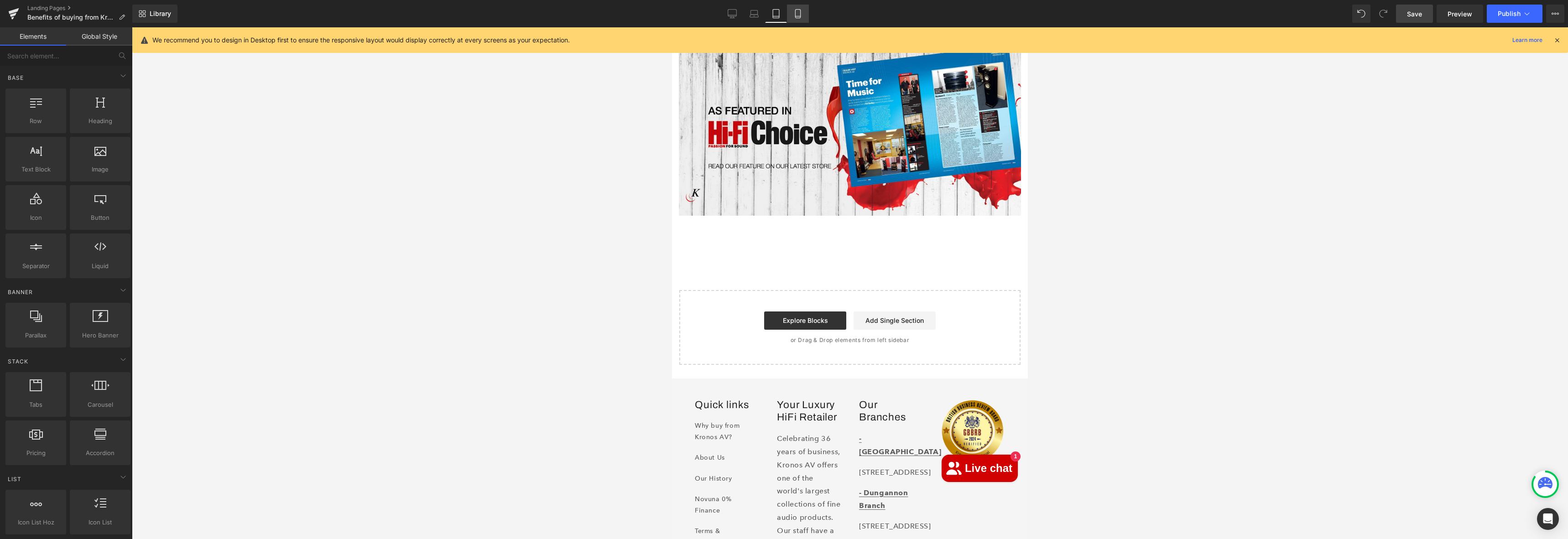
click at [797, 14] on icon at bounding box center [798, 13] width 9 height 9
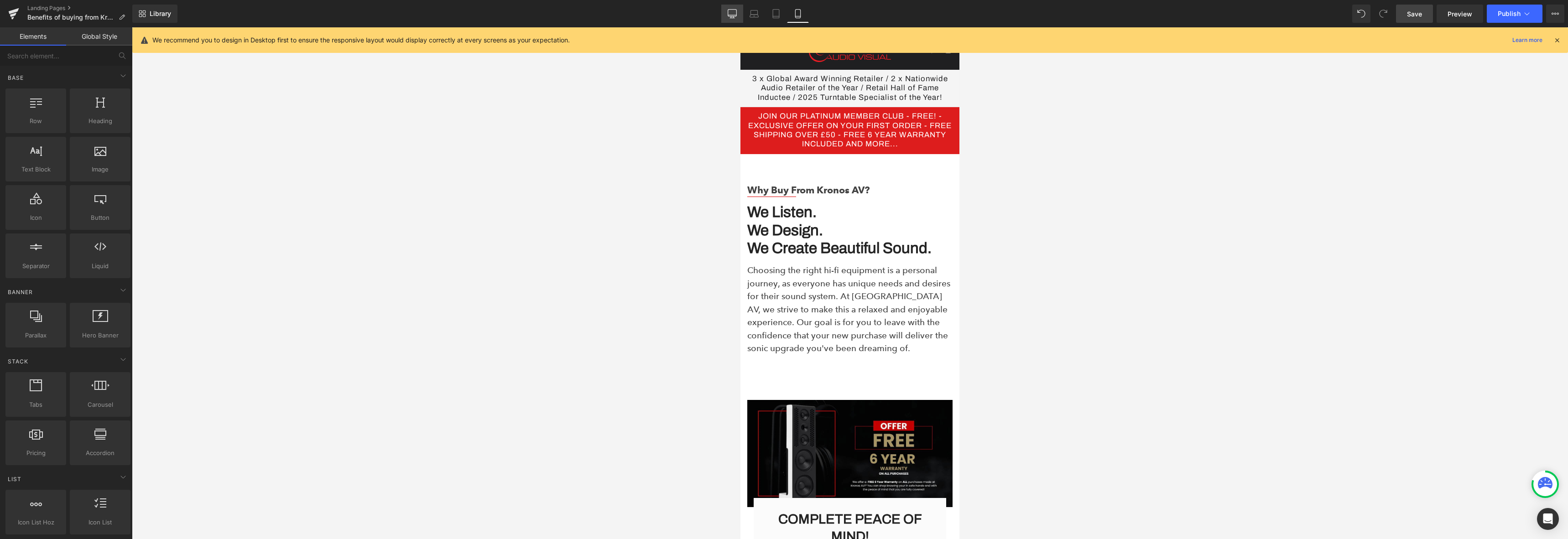
click at [733, 11] on icon at bounding box center [731, 13] width 9 height 9
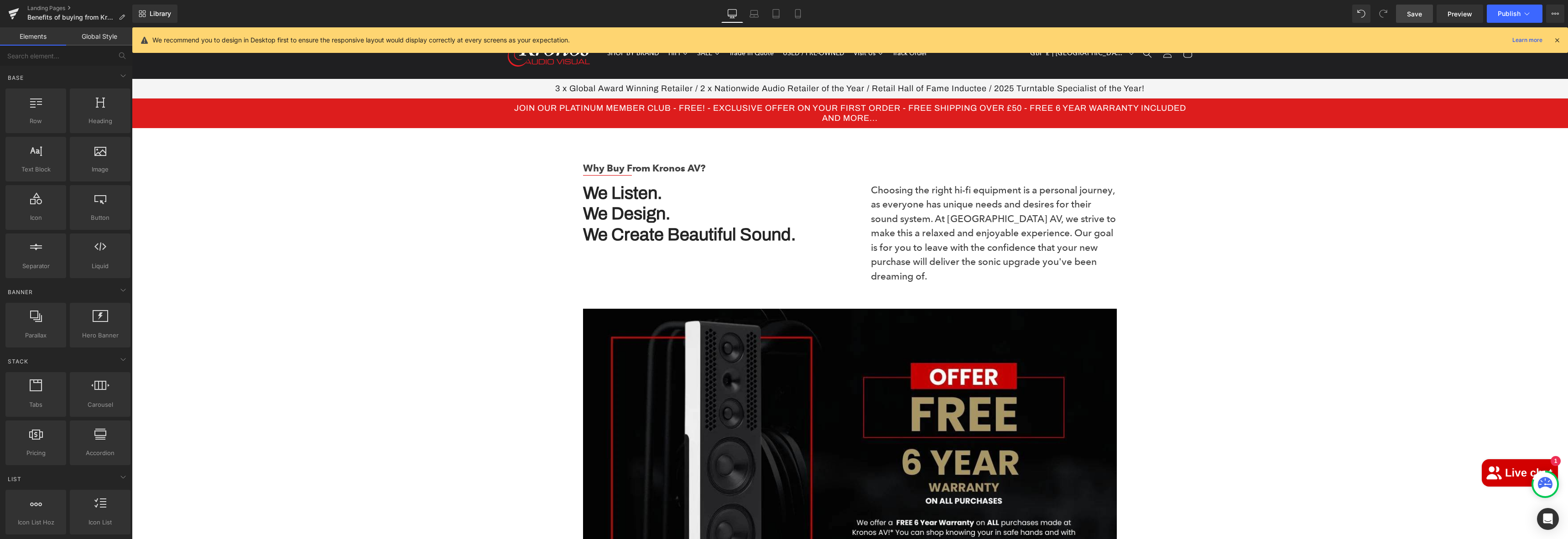
scroll to position [101, 0]
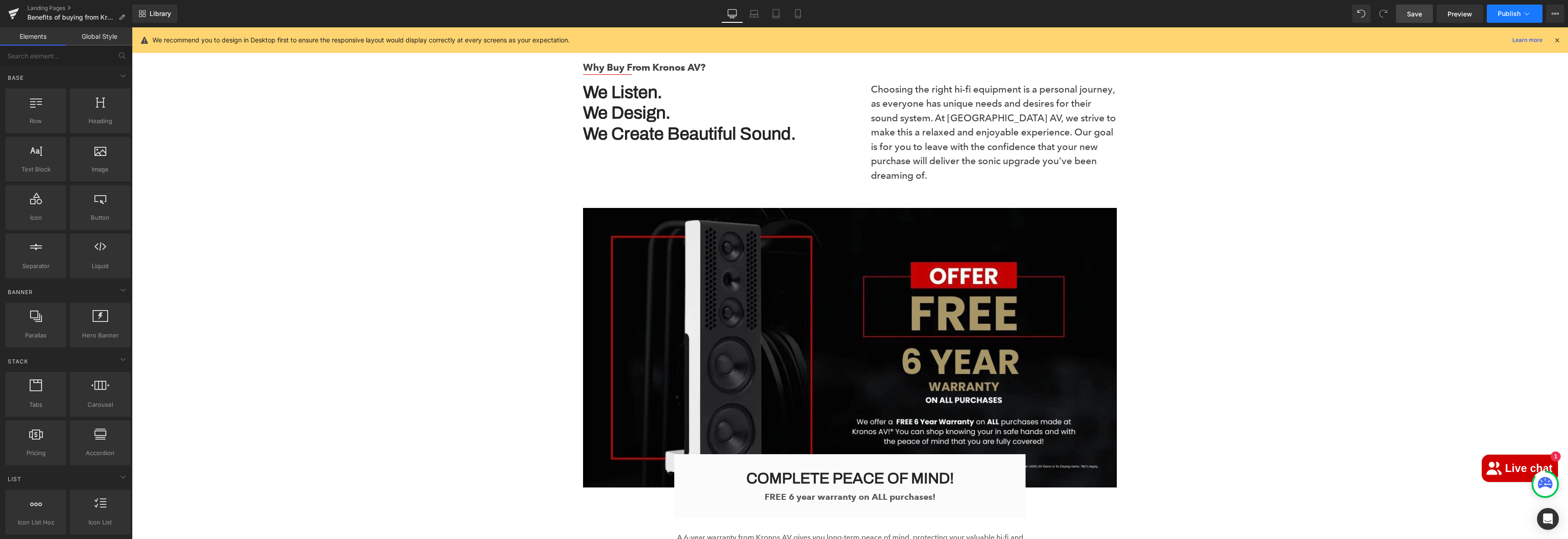
click at [1519, 16] on span "Publish" at bounding box center [1509, 13] width 23 height 7
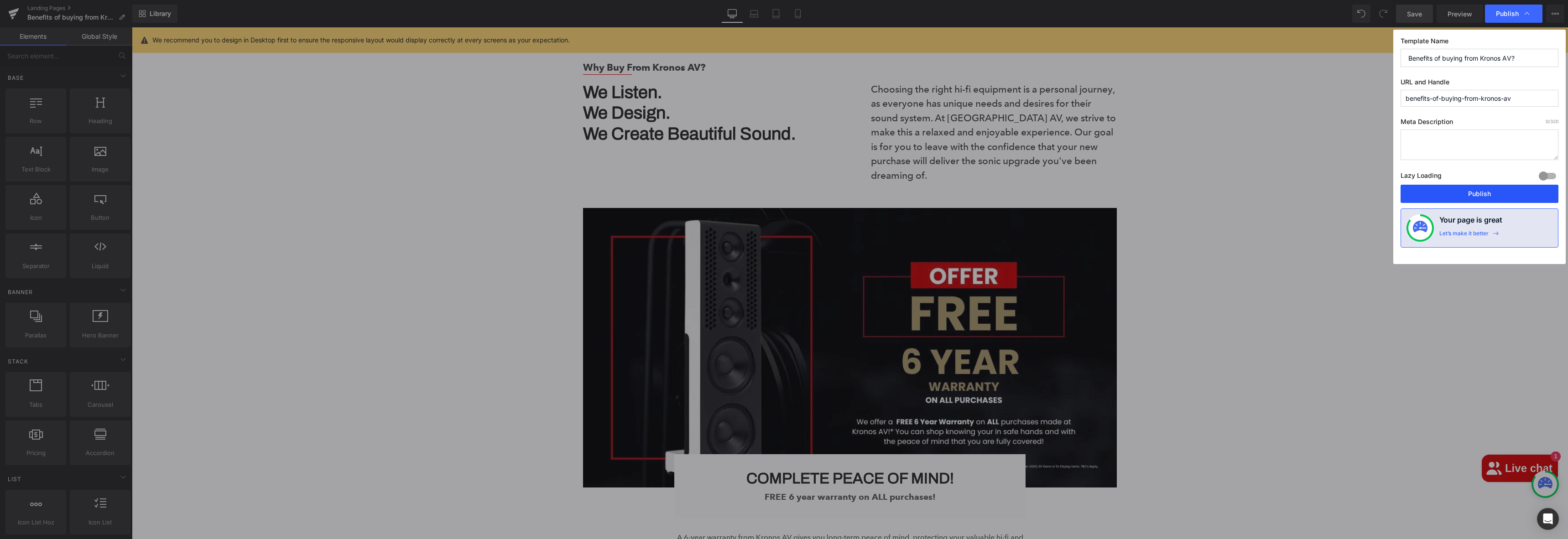
click at [1474, 191] on button "Publish" at bounding box center [1479, 193] width 158 height 19
